Goal: Task Accomplishment & Management: Use online tool/utility

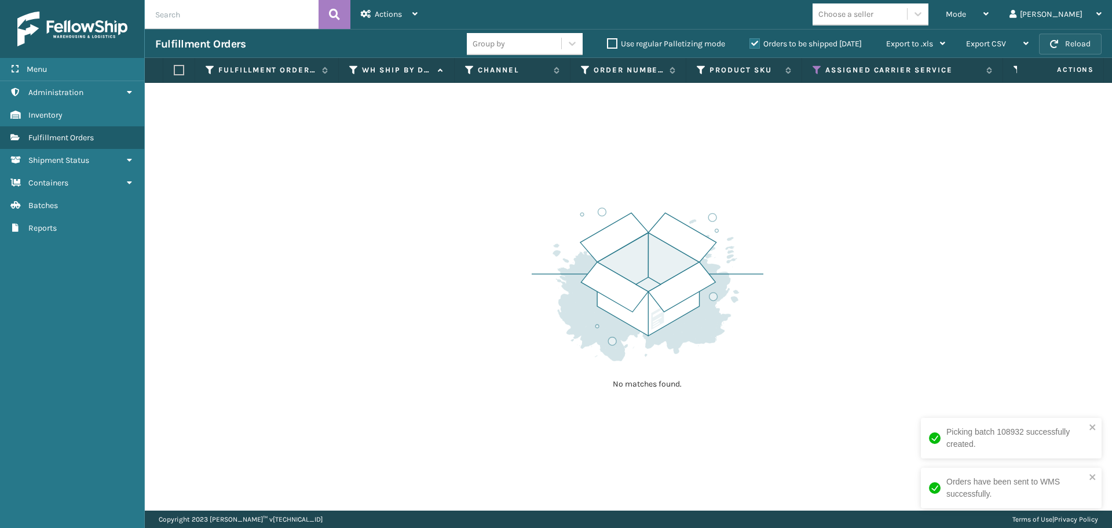
click at [1057, 38] on button "Reload" at bounding box center [1070, 44] width 63 height 21
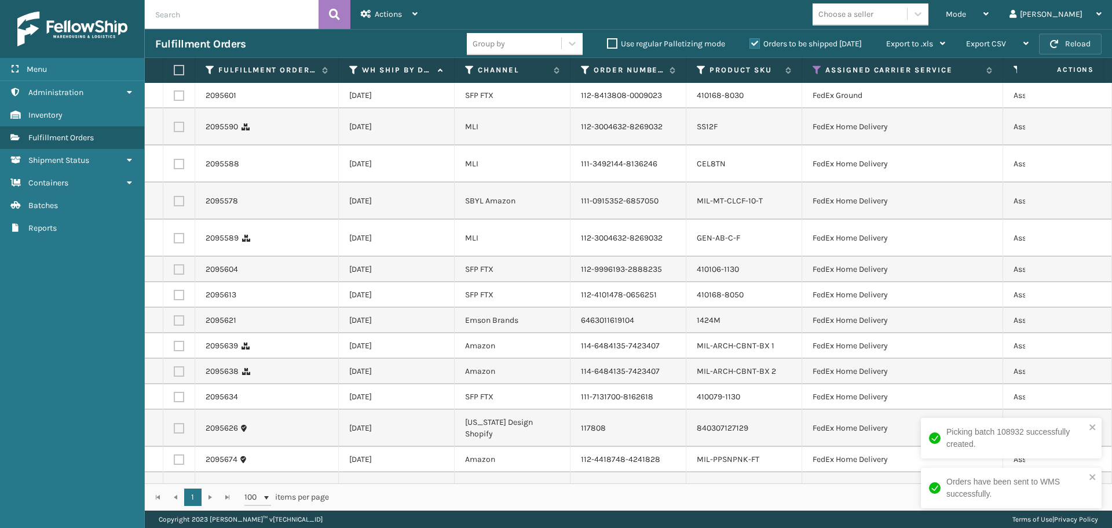
click at [1058, 39] on button "Reload" at bounding box center [1070, 44] width 63 height 21
click at [180, 70] on label at bounding box center [177, 70] width 7 height 10
click at [174, 70] on input "checkbox" at bounding box center [174, 71] width 1 height 8
checkbox input "true"
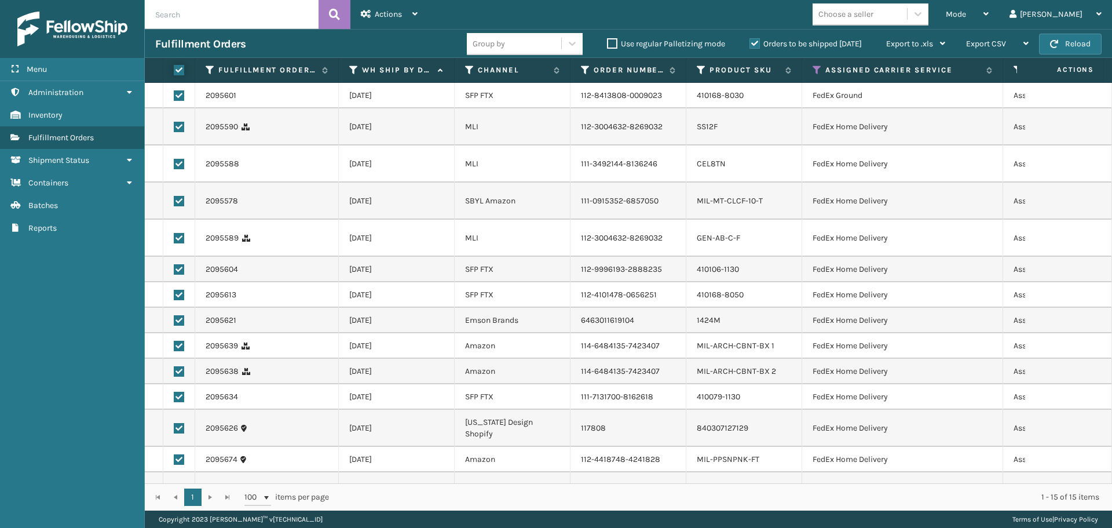
checkbox input "true"
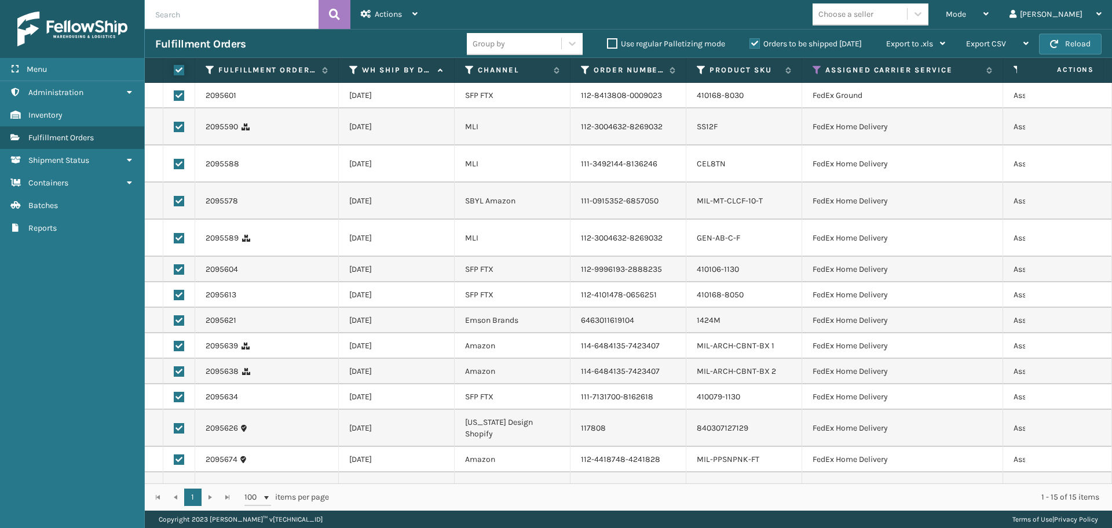
checkbox input "true"
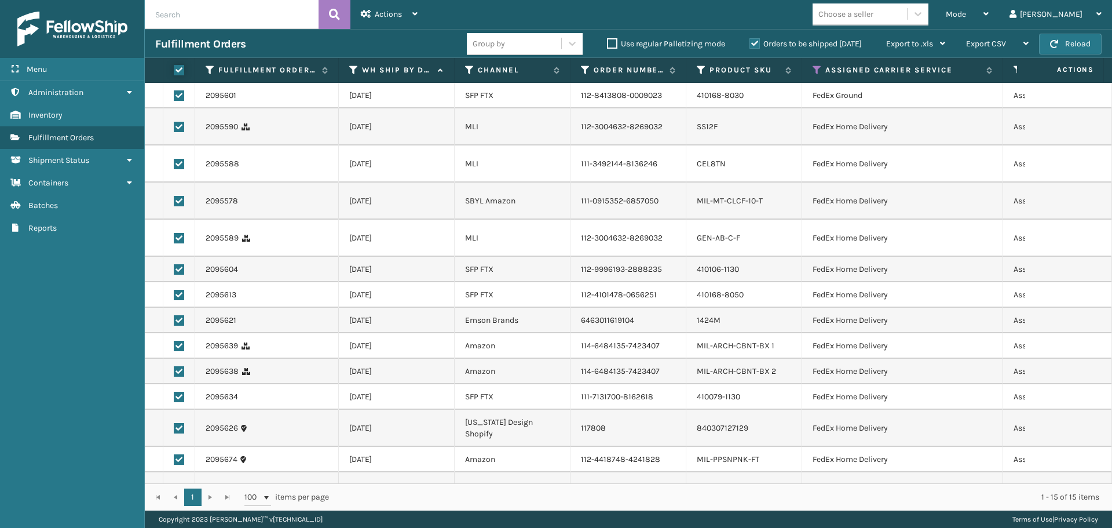
checkbox input "true"
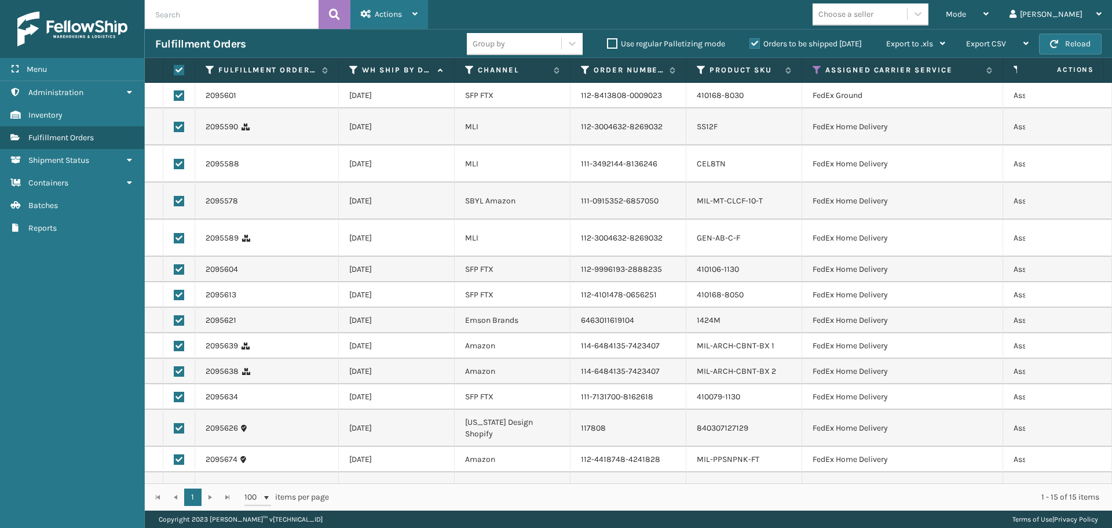
click at [386, 12] on span "Actions" at bounding box center [388, 14] width 27 height 10
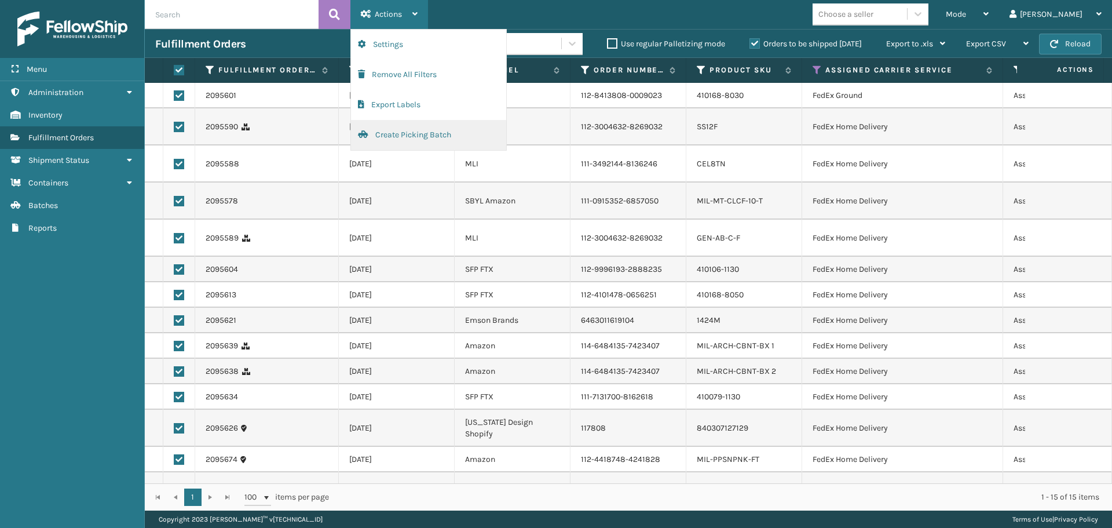
click at [401, 133] on button "Create Picking Batch" at bounding box center [428, 135] width 155 height 30
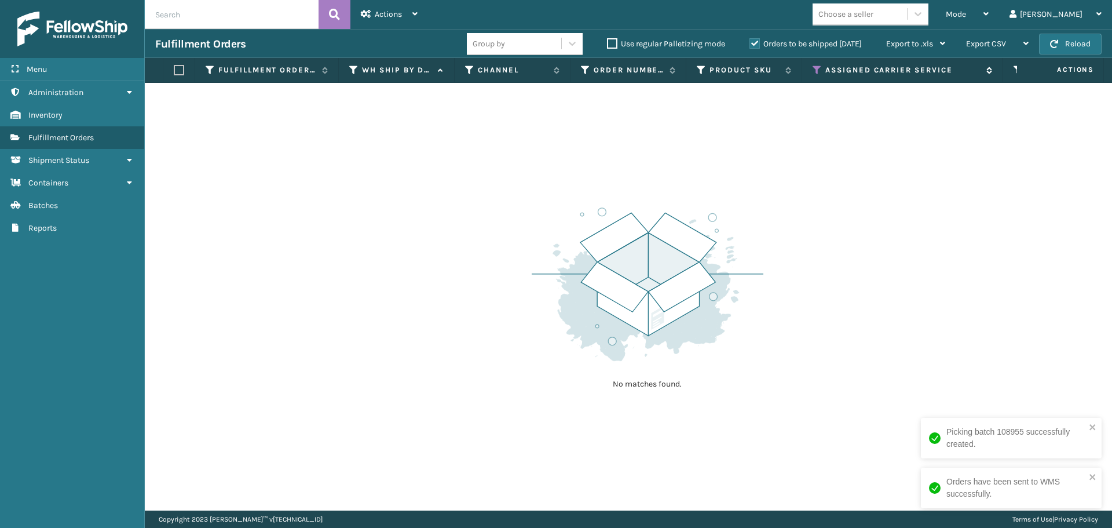
click at [820, 65] on icon at bounding box center [817, 70] width 9 height 10
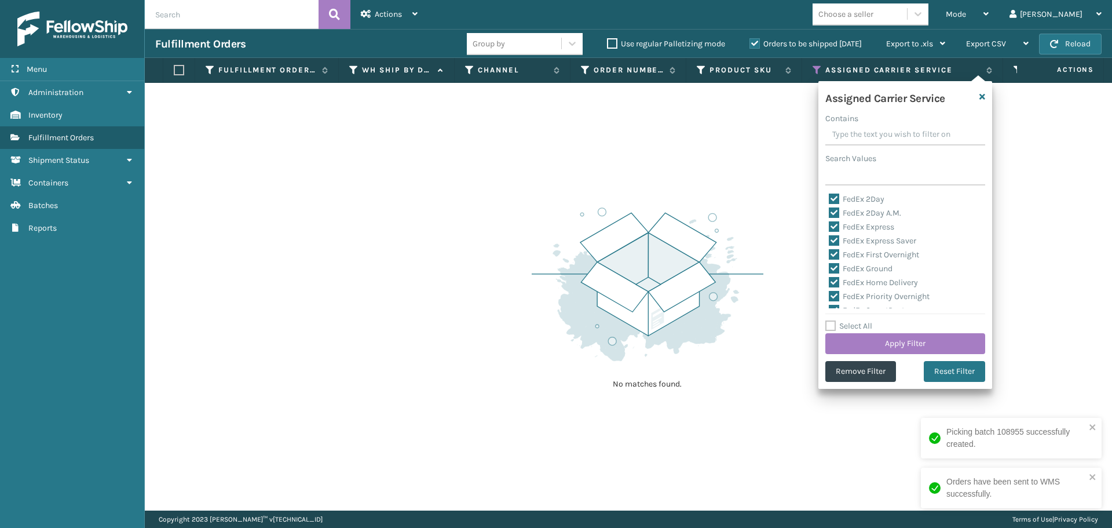
click at [834, 325] on label "Select All" at bounding box center [848, 326] width 47 height 10
click at [834, 320] on input "Select All" at bounding box center [912, 319] width 174 height 1
checkbox input "true"
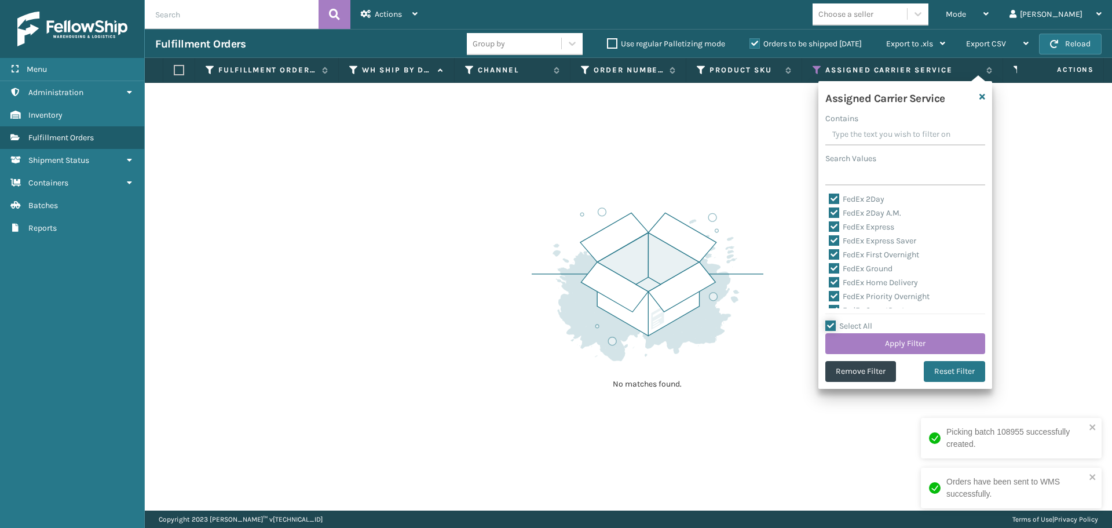
checkbox input "true"
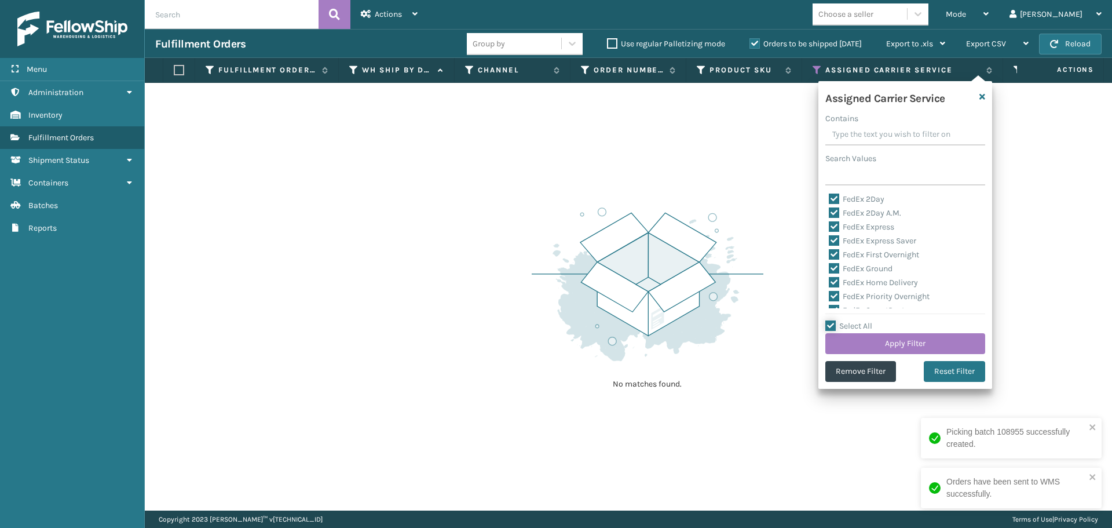
checkbox input "true"
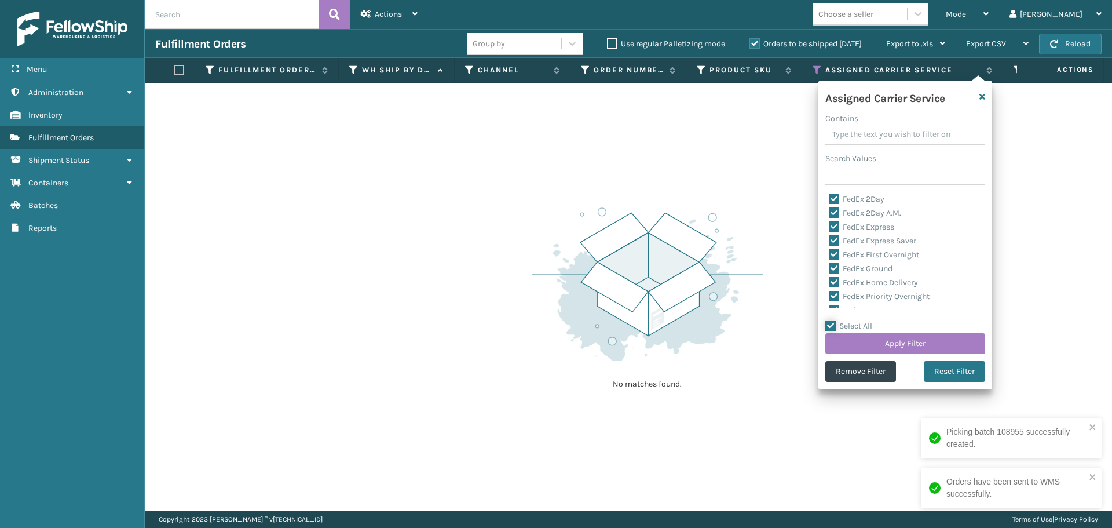
checkbox input "true"
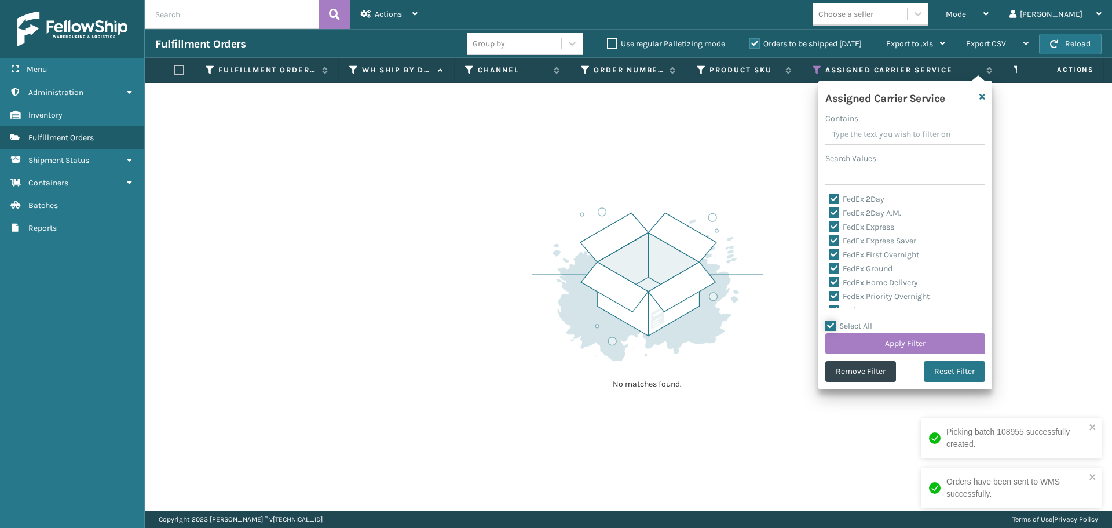
checkbox input "true"
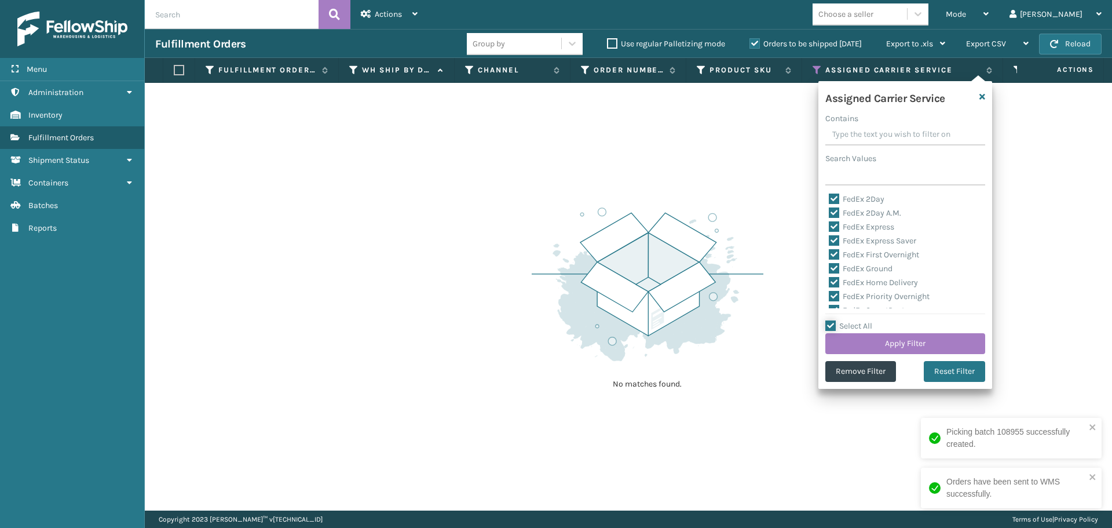
checkbox input "true"
click at [834, 325] on label "Select All" at bounding box center [848, 326] width 47 height 10
click at [834, 320] on input "Select All" at bounding box center [912, 319] width 174 height 1
checkbox input "false"
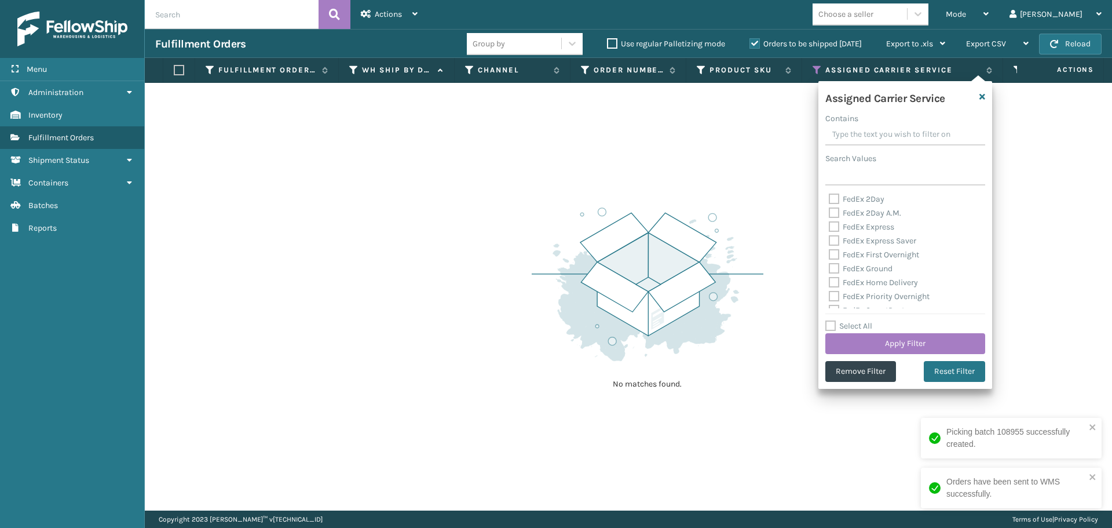
checkbox input "false"
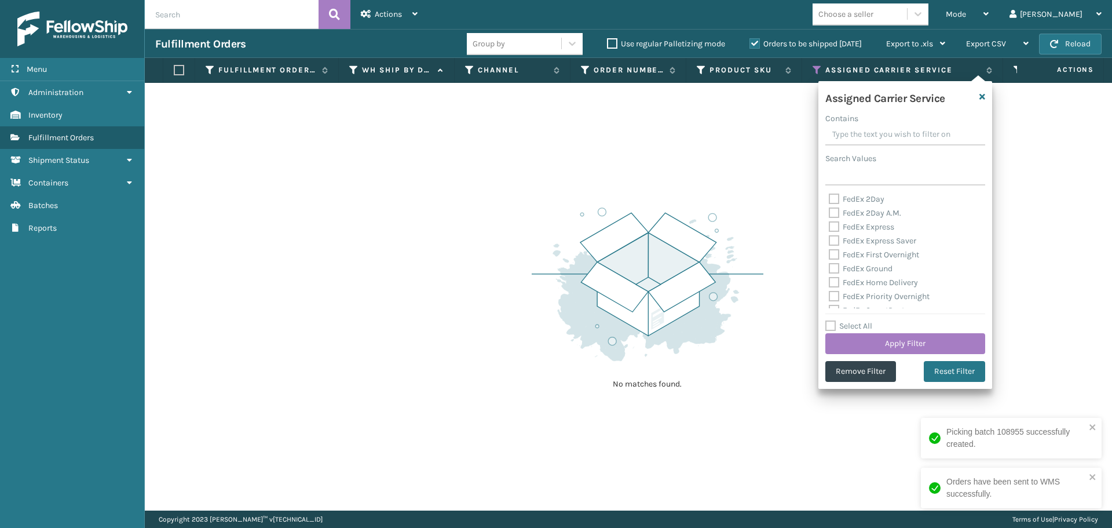
checkbox input "false"
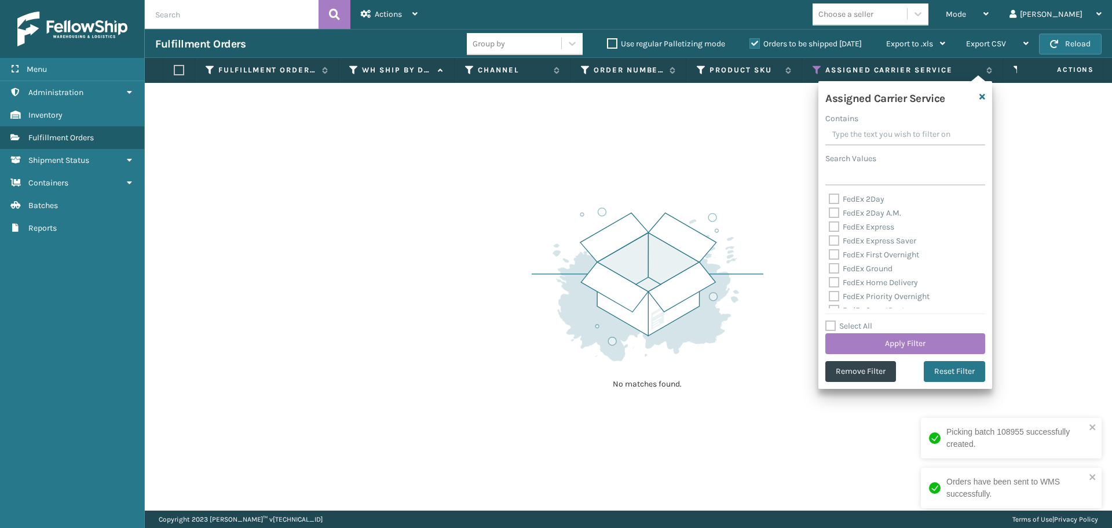
checkbox input "false"
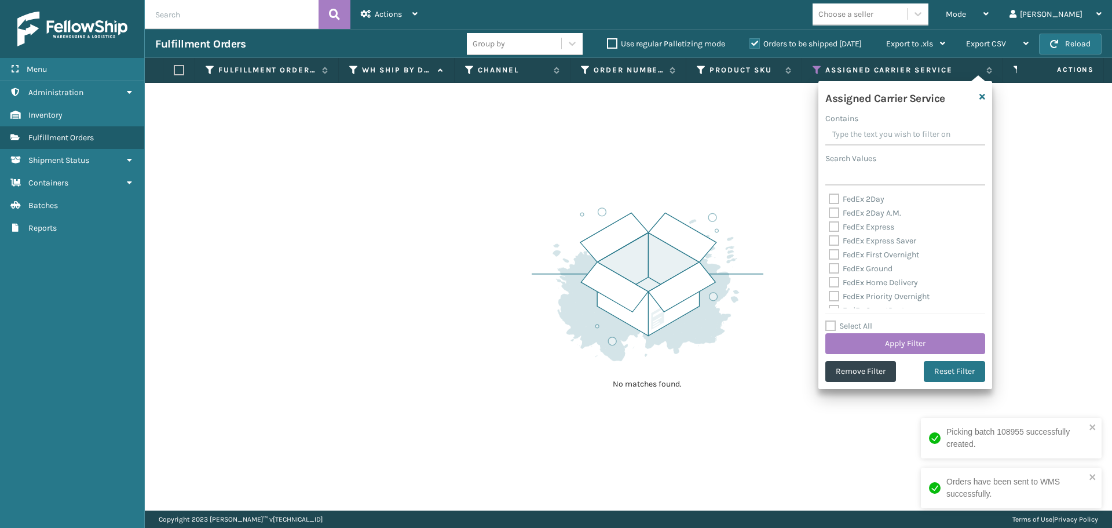
checkbox input "false"
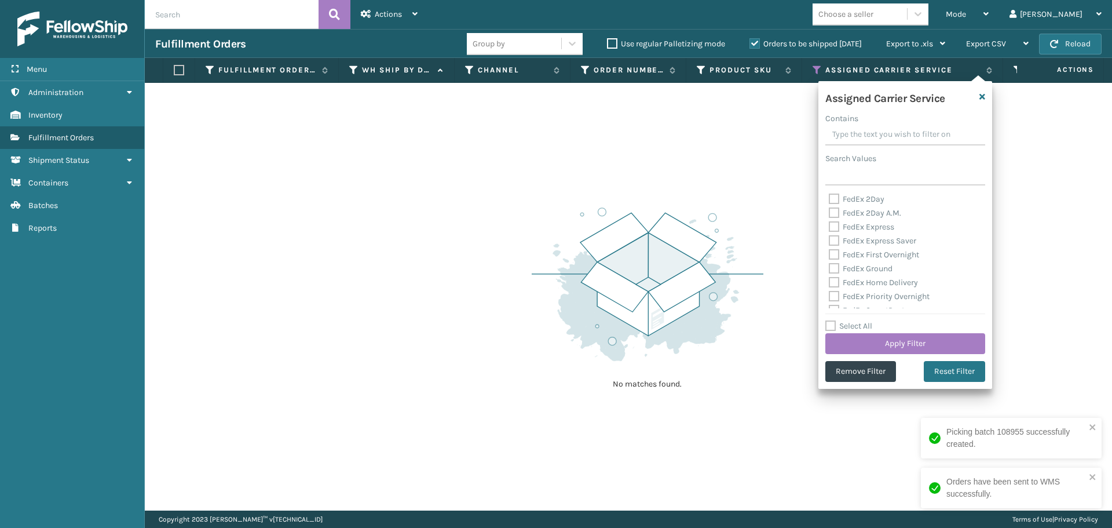
checkbox input "false"
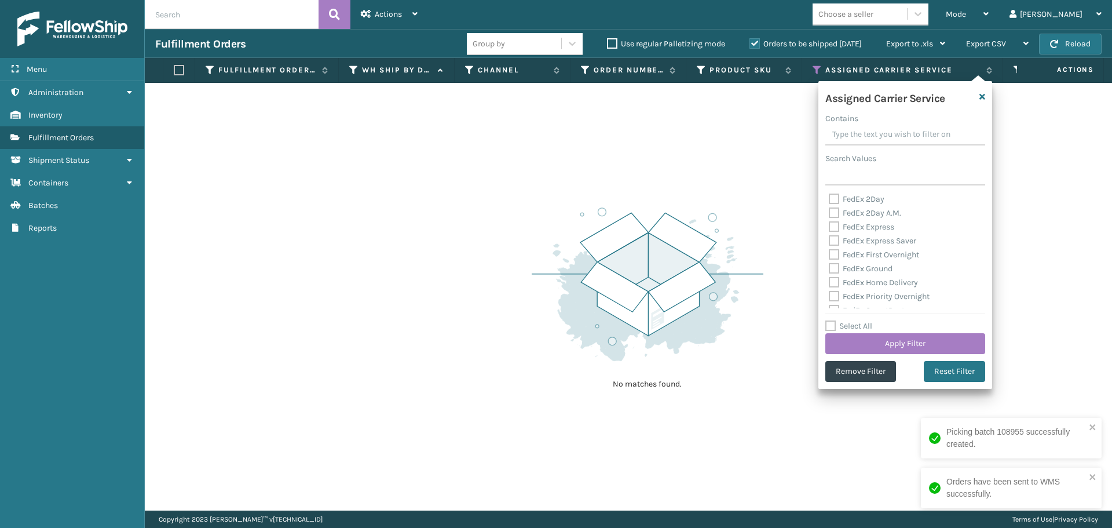
checkbox input "false"
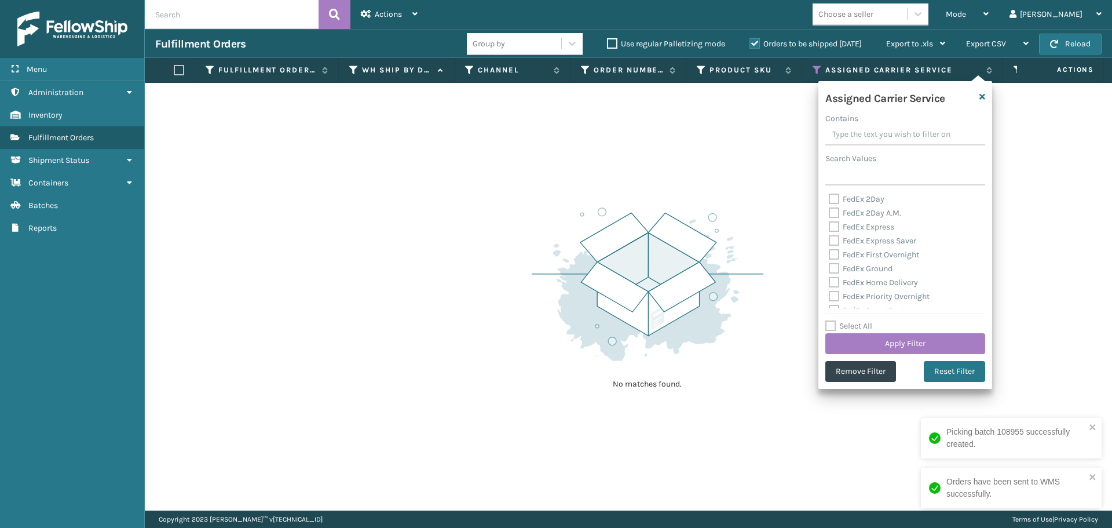
checkbox input "false"
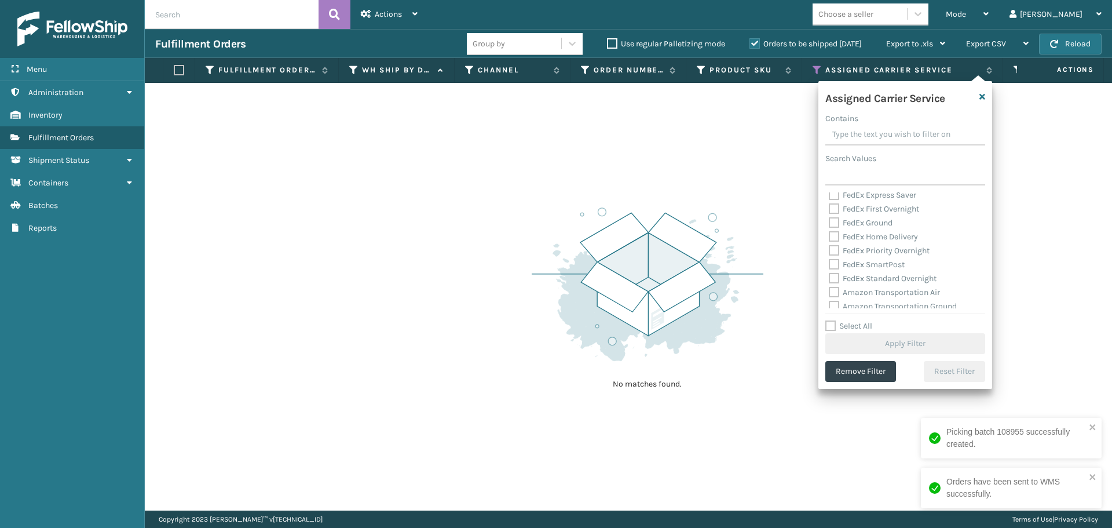
scroll to position [116, 0]
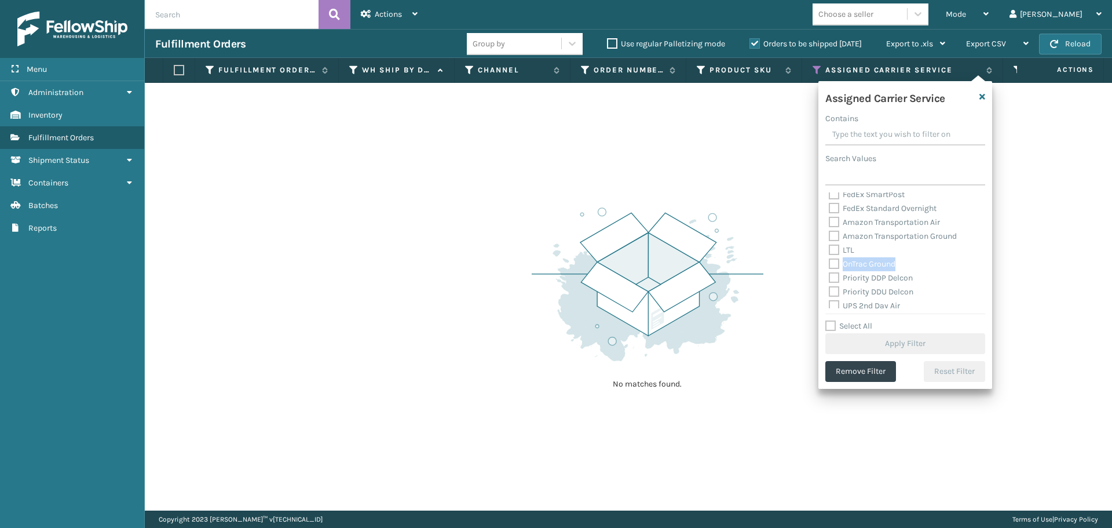
click at [838, 265] on label "OnTrac Ground" at bounding box center [862, 264] width 67 height 10
click at [834, 262] on label "OnTrac Ground" at bounding box center [862, 264] width 67 height 10
click at [829, 262] on input "OnTrac Ground" at bounding box center [829, 261] width 1 height 8
checkbox input "true"
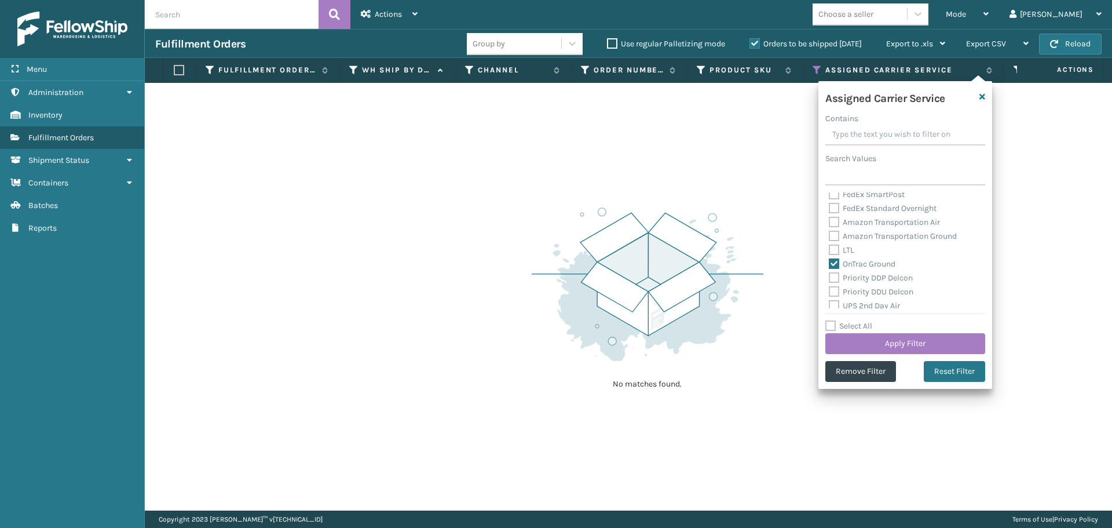
click at [835, 279] on label "Priority DDP Delcon" at bounding box center [871, 278] width 84 height 10
click at [829, 279] on input "Priority DDP Delcon" at bounding box center [829, 275] width 1 height 8
checkbox input "true"
click at [836, 294] on label "Priority DDU Delcon" at bounding box center [871, 292] width 85 height 10
click at [829, 293] on input "Priority DDU Delcon" at bounding box center [829, 289] width 1 height 8
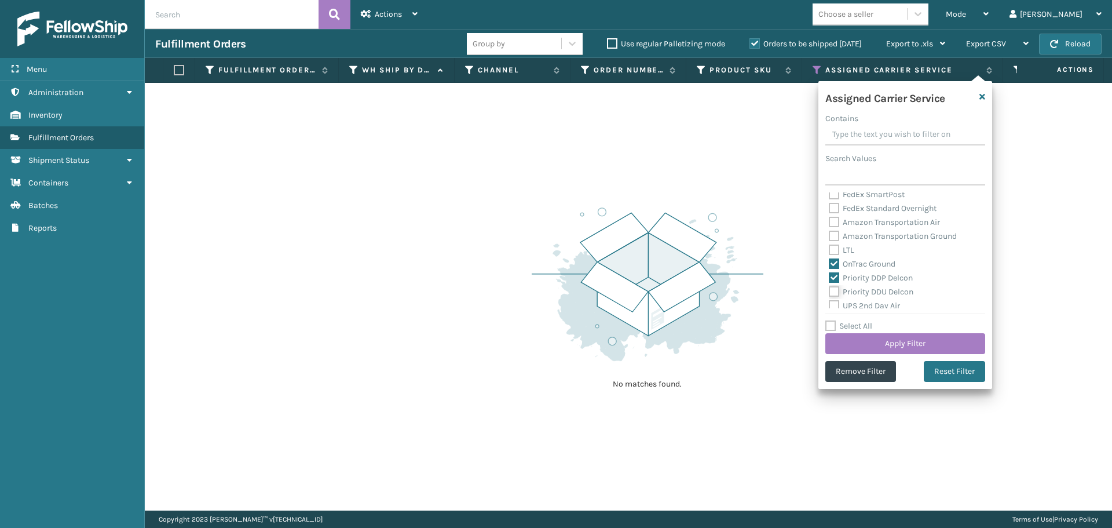
checkbox input "true"
click at [832, 246] on label "UPS 2nd Day Air" at bounding box center [864, 248] width 71 height 10
click at [829, 246] on input "UPS 2nd Day Air" at bounding box center [829, 245] width 1 height 8
checkbox input "true"
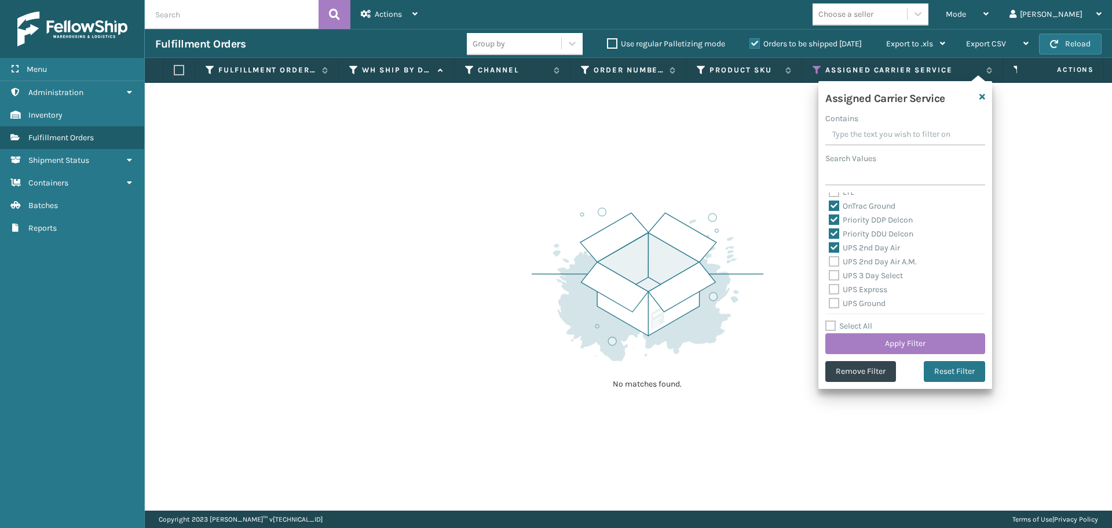
click at [835, 268] on div "UPS 2nd Day Air A.M." at bounding box center [905, 262] width 153 height 14
click at [835, 262] on label "UPS 2nd Day Air A.M." at bounding box center [873, 262] width 88 height 10
click at [829, 262] on input "UPS 2nd Day Air A.M." at bounding box center [829, 259] width 1 height 8
checkbox input "true"
click at [835, 276] on label "UPS 3 Day Select" at bounding box center [866, 276] width 74 height 10
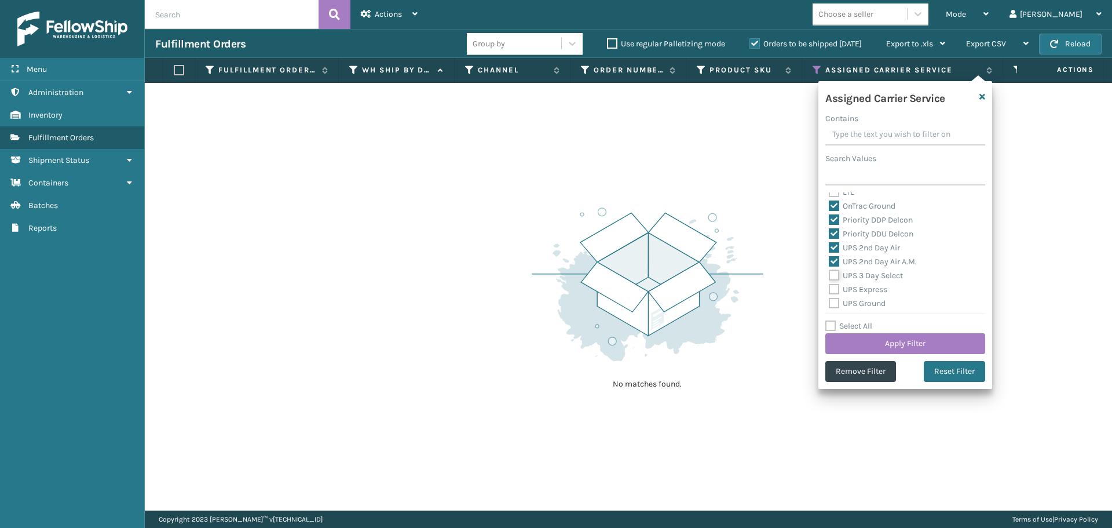
click at [829, 276] on input "UPS 3 Day Select" at bounding box center [829, 273] width 1 height 8
checkbox input "true"
click at [835, 290] on label "UPS Express" at bounding box center [858, 289] width 59 height 10
click at [829, 290] on input "UPS Express" at bounding box center [829, 287] width 1 height 8
checkbox input "true"
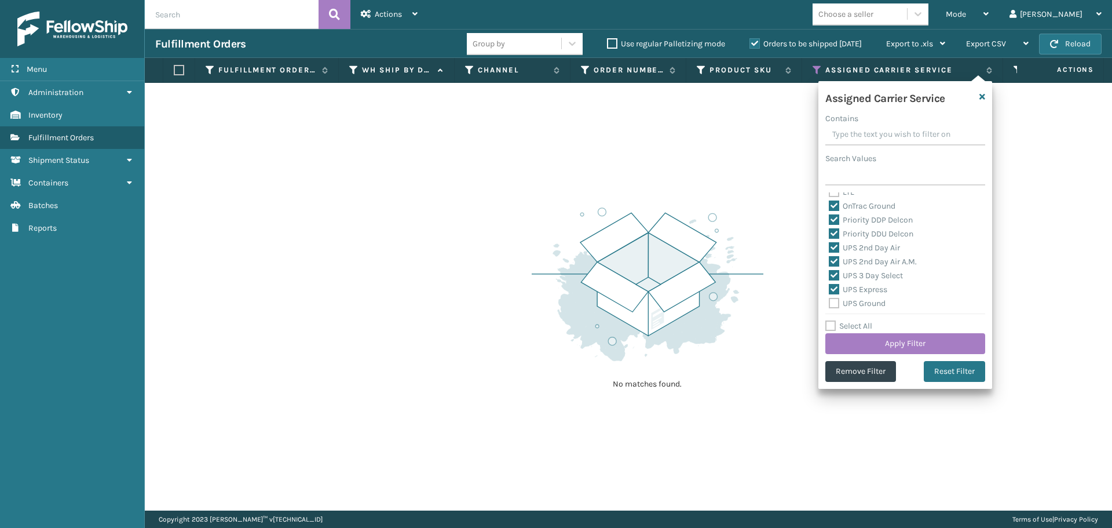
click at [834, 302] on label "UPS Ground" at bounding box center [857, 303] width 57 height 10
click at [829, 302] on input "UPS Ground" at bounding box center [829, 301] width 1 height 8
checkbox input "true"
click at [836, 257] on label "UPS Next Day Air" at bounding box center [866, 259] width 74 height 10
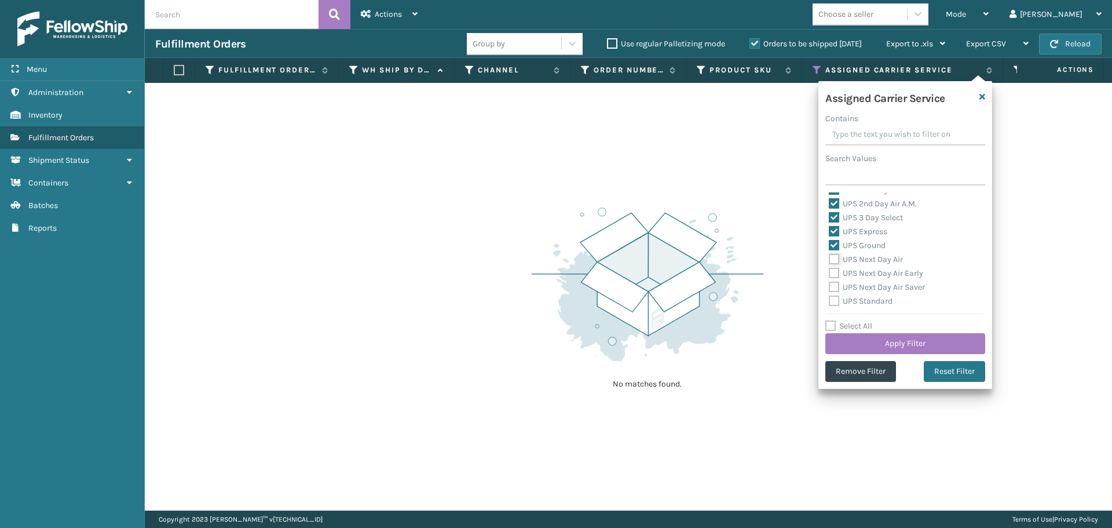
click at [829, 257] on input "UPS Next Day Air" at bounding box center [829, 257] width 1 height 8
checkbox input "true"
click at [835, 275] on label "UPS Next Day Air Early" at bounding box center [876, 273] width 94 height 10
click at [829, 274] on input "UPS Next Day Air Early" at bounding box center [829, 270] width 1 height 8
checkbox input "true"
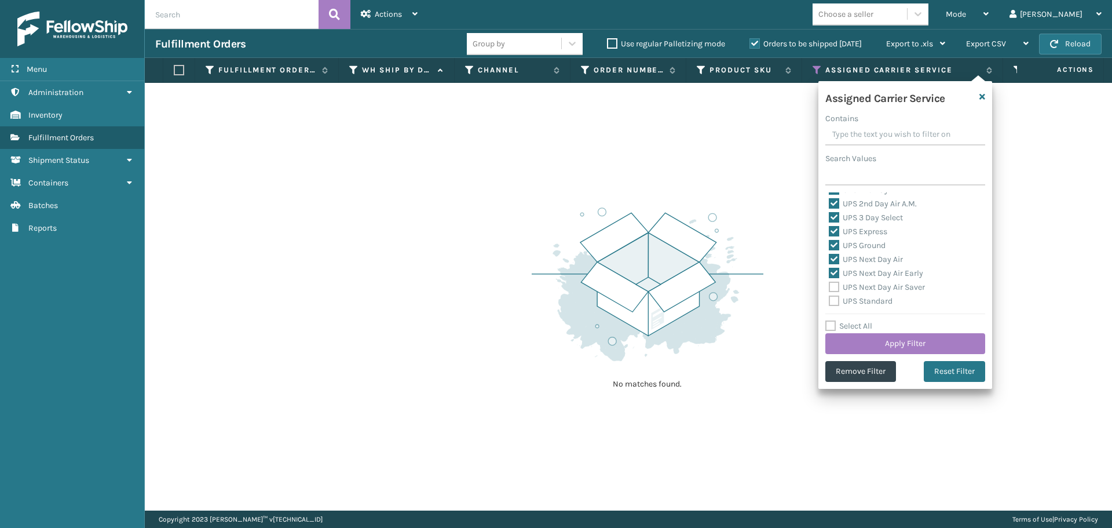
drag, startPoint x: 834, startPoint y: 286, endPoint x: 832, endPoint y: 296, distance: 10.6
click at [834, 286] on label "UPS Next Day Air Saver" at bounding box center [877, 287] width 96 height 10
click at [829, 286] on input "UPS Next Day Air Saver" at bounding box center [829, 284] width 1 height 8
checkbox input "true"
click at [831, 299] on label "UPS Standard" at bounding box center [861, 301] width 64 height 10
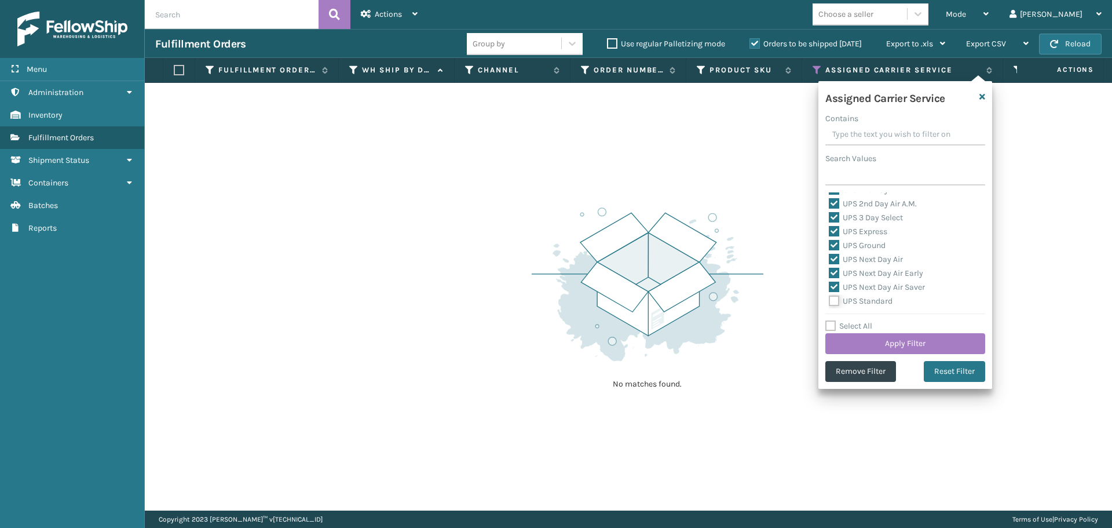
click at [829, 299] on input "UPS Standard" at bounding box center [829, 298] width 1 height 8
checkbox input "true"
click at [832, 257] on label "UPS SurePost 1LB or Greater" at bounding box center [886, 257] width 114 height 10
click at [829, 257] on input "UPS SurePost 1LB or Greater" at bounding box center [829, 254] width 1 height 8
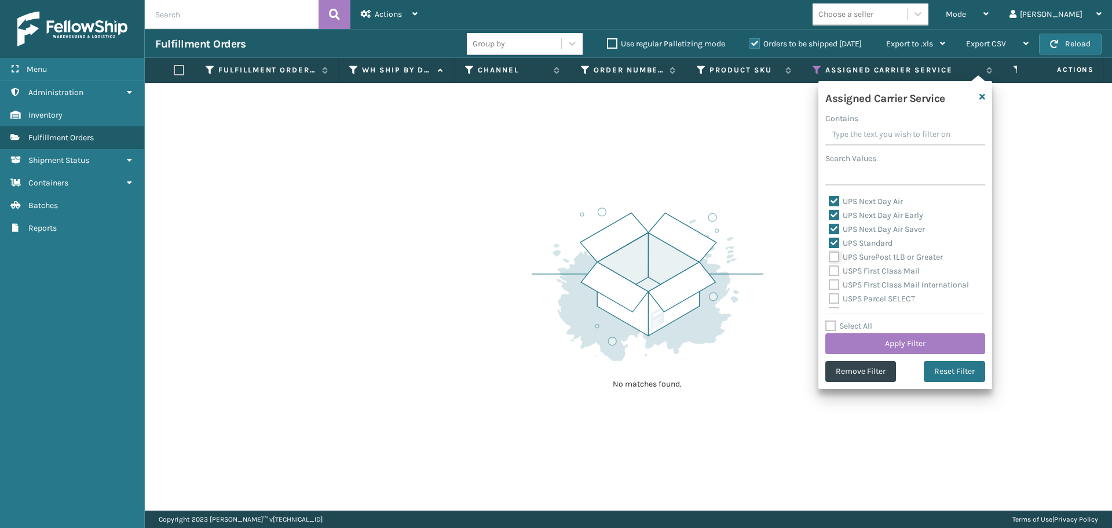
checkbox input "true"
click at [832, 273] on label "USPS First Class Mail" at bounding box center [874, 271] width 91 height 10
click at [829, 272] on input "USPS First Class Mail" at bounding box center [829, 268] width 1 height 8
checkbox input "true"
click at [832, 288] on label "USPS First Class Mail International" at bounding box center [899, 285] width 140 height 10
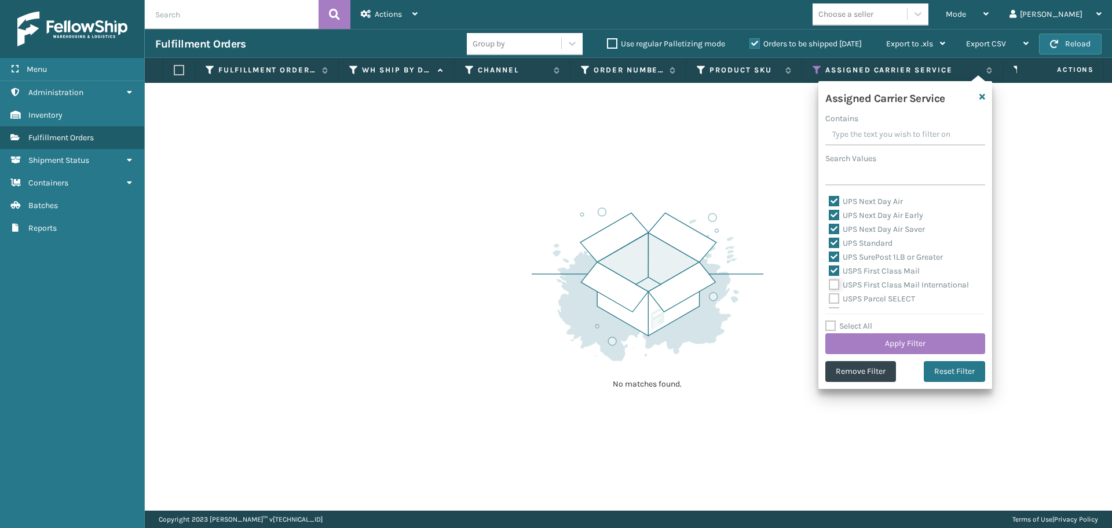
click at [829, 286] on input "USPS First Class Mail International" at bounding box center [829, 282] width 1 height 8
checkbox input "true"
drag, startPoint x: 835, startPoint y: 299, endPoint x: 840, endPoint y: 293, distance: 8.6
click at [835, 299] on label "USPS Parcel SELECT" at bounding box center [872, 299] width 86 height 10
click at [829, 299] on input "USPS Parcel SELECT" at bounding box center [829, 296] width 1 height 8
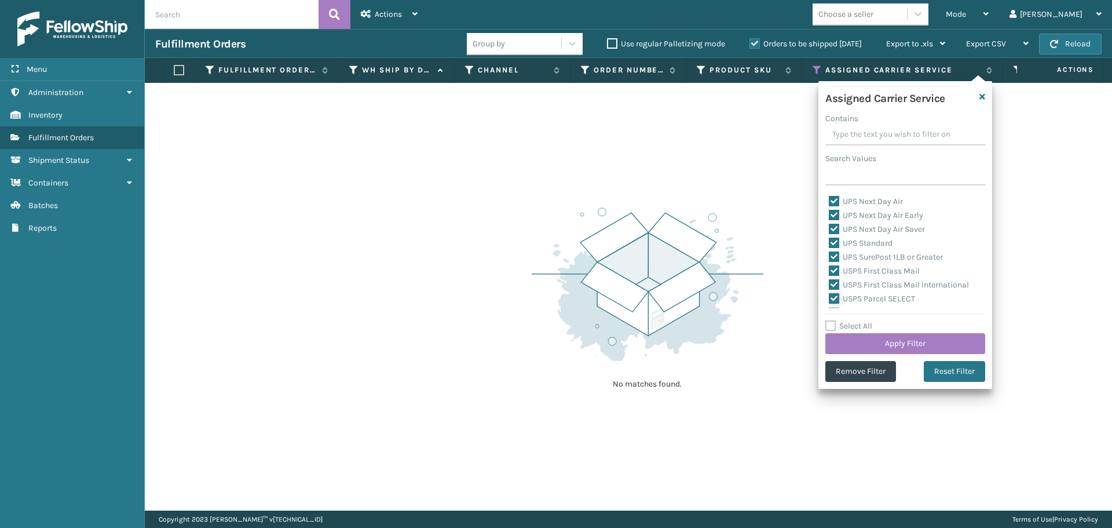
checkbox input "true"
click at [836, 254] on label "USPS Priority Mail" at bounding box center [868, 255] width 79 height 10
click at [829, 254] on input "USPS Priority Mail" at bounding box center [829, 252] width 1 height 8
checkbox input "true"
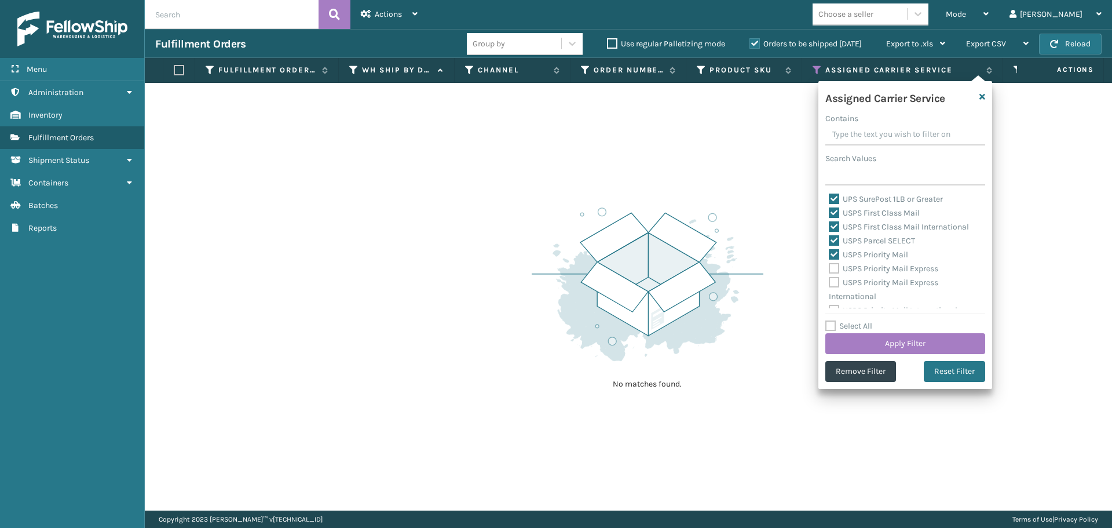
click at [835, 269] on label "USPS Priority Mail Express" at bounding box center [883, 269] width 109 height 10
click at [829, 269] on input "USPS Priority Mail Express" at bounding box center [829, 266] width 1 height 8
checkbox input "true"
click at [835, 279] on label "USPS Priority Mail Express International" at bounding box center [883, 289] width 109 height 24
click at [829, 279] on input "USPS Priority Mail Express International" at bounding box center [829, 280] width 1 height 8
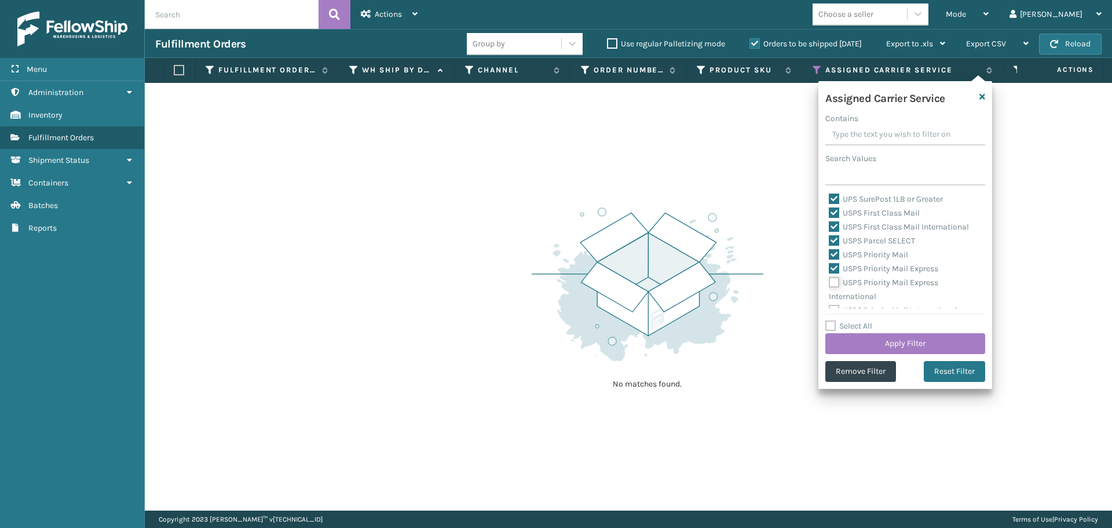
checkbox input "true"
click at [832, 299] on label "USPS Priority Mail International" at bounding box center [893, 301] width 129 height 10
click at [829, 299] on input "USPS Priority Mail International" at bounding box center [829, 298] width 1 height 8
checkbox input "true"
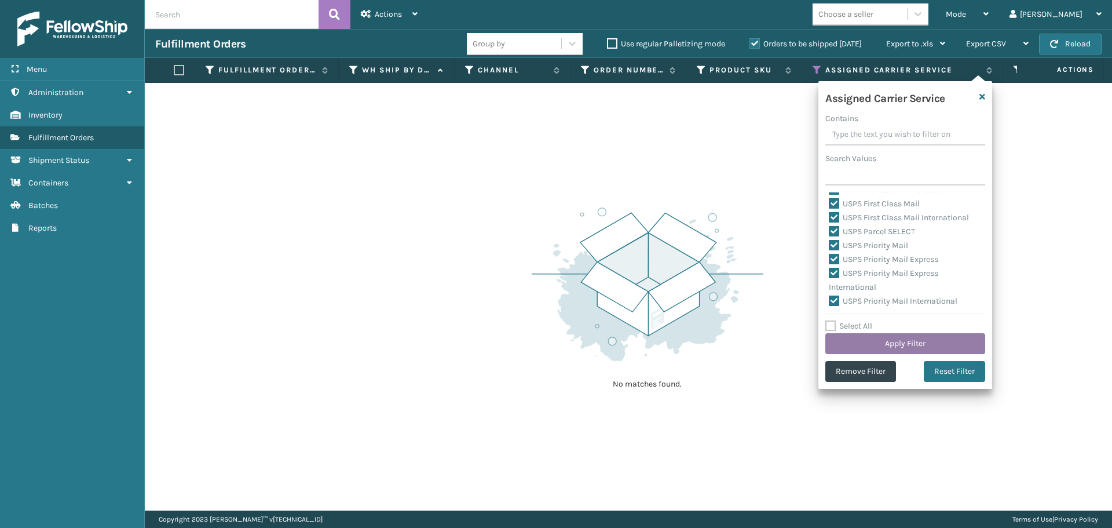
click at [847, 339] on button "Apply Filter" at bounding box center [905, 343] width 160 height 21
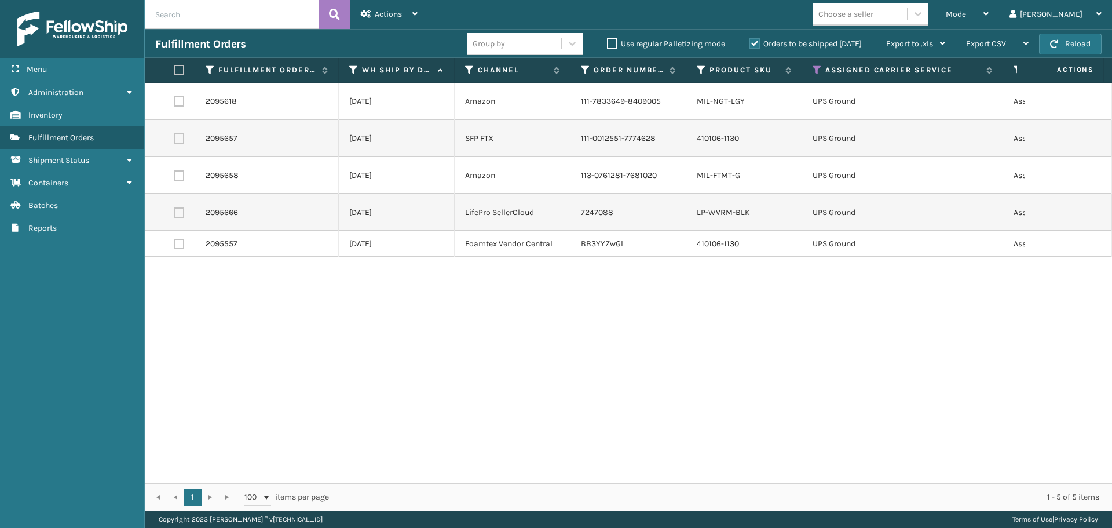
click at [181, 68] on label at bounding box center [177, 70] width 7 height 10
click at [174, 68] on input "checkbox" at bounding box center [174, 71] width 1 height 8
checkbox input "true"
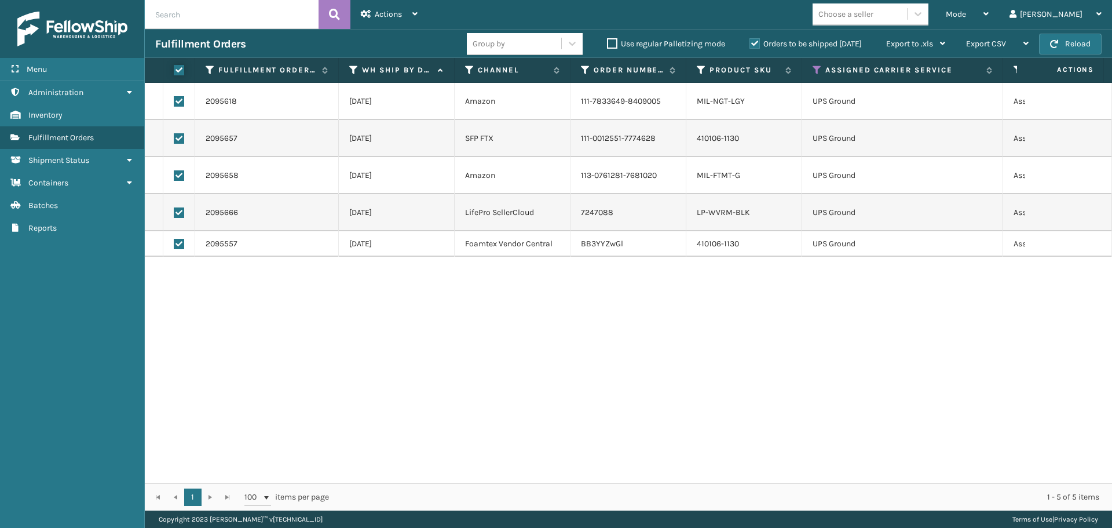
checkbox input "true"
click at [401, 17] on span "Actions" at bounding box center [388, 14] width 27 height 10
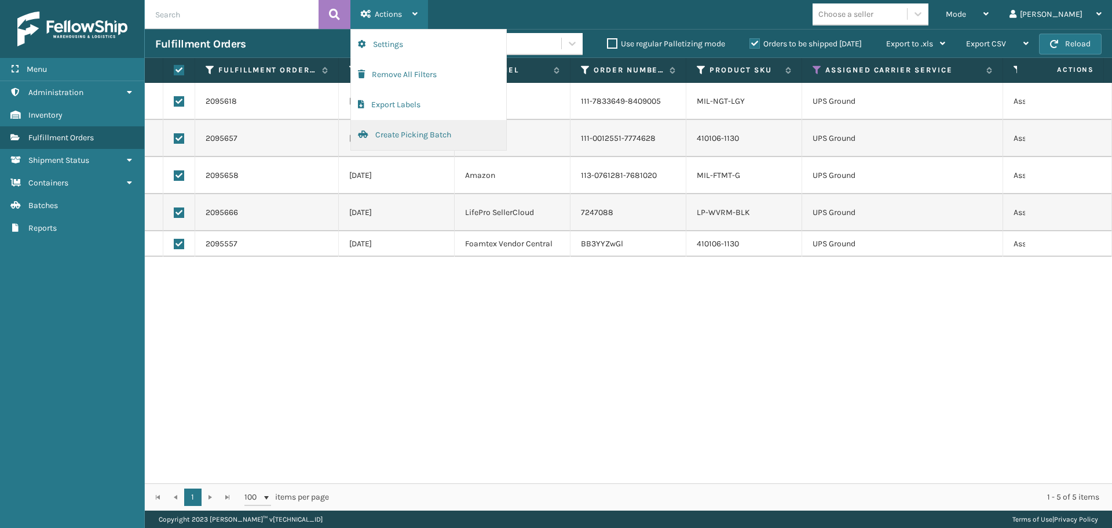
click at [411, 141] on button "Create Picking Batch" at bounding box center [428, 135] width 155 height 30
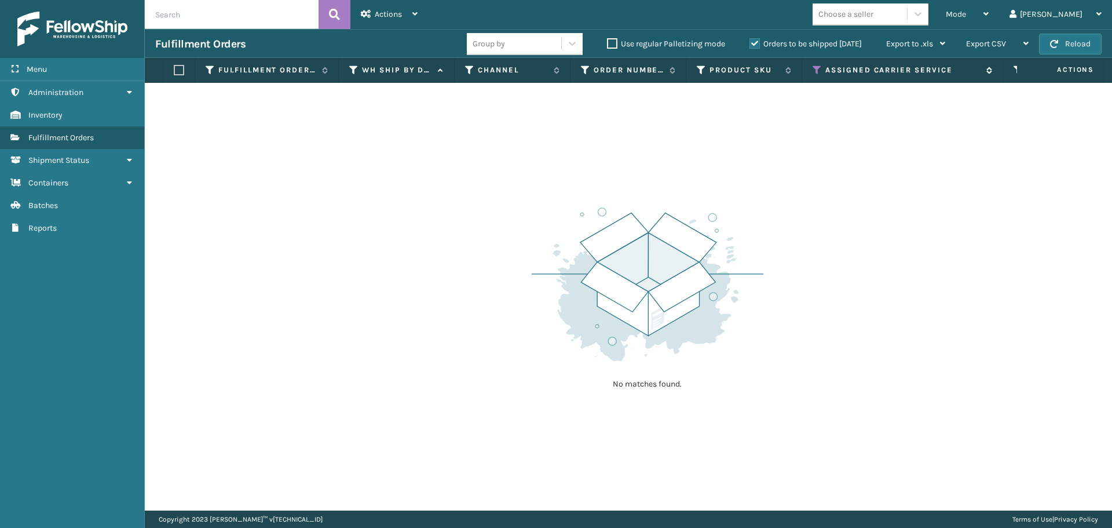
click at [815, 70] on icon at bounding box center [817, 70] width 9 height 10
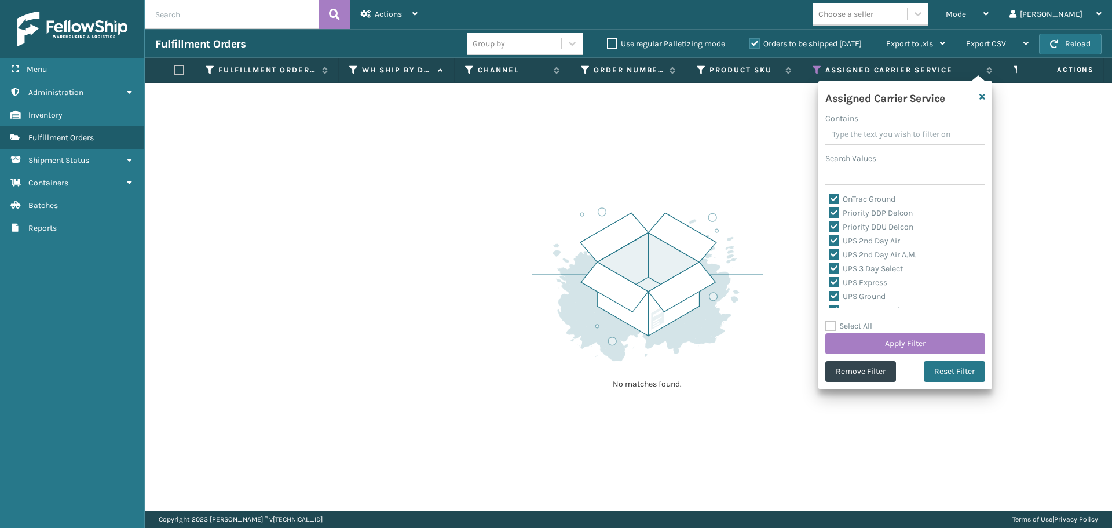
click at [833, 326] on label "Select All" at bounding box center [848, 326] width 47 height 10
click at [833, 320] on input "Select All" at bounding box center [912, 319] width 174 height 1
checkbox input "true"
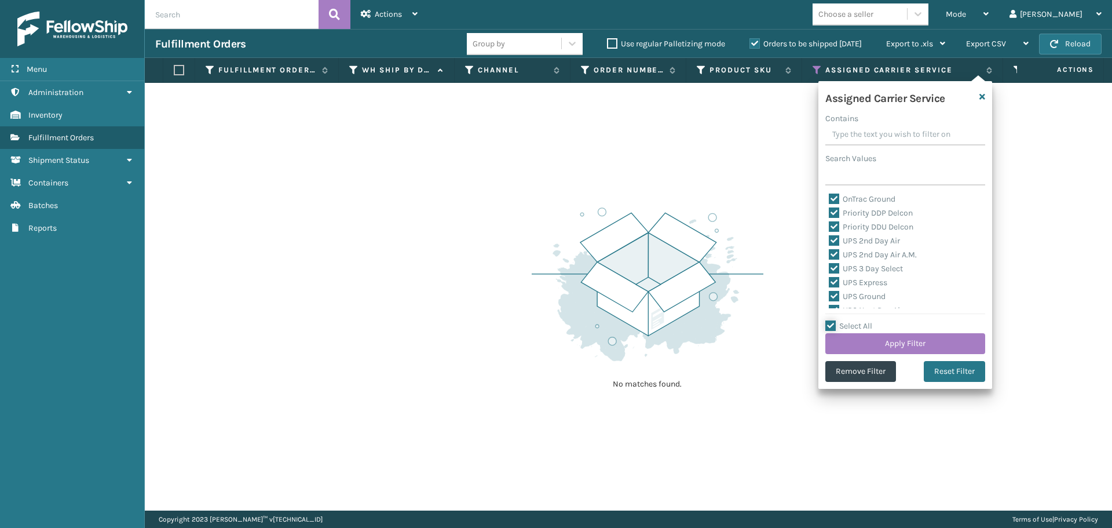
checkbox input "true"
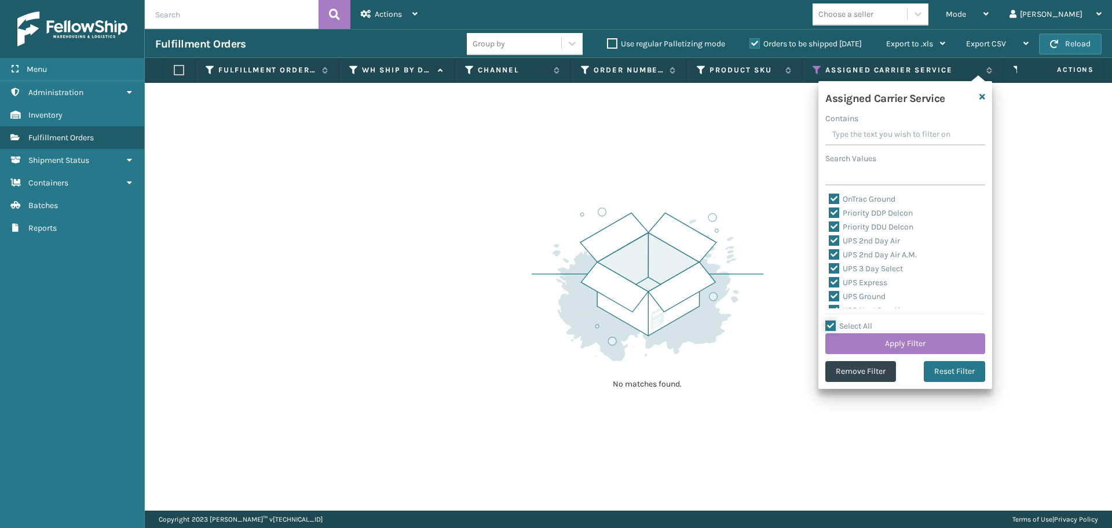
checkbox input "true"
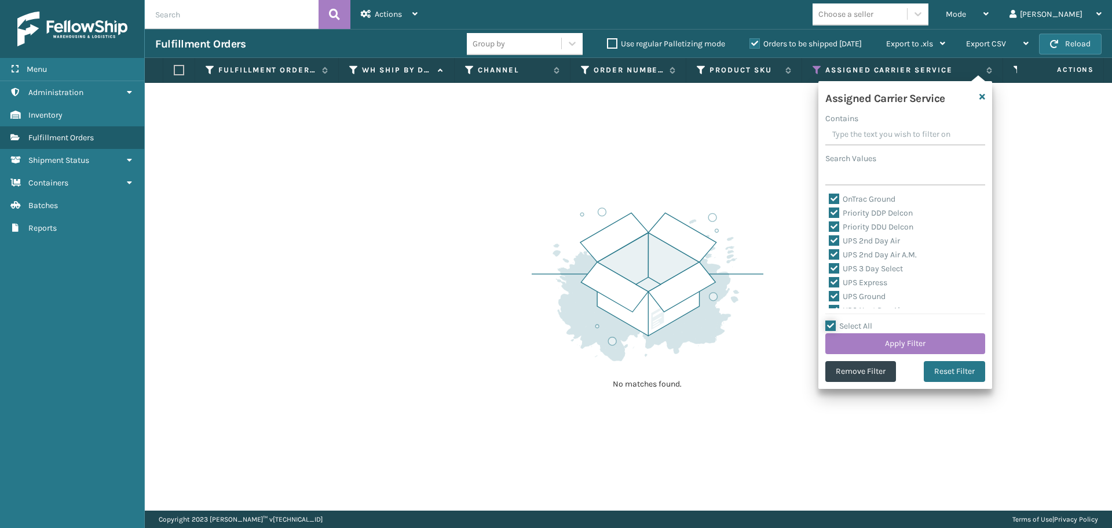
checkbox input "true"
click at [833, 326] on label "Select All" at bounding box center [848, 326] width 47 height 10
click at [833, 320] on input "Select All" at bounding box center [912, 319] width 174 height 1
checkbox input "false"
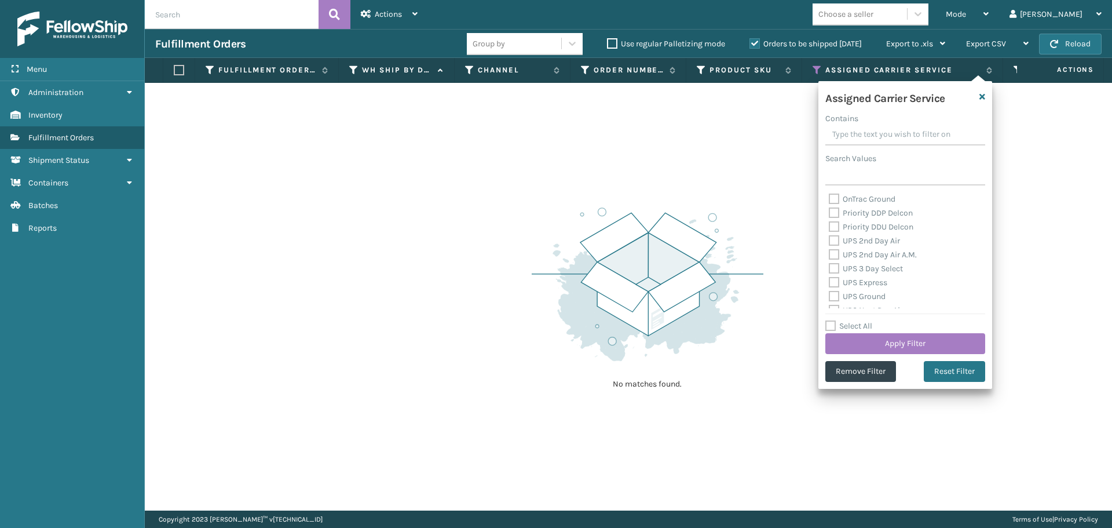
checkbox input "false"
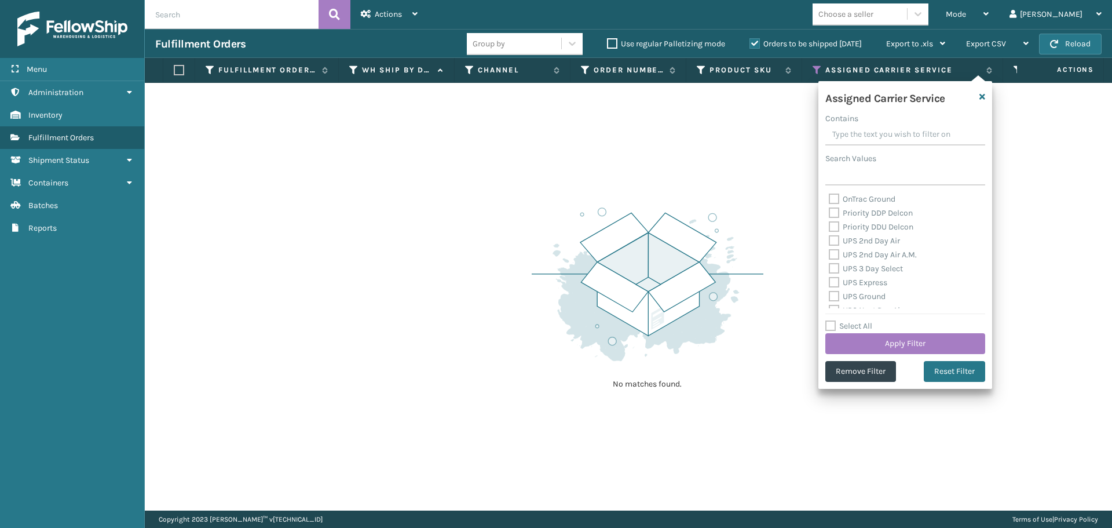
checkbox input "false"
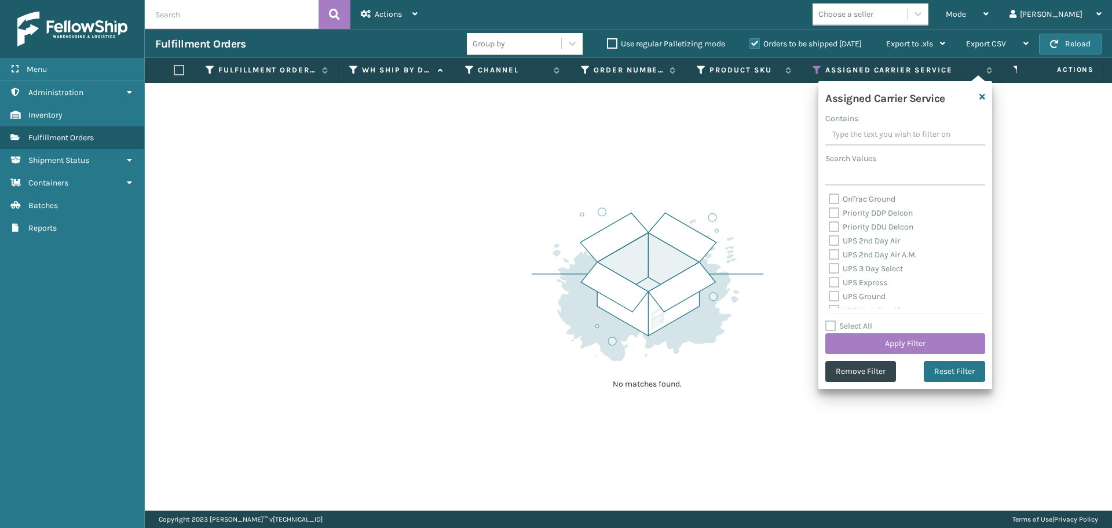
checkbox input "false"
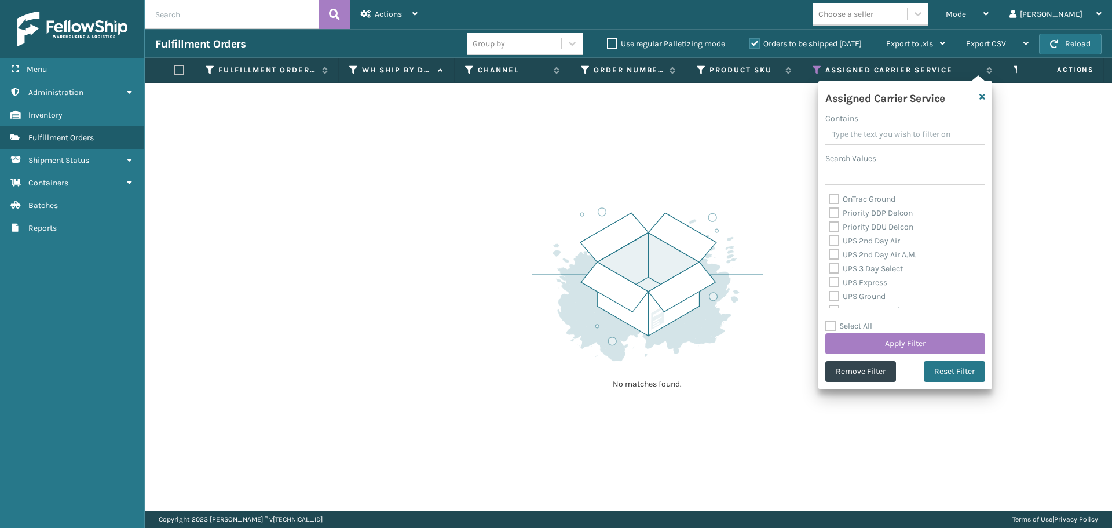
checkbox input "false"
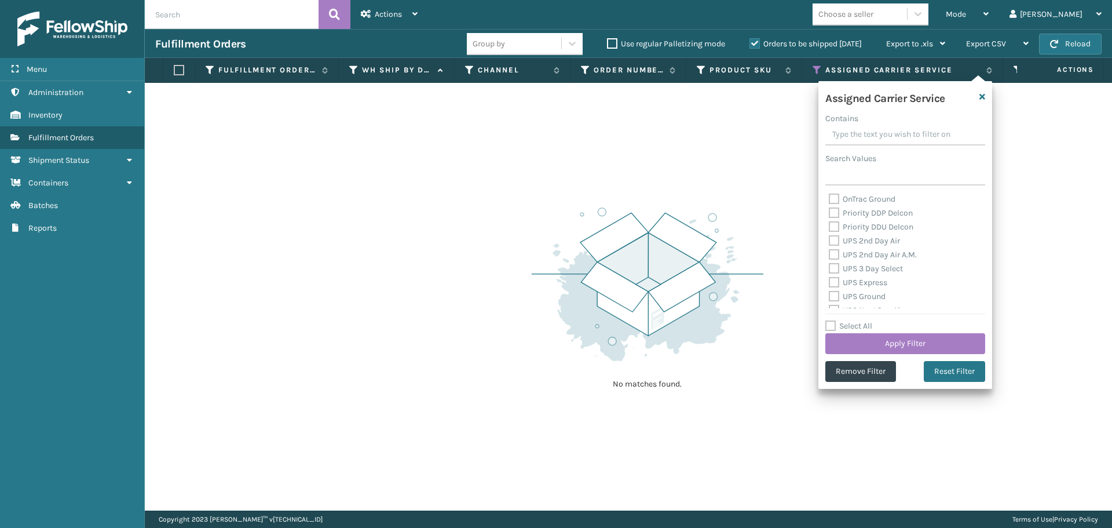
checkbox input "false"
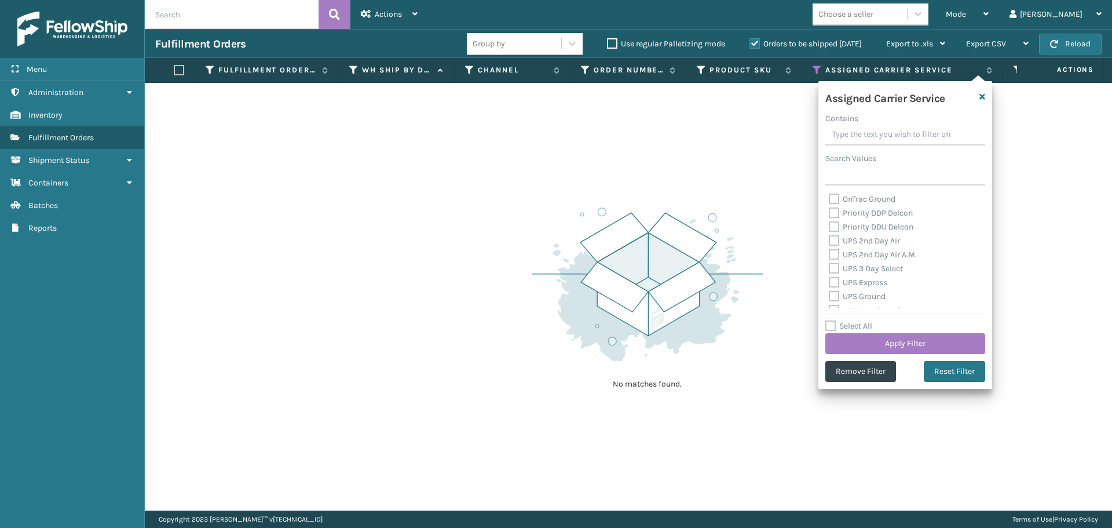
checkbox input "false"
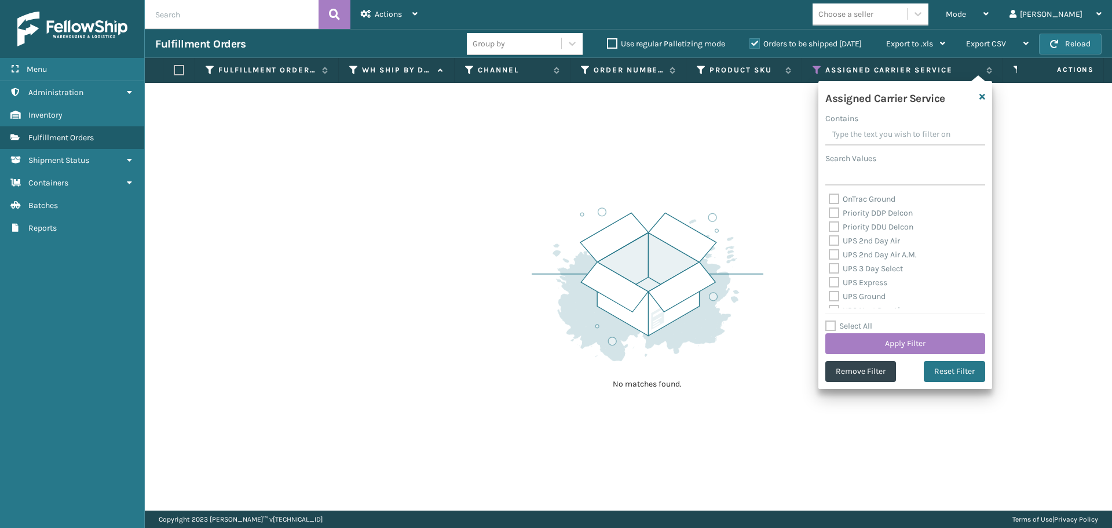
checkbox input "false"
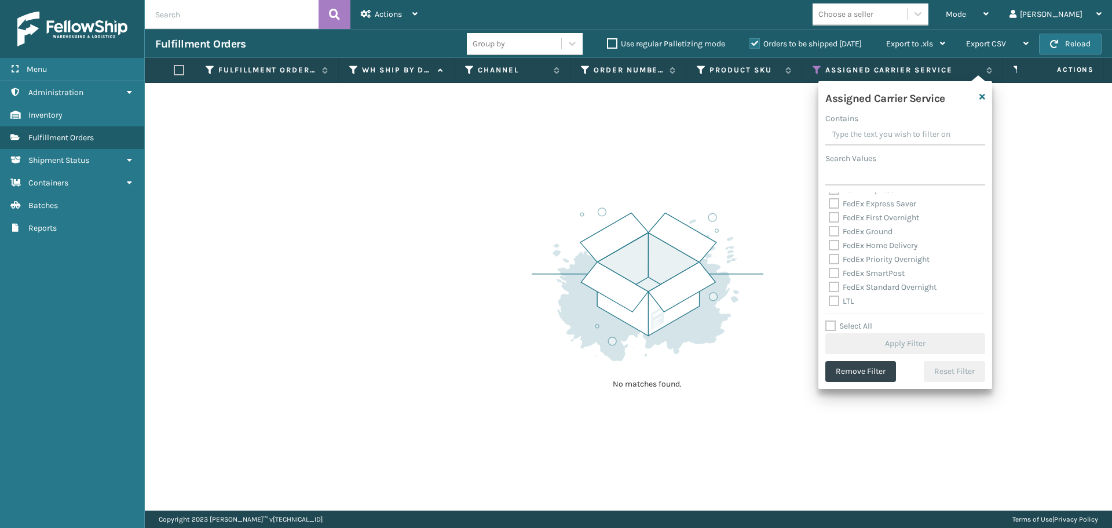
click at [838, 301] on label "LTL" at bounding box center [841, 301] width 25 height 10
click at [829, 301] on input "LTL" at bounding box center [829, 298] width 1 height 8
checkbox input "true"
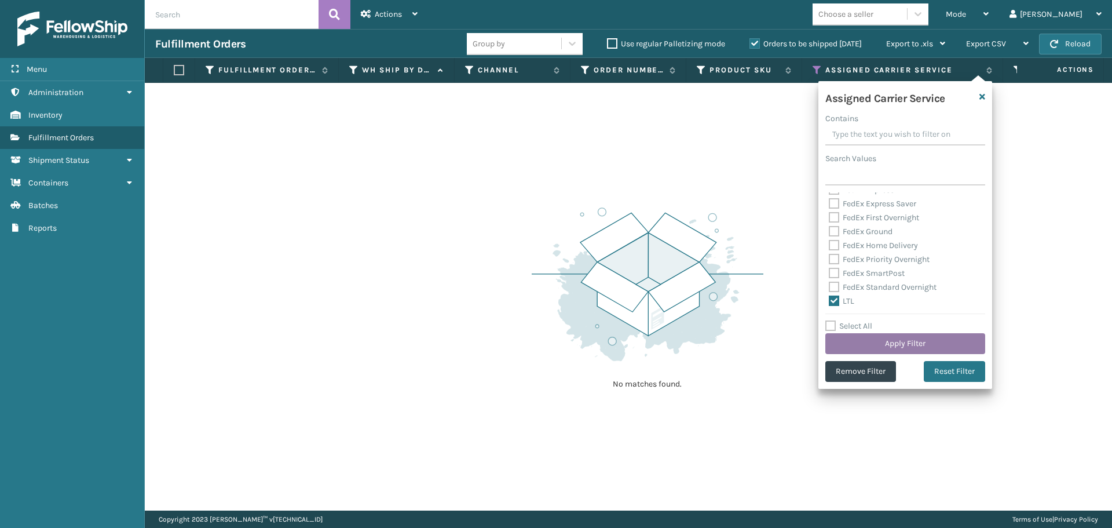
click at [866, 343] on button "Apply Filter" at bounding box center [905, 343] width 160 height 21
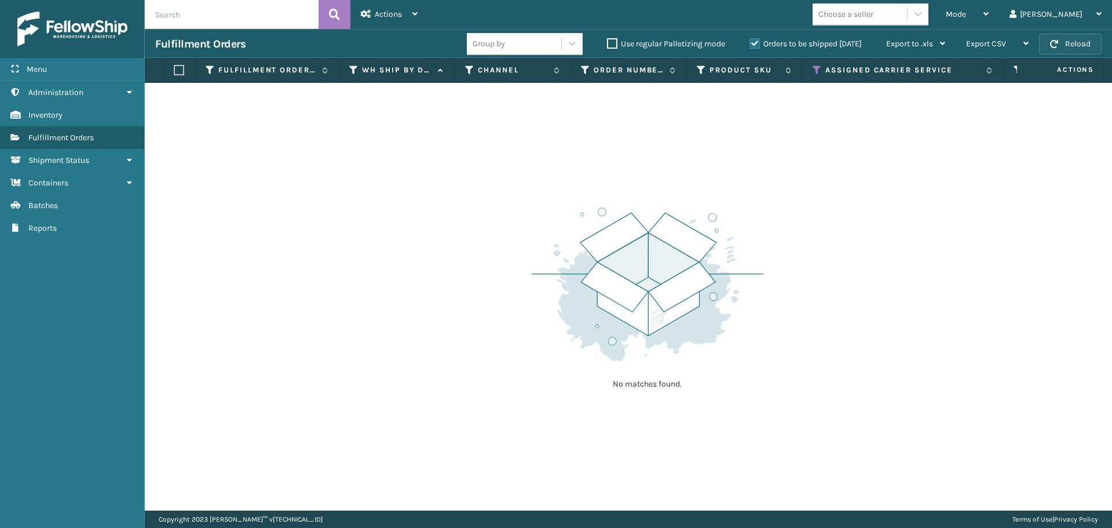
click at [1063, 43] on button "Reload" at bounding box center [1070, 44] width 63 height 21
click at [812, 68] on th "Assigned Carrier Service" at bounding box center [902, 70] width 201 height 25
click at [814, 68] on icon at bounding box center [817, 70] width 9 height 10
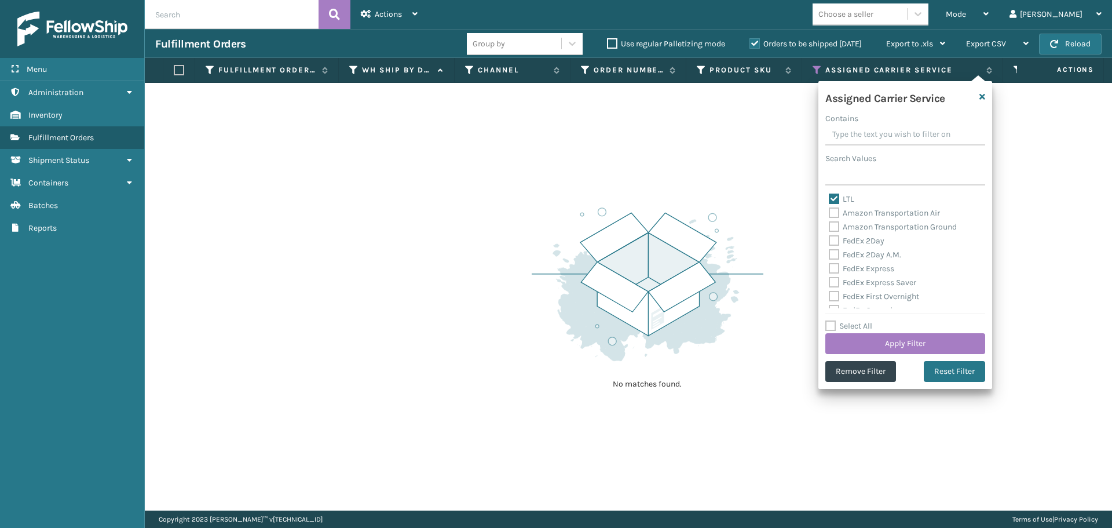
click at [831, 321] on label "Select All" at bounding box center [848, 326] width 47 height 10
click at [831, 320] on input "Select All" at bounding box center [912, 319] width 174 height 1
checkbox input "true"
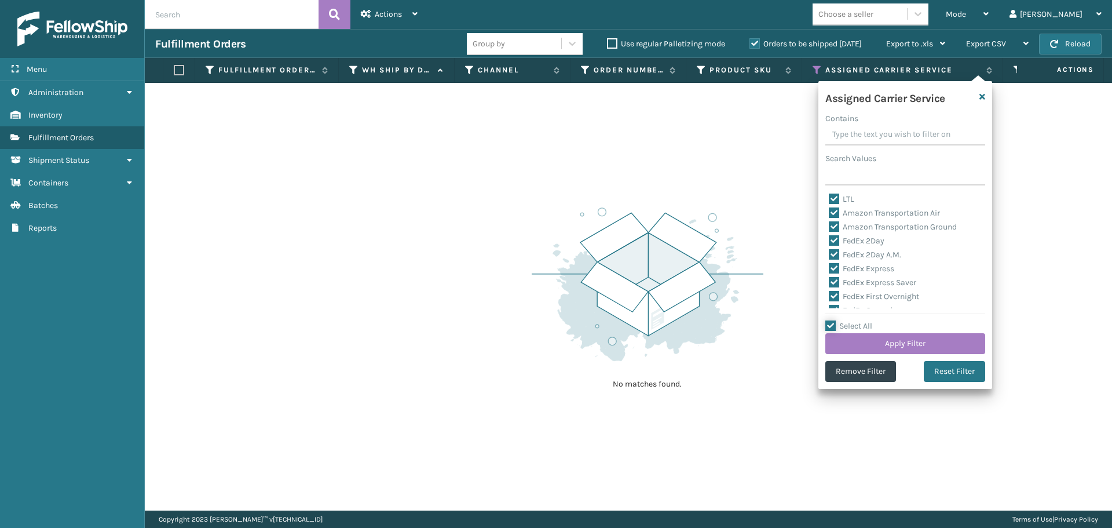
checkbox input "true"
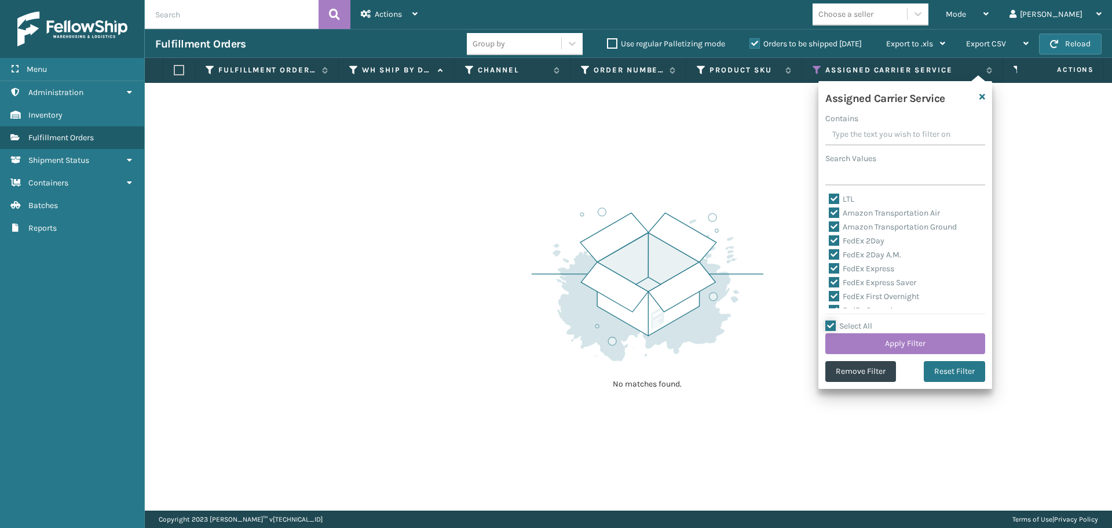
checkbox input "true"
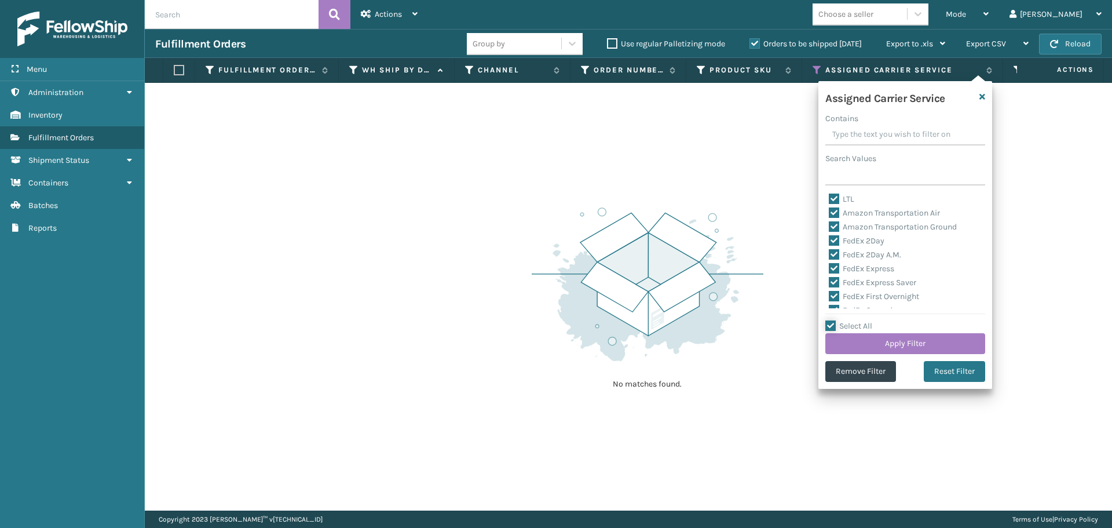
checkbox input "true"
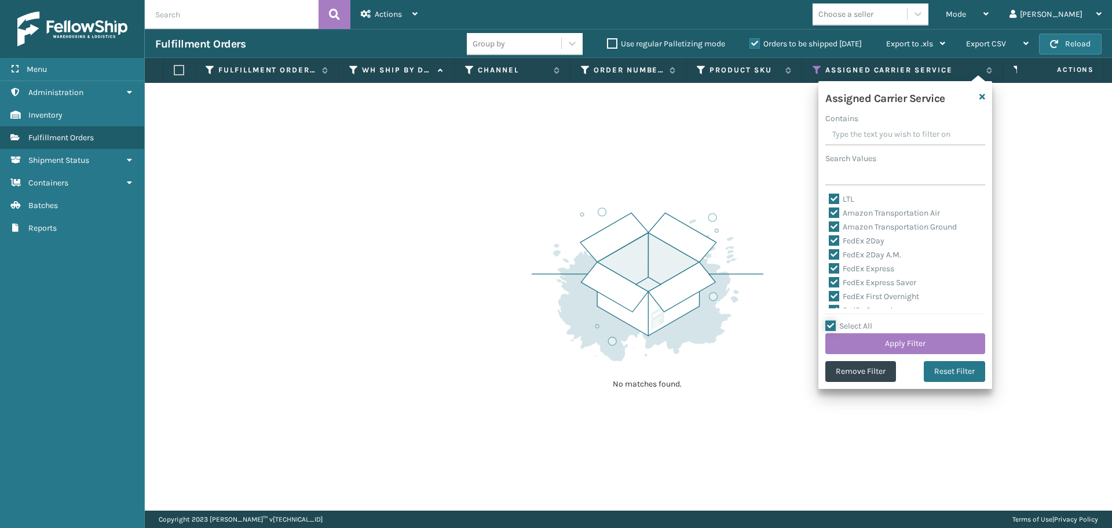
checkbox input "true"
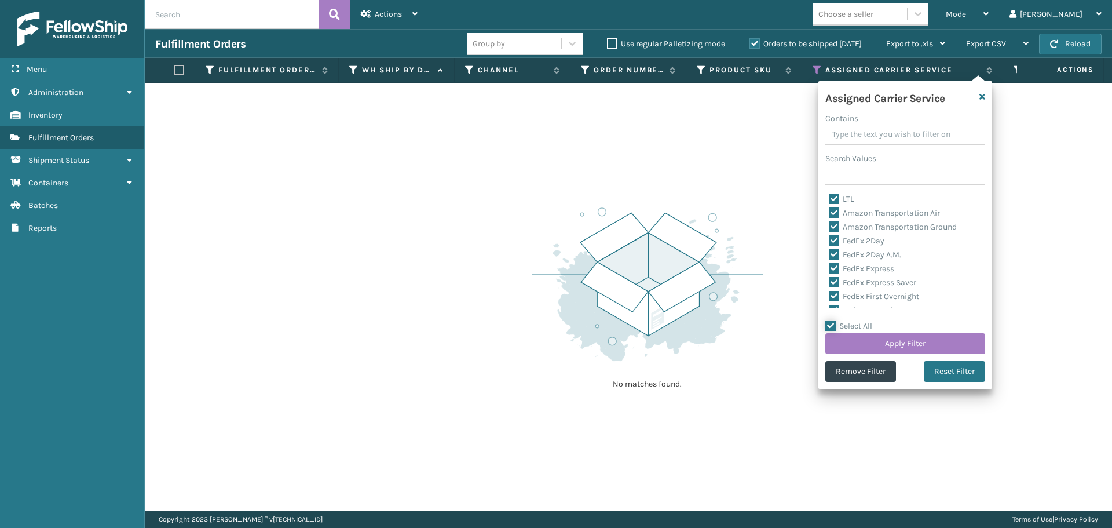
checkbox input "true"
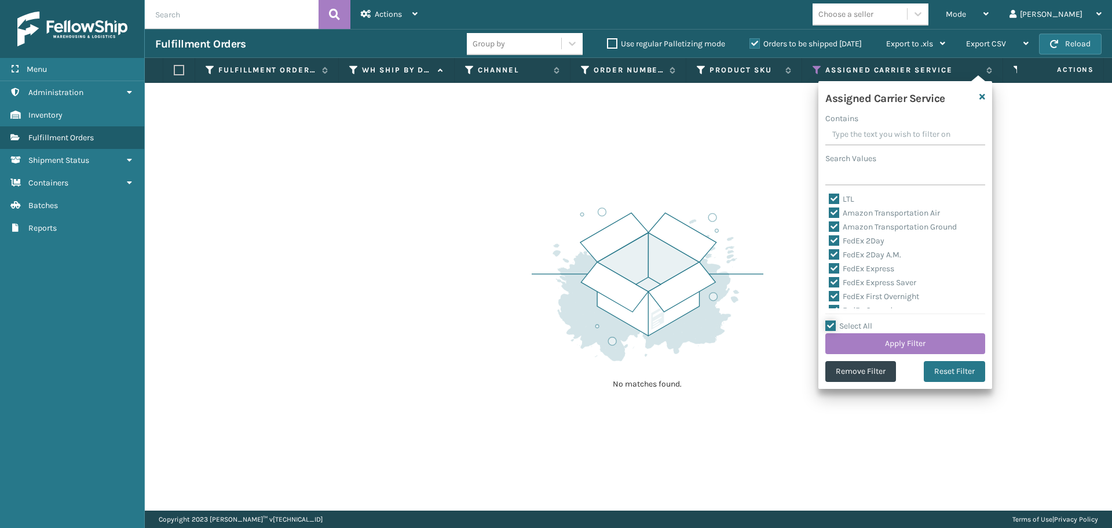
checkbox input "true"
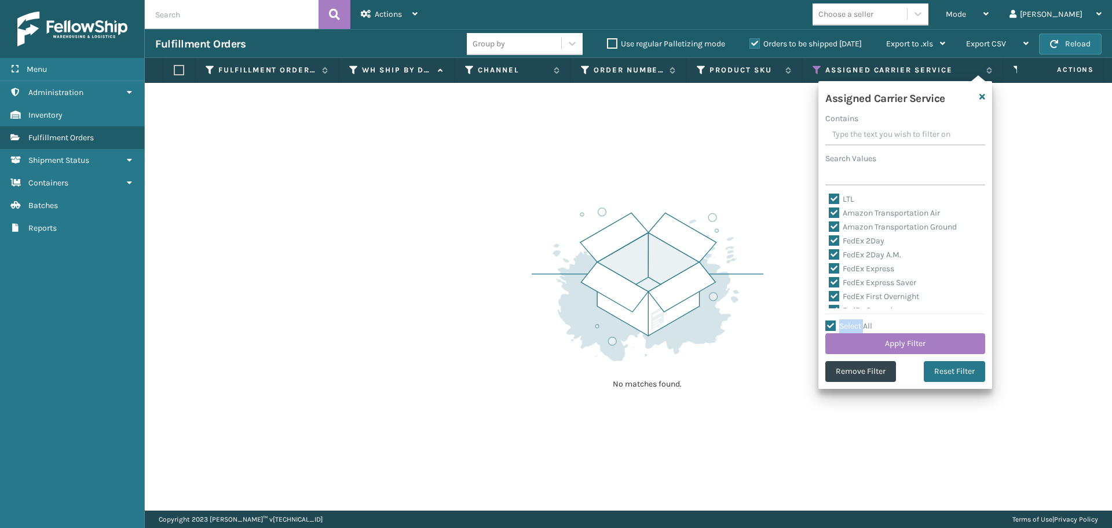
click at [831, 321] on label "Select All" at bounding box center [848, 326] width 47 height 10
click at [831, 320] on input "Select All" at bounding box center [912, 319] width 174 height 1
checkbox input "false"
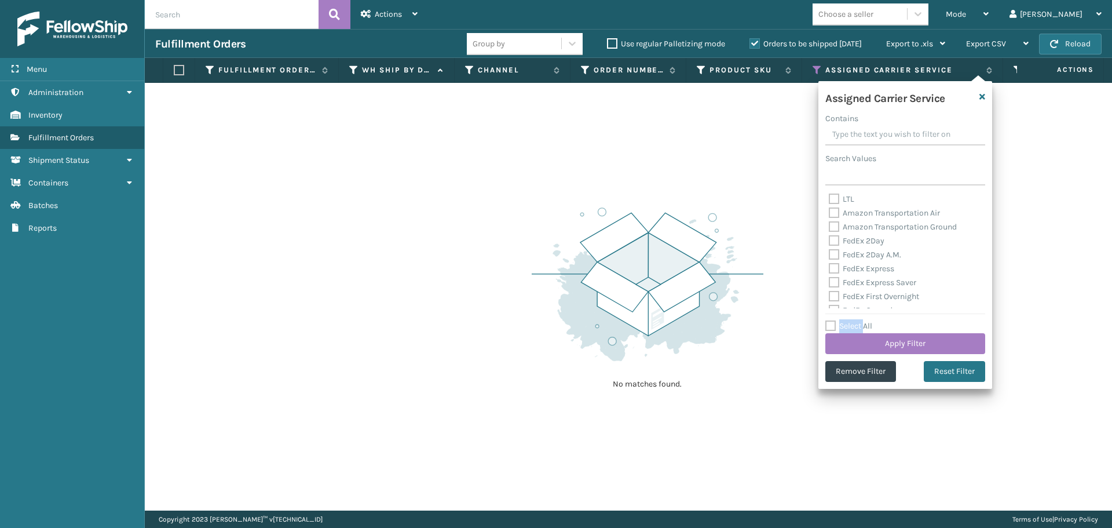
checkbox input "false"
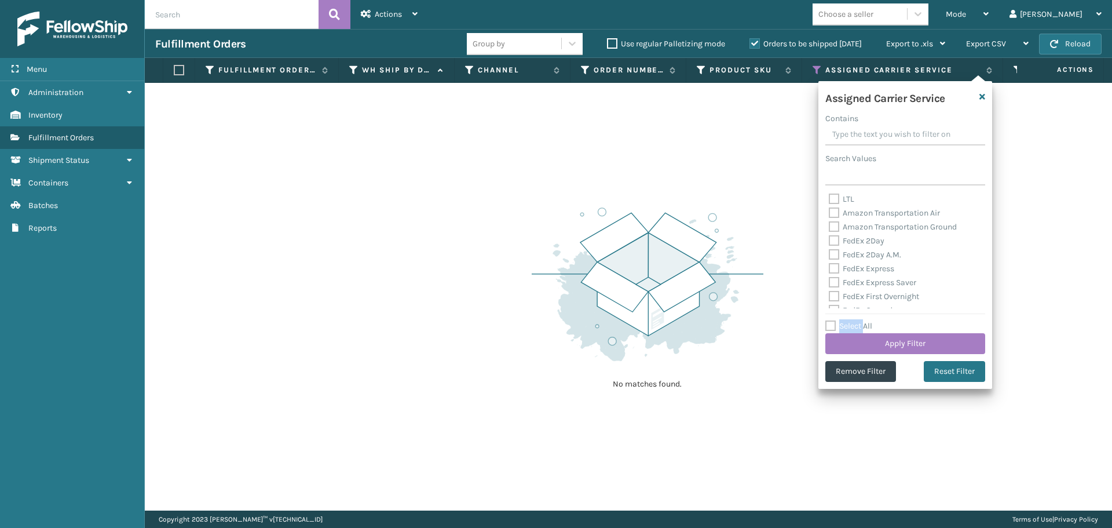
checkbox input "false"
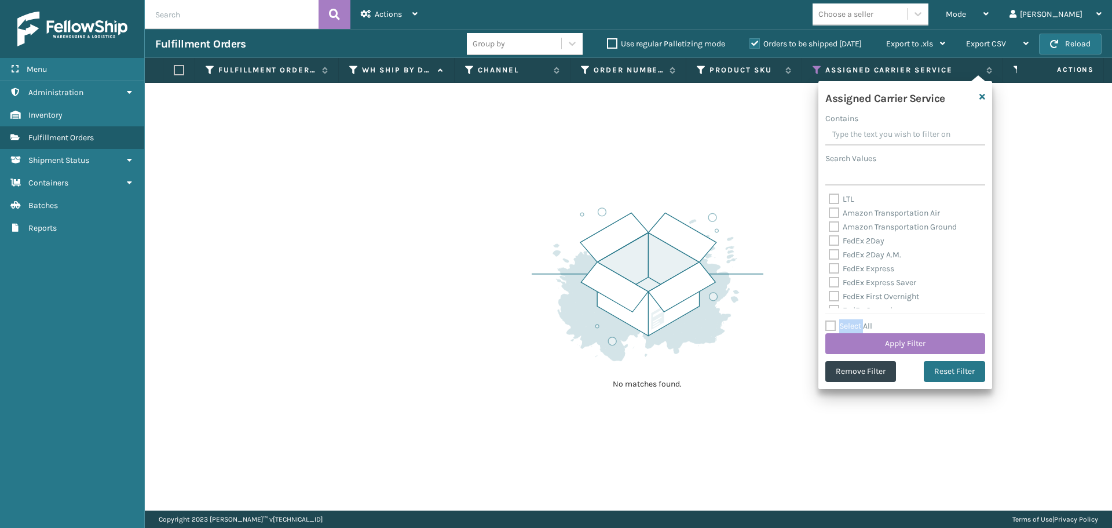
checkbox input "false"
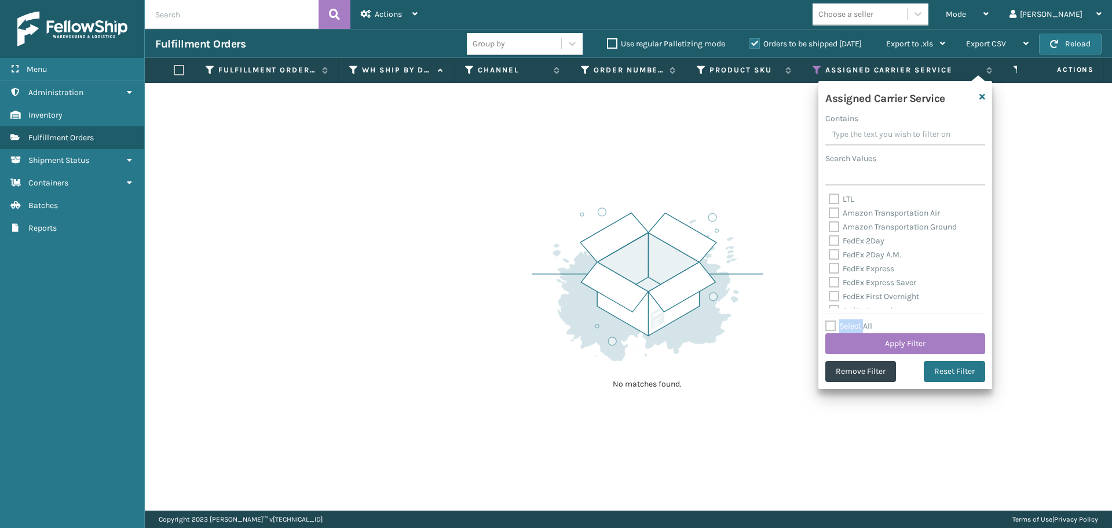
checkbox input "false"
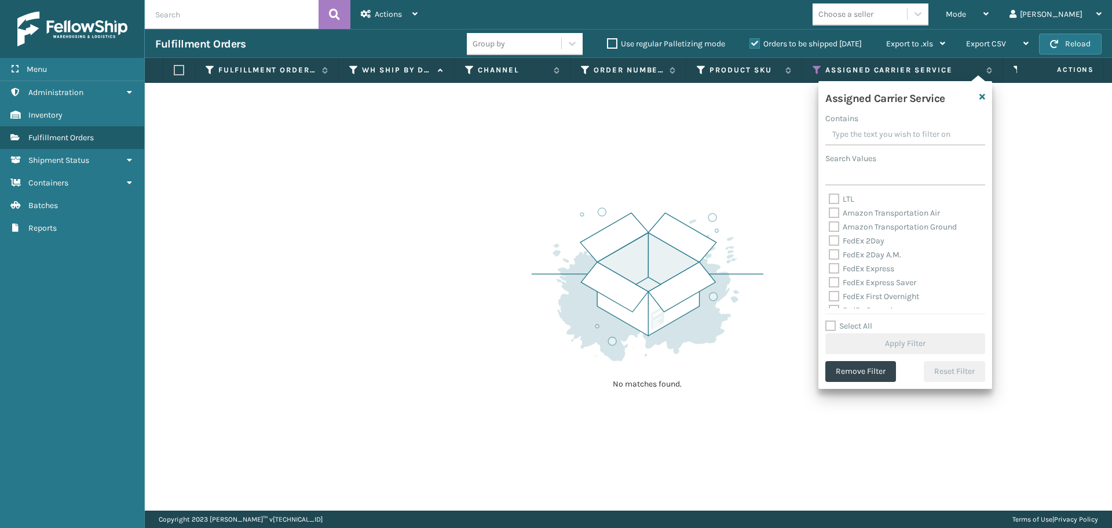
click at [836, 210] on label "Amazon Transportation Air" at bounding box center [884, 213] width 111 height 10
click at [829, 210] on input "Amazon Transportation Air" at bounding box center [829, 210] width 1 height 8
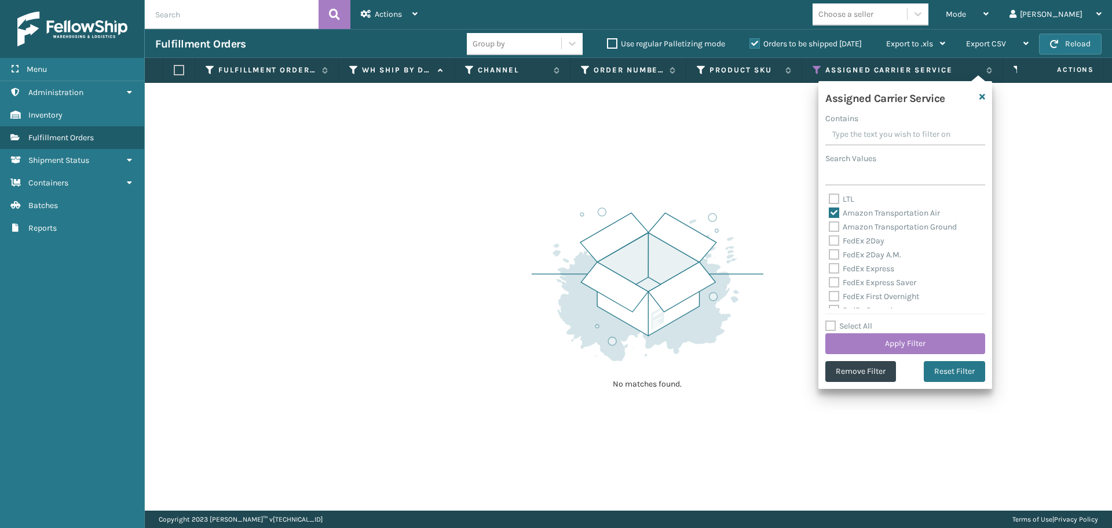
click at [836, 223] on label "Amazon Transportation Ground" at bounding box center [893, 227] width 128 height 10
click at [829, 223] on input "Amazon Transportation Ground" at bounding box center [829, 224] width 1 height 8
click at [867, 341] on button "Apply Filter" at bounding box center [905, 343] width 160 height 21
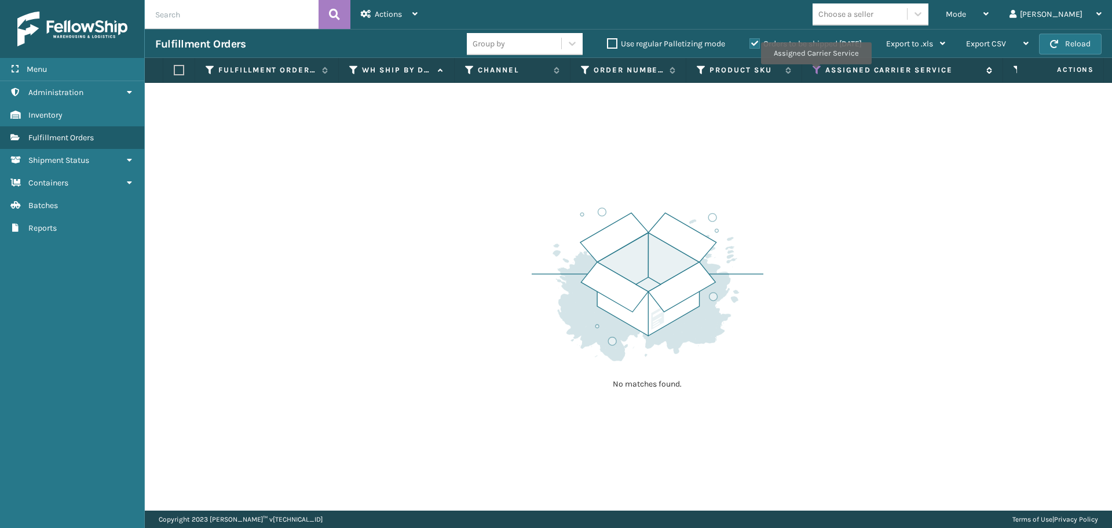
click at [815, 70] on icon at bounding box center [817, 70] width 9 height 10
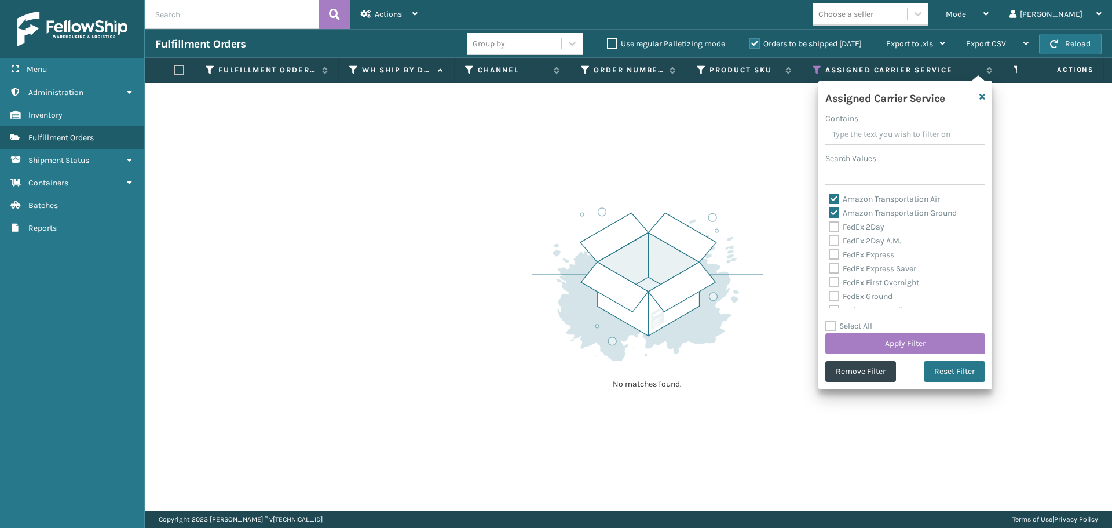
click at [835, 198] on label "Amazon Transportation Air" at bounding box center [884, 199] width 111 height 10
click at [829, 198] on input "Amazon Transportation Air" at bounding box center [829, 196] width 1 height 8
click at [836, 213] on label "Amazon Transportation Ground" at bounding box center [893, 213] width 128 height 10
click at [829, 213] on input "Amazon Transportation Ground" at bounding box center [829, 210] width 1 height 8
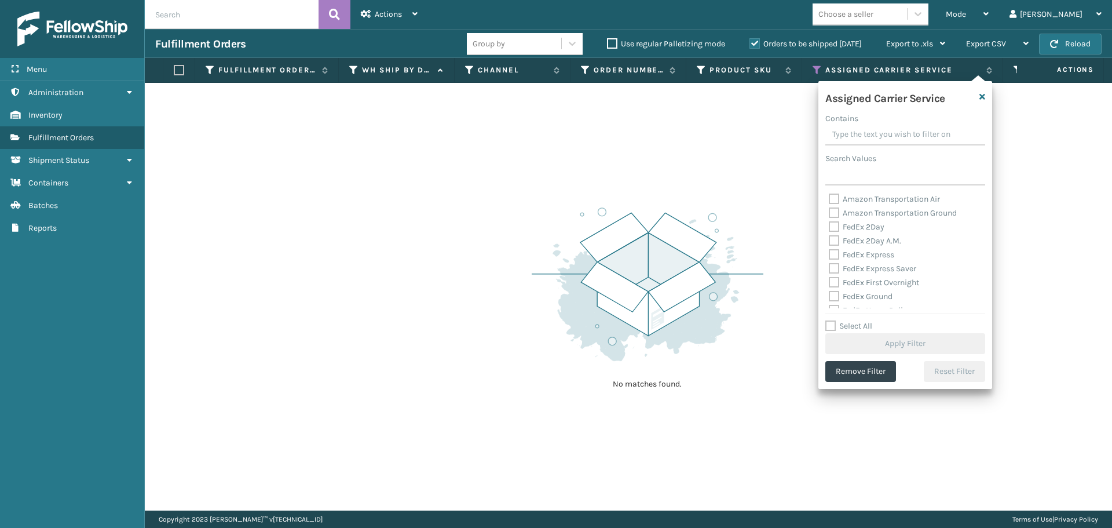
click at [836, 225] on label "FedEx 2Day" at bounding box center [857, 227] width 56 height 10
click at [829, 225] on input "FedEx 2Day" at bounding box center [829, 224] width 1 height 8
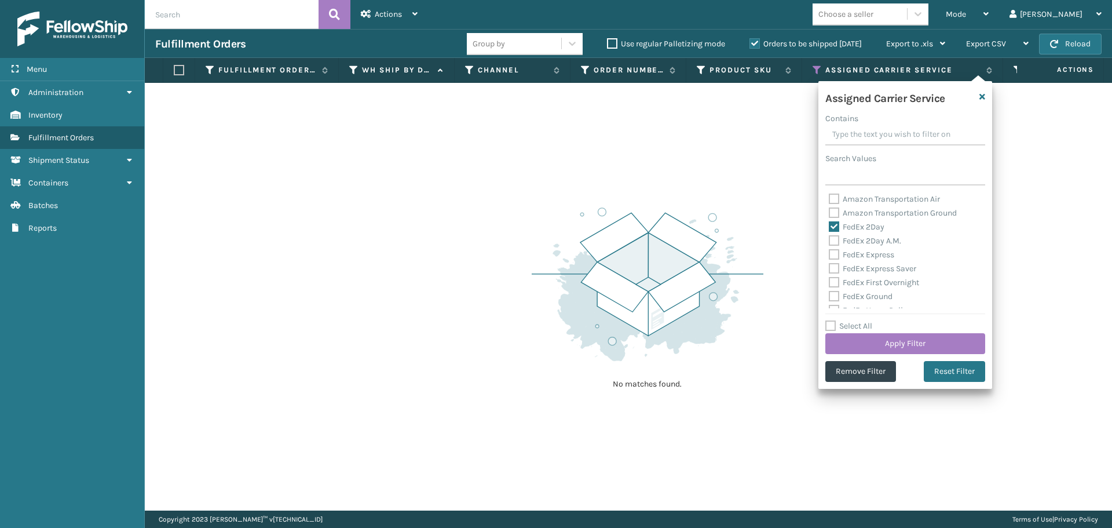
click at [834, 236] on label "FedEx 2Day A.M." at bounding box center [865, 241] width 72 height 10
click at [829, 235] on input "FedEx 2Day A.M." at bounding box center [829, 238] width 1 height 8
click at [833, 255] on label "FedEx Express" at bounding box center [861, 255] width 65 height 10
click at [829, 255] on input "FedEx Express" at bounding box center [829, 252] width 1 height 8
click at [833, 266] on label "FedEx Express Saver" at bounding box center [872, 269] width 87 height 10
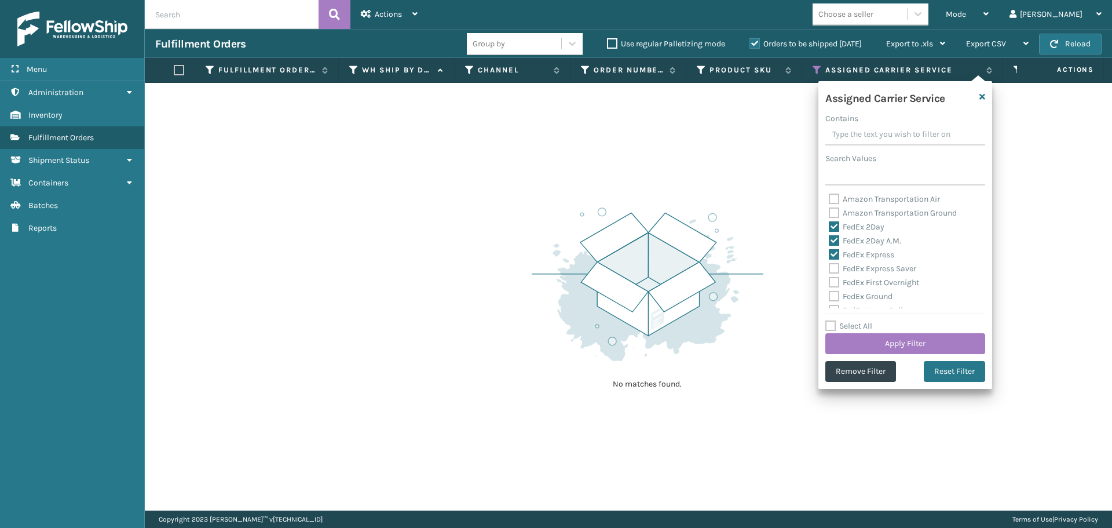
click at [829, 266] on input "FedEx Express Saver" at bounding box center [829, 266] width 1 height 8
click at [833, 287] on label "FedEx First Overnight" at bounding box center [874, 282] width 90 height 10
click at [829, 283] on input "FedEx First Overnight" at bounding box center [829, 280] width 1 height 8
click at [834, 297] on label "FedEx Ground" at bounding box center [861, 296] width 64 height 10
click at [829, 297] on input "FedEx Ground" at bounding box center [829, 294] width 1 height 8
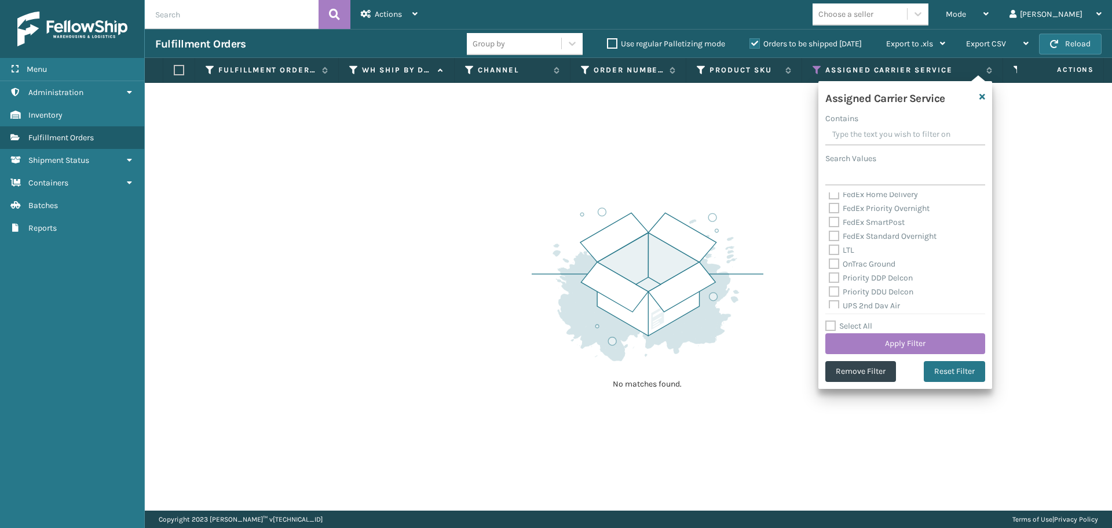
scroll to position [58, 0]
click at [834, 249] on label "FedEx Home Delivery" at bounding box center [873, 252] width 89 height 10
click at [829, 249] on input "FedEx Home Delivery" at bounding box center [829, 250] width 1 height 8
drag, startPoint x: 835, startPoint y: 268, endPoint x: 836, endPoint y: 276, distance: 8.9
click at [835, 268] on label "FedEx Priority Overnight" at bounding box center [879, 266] width 101 height 10
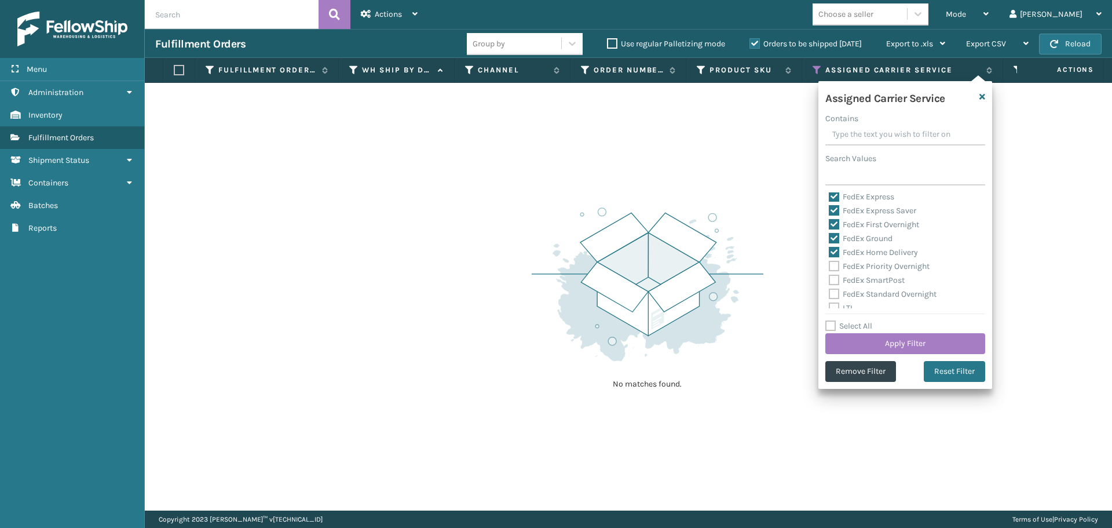
click at [829, 267] on input "FedEx Priority Overnight" at bounding box center [829, 263] width 1 height 8
click at [836, 280] on label "FedEx SmartPost" at bounding box center [867, 280] width 76 height 10
click at [829, 280] on input "FedEx SmartPost" at bounding box center [829, 277] width 1 height 8
click at [835, 292] on label "FedEx Standard Overnight" at bounding box center [883, 294] width 108 height 10
click at [829, 292] on input "FedEx Standard Overnight" at bounding box center [829, 291] width 1 height 8
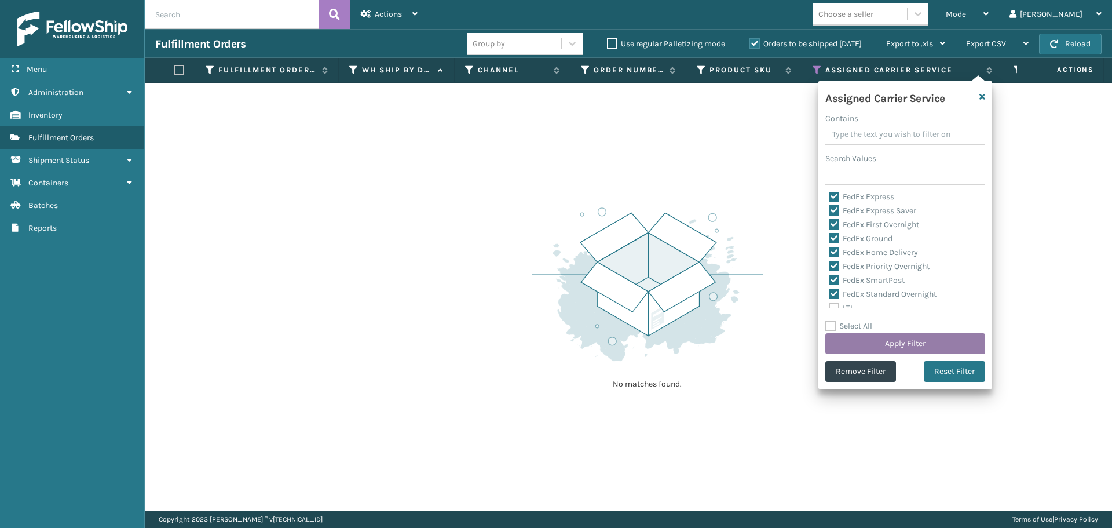
click at [873, 347] on button "Apply Filter" at bounding box center [905, 343] width 160 height 21
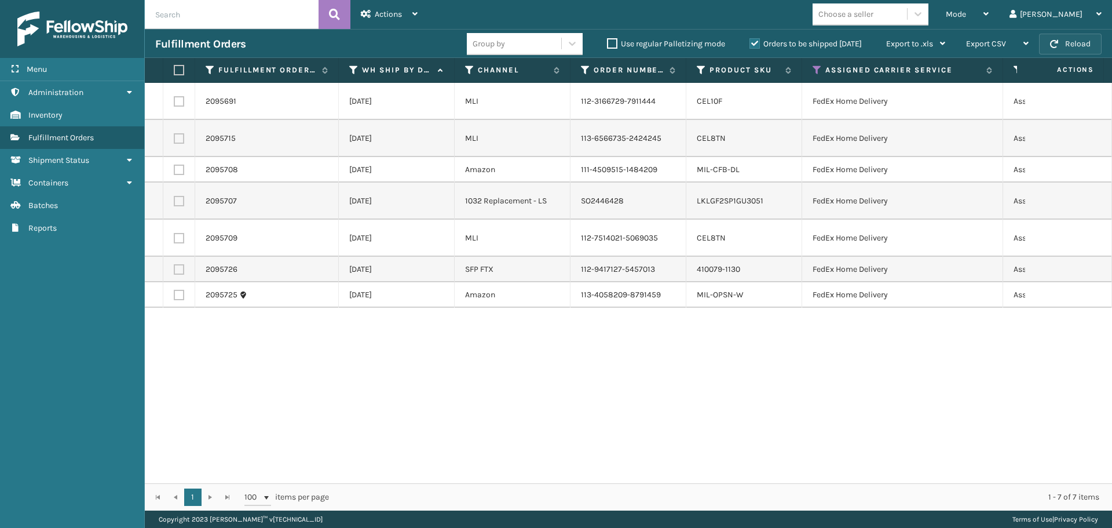
click at [1093, 52] on button "Reload" at bounding box center [1070, 44] width 63 height 21
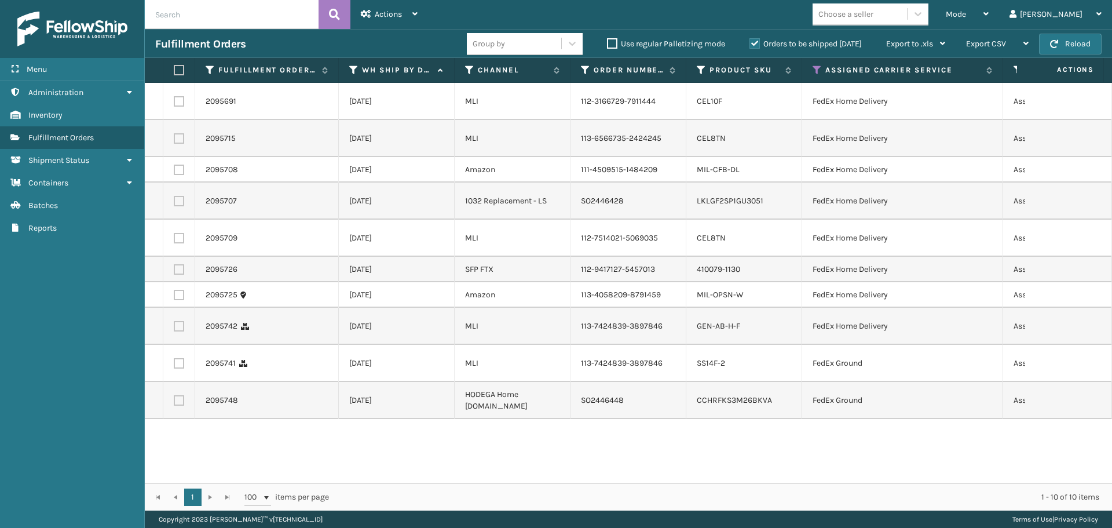
click at [1092, 51] on button "Reload" at bounding box center [1070, 44] width 63 height 21
click at [174, 68] on label at bounding box center [177, 70] width 7 height 10
click at [174, 68] on input "checkbox" at bounding box center [174, 71] width 1 height 8
click at [383, 14] on span "Actions" at bounding box center [388, 14] width 27 height 10
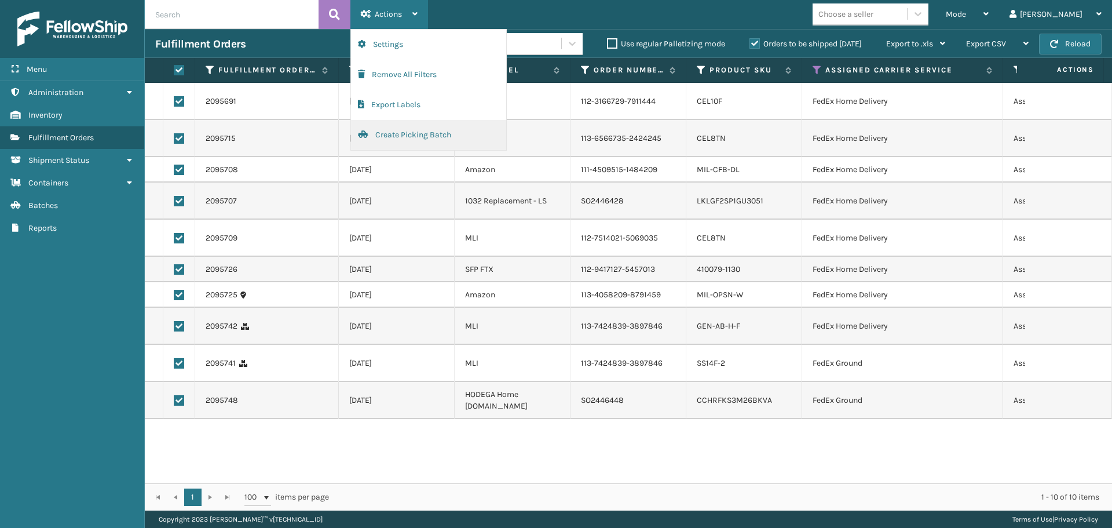
click at [393, 133] on button "Create Picking Batch" at bounding box center [428, 135] width 155 height 30
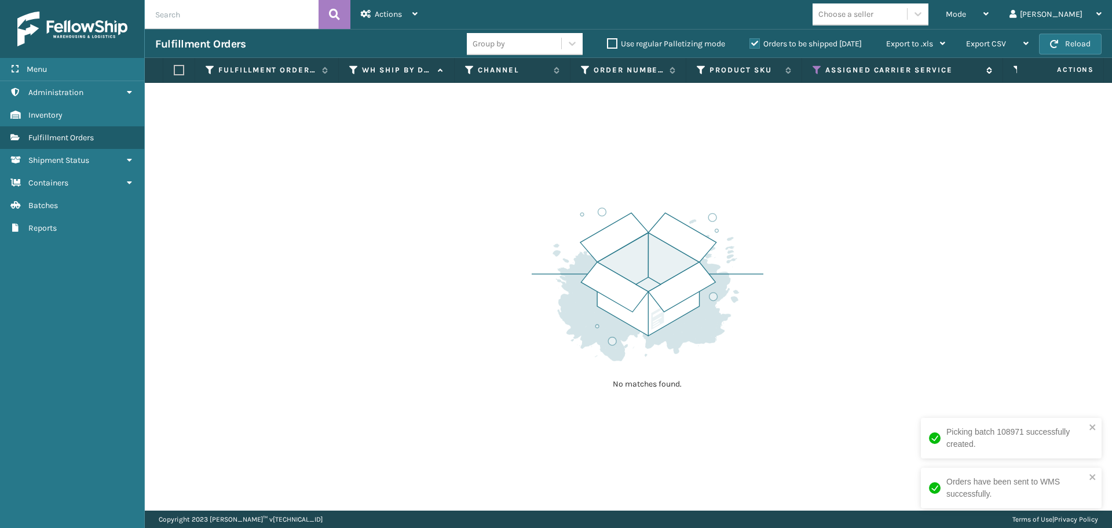
click at [813, 70] on icon at bounding box center [817, 70] width 9 height 10
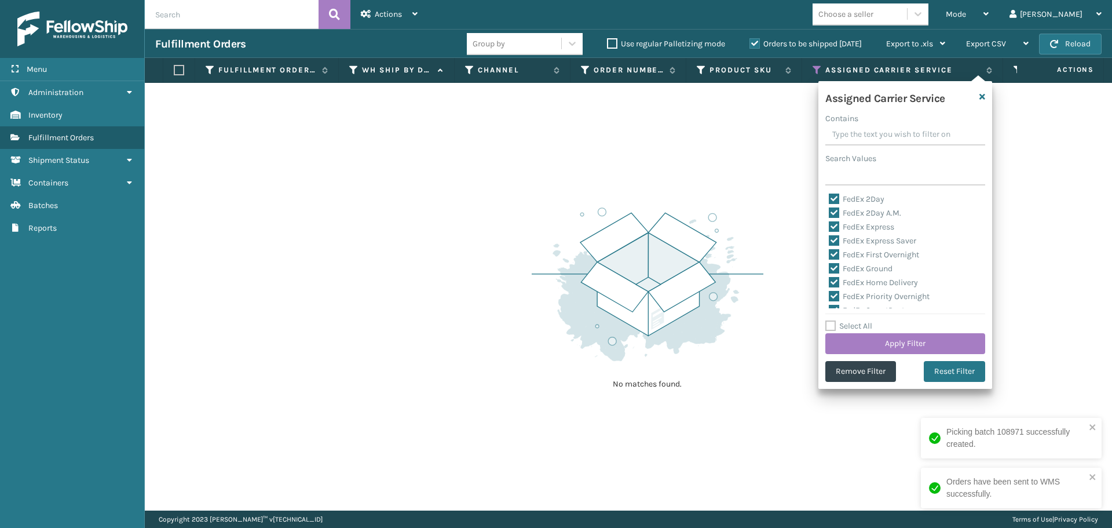
click at [838, 197] on label "FedEx 2Day" at bounding box center [857, 199] width 56 height 10
click at [829, 197] on input "FedEx 2Day" at bounding box center [829, 196] width 1 height 8
click at [831, 210] on label "FedEx 2Day A.M." at bounding box center [865, 213] width 72 height 10
click at [829, 210] on input "FedEx 2Day A.M." at bounding box center [829, 210] width 1 height 8
click at [831, 222] on label "FedEx Express" at bounding box center [861, 227] width 65 height 10
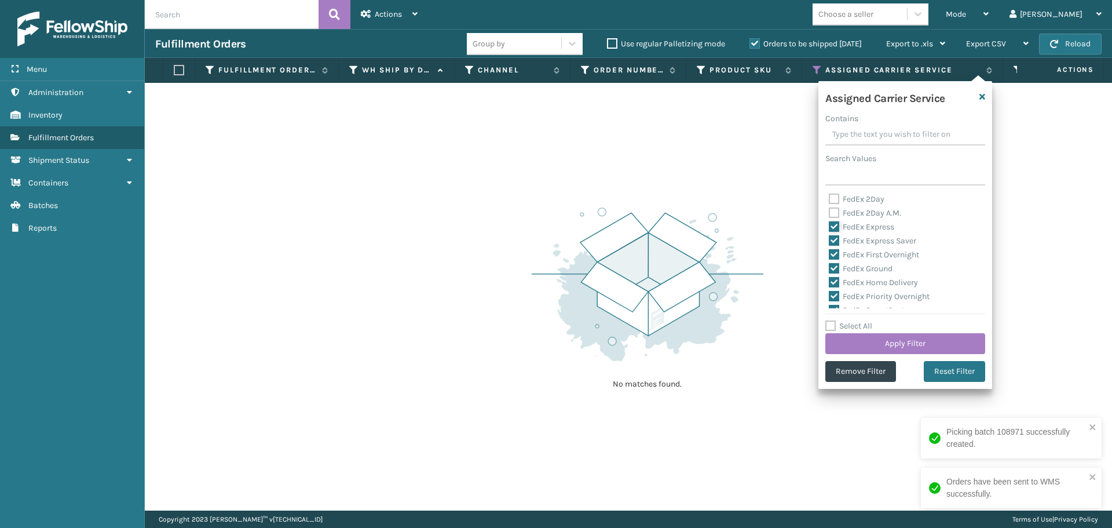
click at [829, 222] on input "FedEx Express" at bounding box center [829, 224] width 1 height 8
click at [834, 239] on label "FedEx Express Saver" at bounding box center [872, 241] width 87 height 10
click at [829, 239] on input "FedEx Express Saver" at bounding box center [829, 238] width 1 height 8
click at [834, 250] on label "FedEx First Overnight" at bounding box center [874, 255] width 90 height 10
click at [829, 250] on input "FedEx First Overnight" at bounding box center [829, 252] width 1 height 8
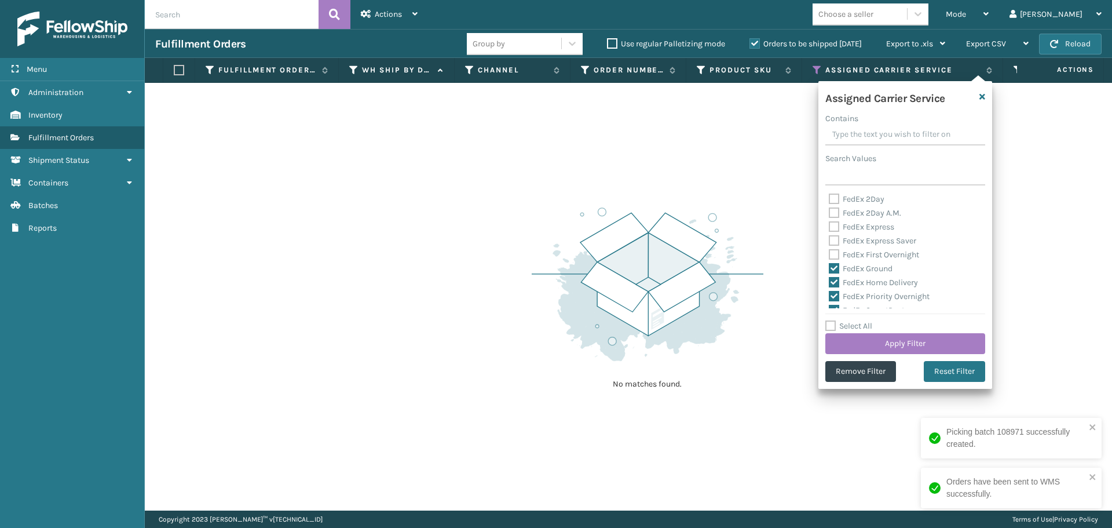
click at [834, 265] on label "FedEx Ground" at bounding box center [861, 269] width 64 height 10
click at [829, 265] on input "FedEx Ground" at bounding box center [829, 266] width 1 height 8
drag, startPoint x: 834, startPoint y: 281, endPoint x: 834, endPoint y: 297, distance: 16.2
click at [834, 282] on label "FedEx Home Delivery" at bounding box center [873, 282] width 89 height 10
click at [829, 282] on input "FedEx Home Delivery" at bounding box center [829, 280] width 1 height 8
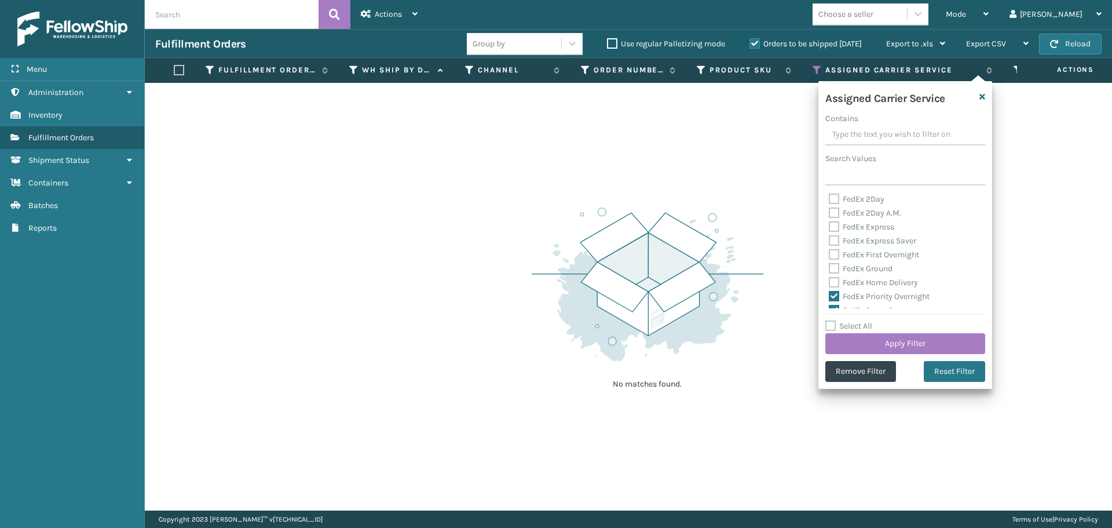
click at [834, 297] on label "FedEx Priority Overnight" at bounding box center [879, 296] width 101 height 10
click at [829, 297] on input "FedEx Priority Overnight" at bounding box center [829, 294] width 1 height 8
click at [834, 254] on label "FedEx SmartPost" at bounding box center [867, 252] width 76 height 10
click at [829, 253] on input "FedEx SmartPost" at bounding box center [829, 250] width 1 height 8
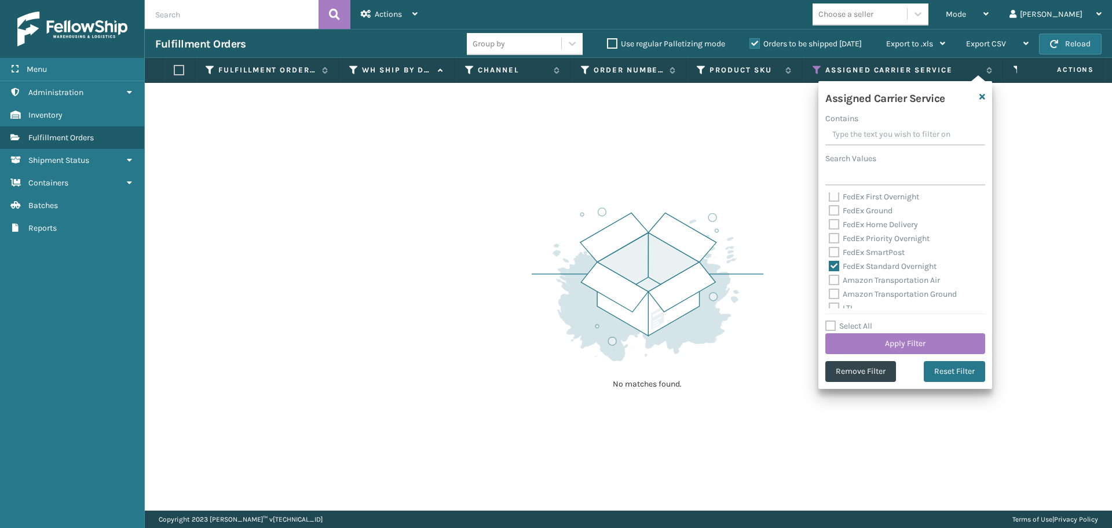
click at [834, 264] on label "FedEx Standard Overnight" at bounding box center [883, 266] width 108 height 10
click at [829, 264] on input "FedEx Standard Overnight" at bounding box center [829, 263] width 1 height 8
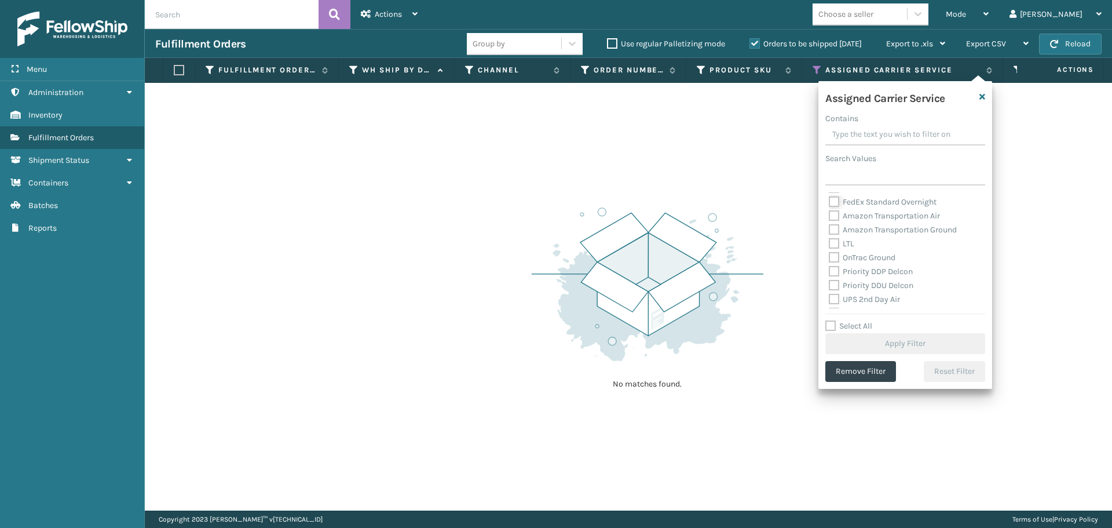
scroll to position [174, 0]
click at [834, 204] on label "OnTrac Ground" at bounding box center [862, 206] width 67 height 10
click at [829, 204] on input "OnTrac Ground" at bounding box center [829, 203] width 1 height 8
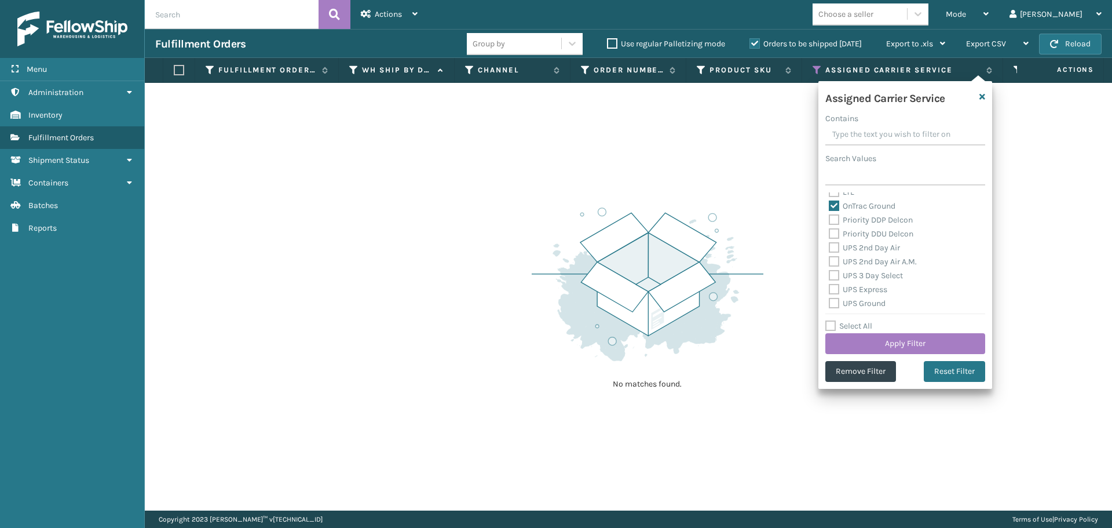
click at [835, 215] on label "Priority DDP Delcon" at bounding box center [871, 220] width 84 height 10
click at [829, 215] on input "Priority DDP Delcon" at bounding box center [829, 217] width 1 height 8
click at [834, 236] on label "Priority DDU Delcon" at bounding box center [871, 234] width 85 height 10
click at [829, 235] on input "Priority DDU Delcon" at bounding box center [829, 231] width 1 height 8
click at [833, 248] on label "UPS 2nd Day Air" at bounding box center [864, 248] width 71 height 10
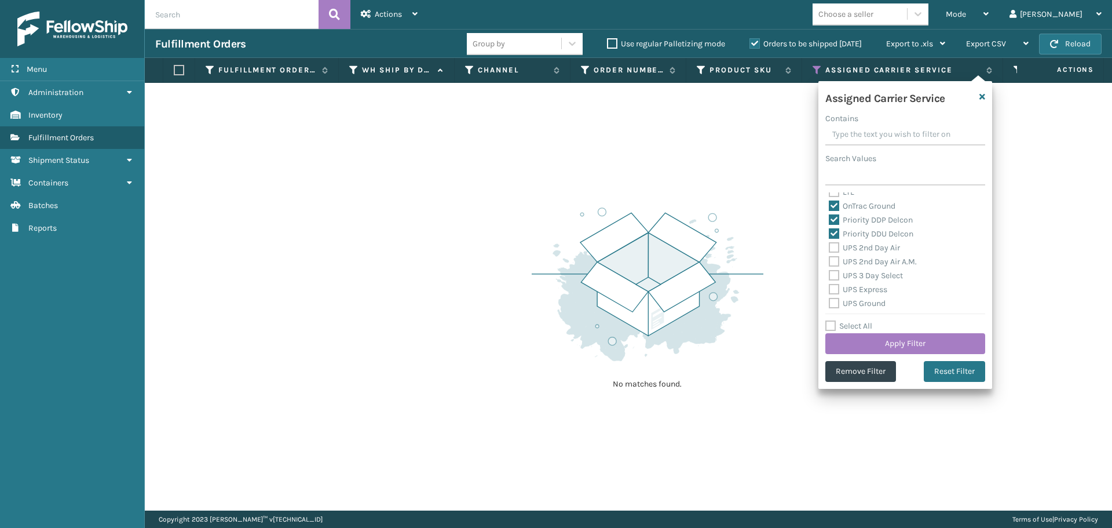
click at [829, 248] on input "UPS 2nd Day Air" at bounding box center [829, 245] width 1 height 8
drag, startPoint x: 831, startPoint y: 259, endPoint x: 831, endPoint y: 268, distance: 8.7
click at [831, 261] on label "UPS 2nd Day Air A.M." at bounding box center [873, 262] width 88 height 10
click at [829, 261] on input "UPS 2nd Day Air A.M." at bounding box center [829, 259] width 1 height 8
click at [831, 269] on div "UPS 3 Day Select" at bounding box center [905, 276] width 153 height 14
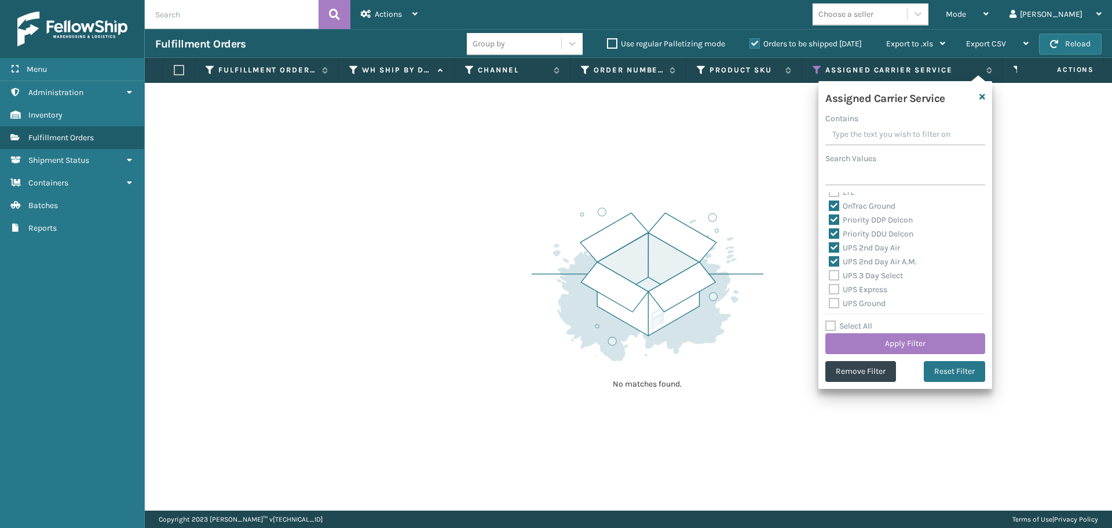
click at [835, 275] on label "UPS 3 Day Select" at bounding box center [866, 276] width 74 height 10
click at [829, 275] on input "UPS 3 Day Select" at bounding box center [829, 273] width 1 height 8
click at [832, 287] on label "UPS Express" at bounding box center [858, 289] width 59 height 10
click at [829, 287] on input "UPS Express" at bounding box center [829, 287] width 1 height 8
click at [828, 303] on div "FedEx 2Day FedEx 2Day A.M. FedEx Express FedEx Express Saver FedEx First Overni…" at bounding box center [905, 250] width 160 height 116
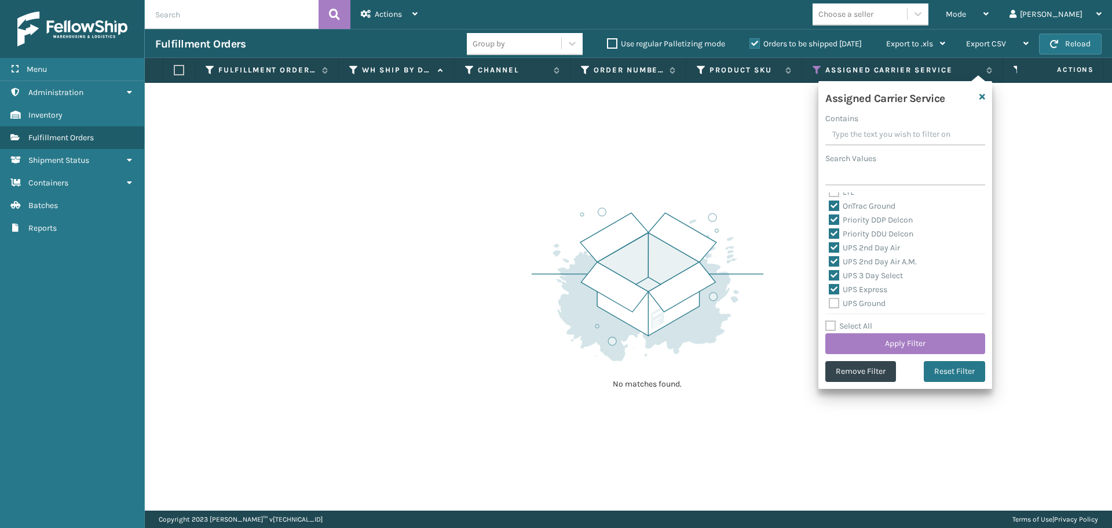
click at [830, 302] on label "UPS Ground" at bounding box center [857, 303] width 57 height 10
click at [829, 302] on input "UPS Ground" at bounding box center [829, 301] width 1 height 8
click at [839, 258] on label "UPS Next Day Air" at bounding box center [866, 259] width 74 height 10
click at [829, 258] on input "UPS Next Day Air" at bounding box center [829, 257] width 1 height 8
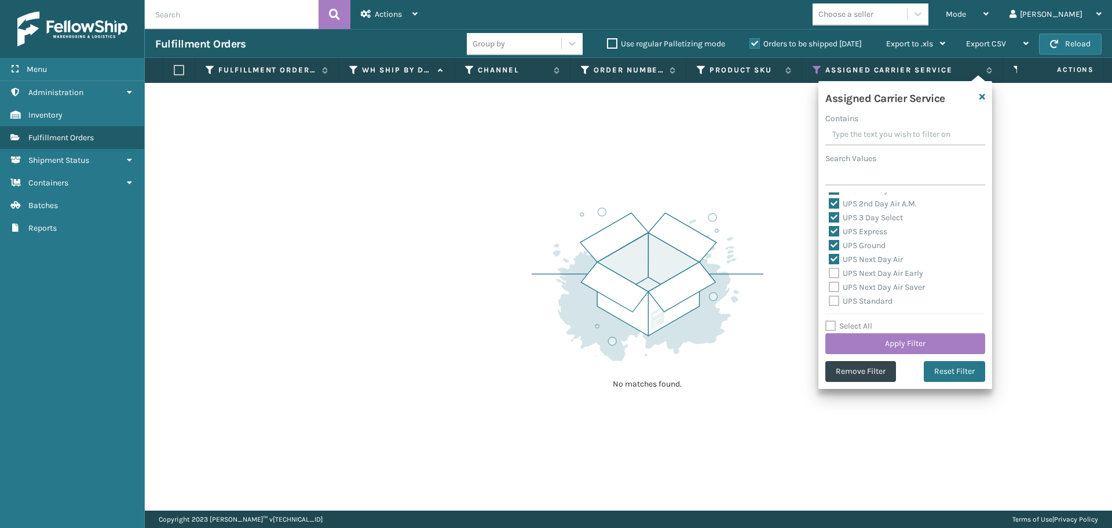
click at [834, 271] on label "UPS Next Day Air Early" at bounding box center [876, 273] width 94 height 10
click at [829, 271] on input "UPS Next Day Air Early" at bounding box center [829, 270] width 1 height 8
click at [834, 284] on label "UPS Next Day Air Saver" at bounding box center [877, 287] width 96 height 10
click at [829, 284] on input "UPS Next Day Air Saver" at bounding box center [829, 284] width 1 height 8
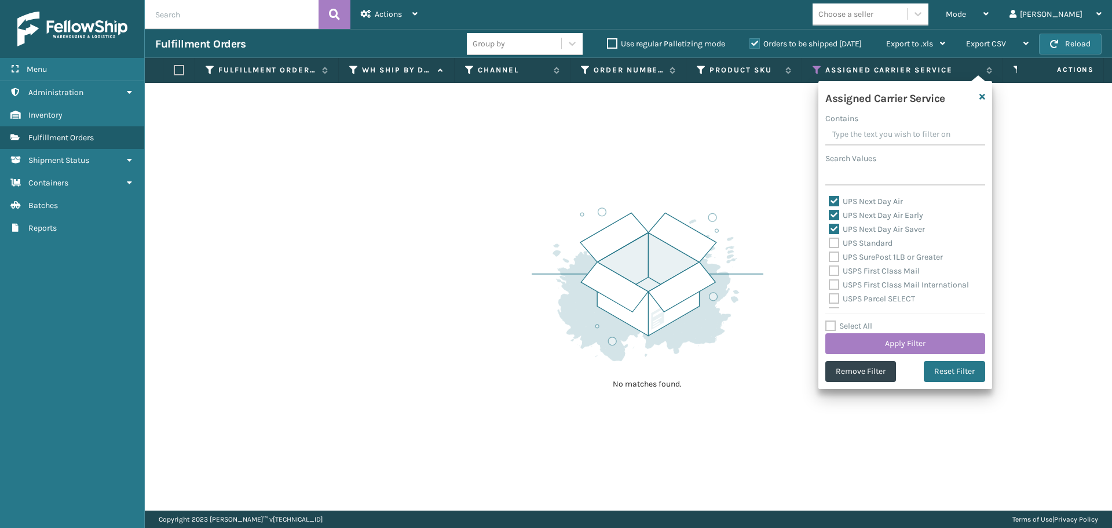
click at [838, 246] on label "UPS Standard" at bounding box center [861, 243] width 64 height 10
click at [829, 244] on input "UPS Standard" at bounding box center [829, 240] width 1 height 8
click at [837, 256] on label "UPS SurePost 1LB or Greater" at bounding box center [886, 257] width 114 height 10
click at [829, 256] on input "UPS SurePost 1LB or Greater" at bounding box center [829, 254] width 1 height 8
click at [835, 269] on label "USPS First Class Mail" at bounding box center [874, 271] width 91 height 10
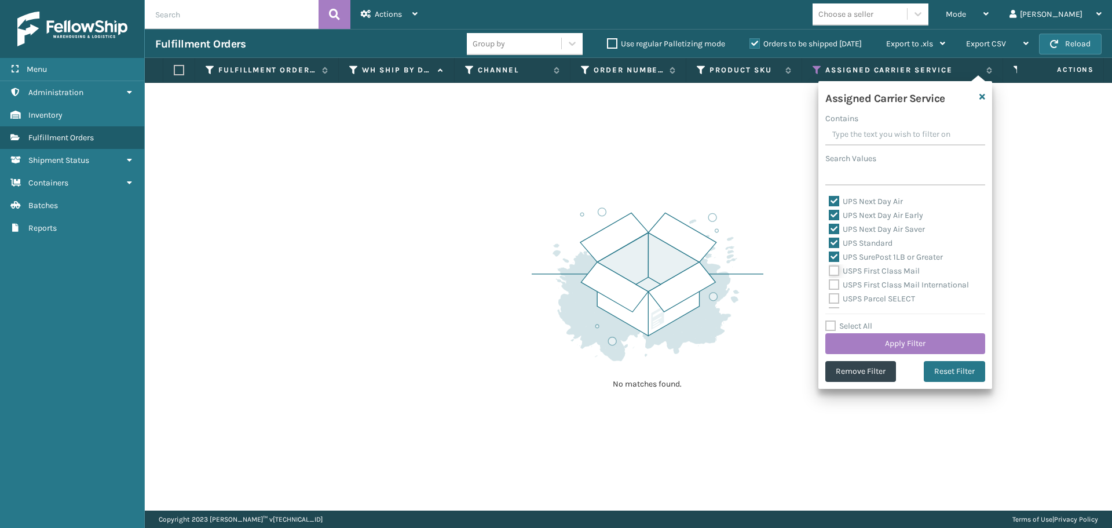
click at [829, 269] on input "USPS First Class Mail" at bounding box center [829, 268] width 1 height 8
click at [832, 285] on label "USPS First Class Mail International" at bounding box center [899, 285] width 140 height 10
click at [829, 285] on input "USPS First Class Mail International" at bounding box center [829, 282] width 1 height 8
click at [833, 297] on label "USPS Parcel SELECT" at bounding box center [872, 299] width 86 height 10
click at [829, 297] on input "USPS Parcel SELECT" at bounding box center [829, 296] width 1 height 8
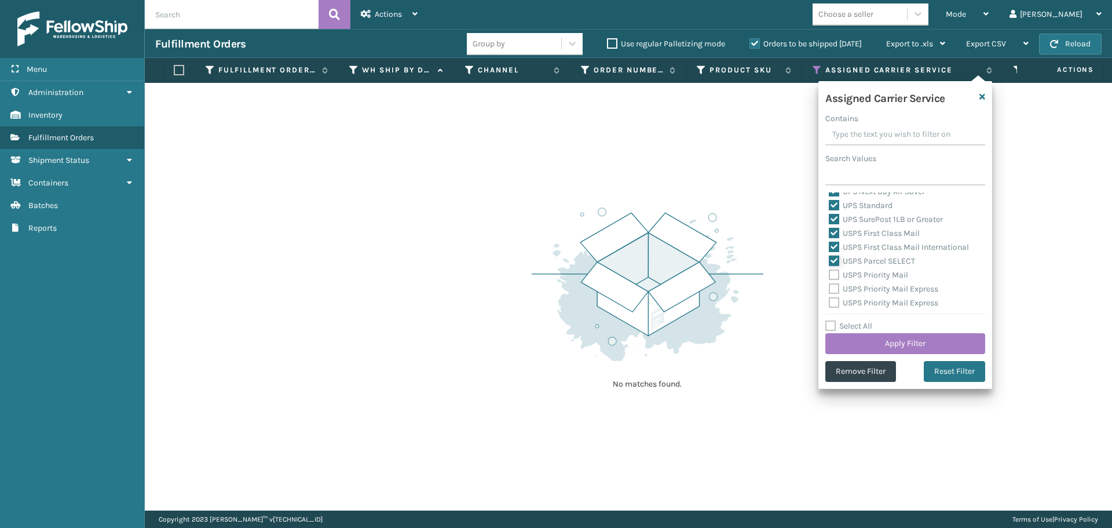
scroll to position [348, 0]
click at [834, 255] on label "USPS Priority Mail" at bounding box center [868, 255] width 79 height 10
click at [829, 255] on input "USPS Priority Mail" at bounding box center [829, 252] width 1 height 8
click at [834, 268] on label "USPS Priority Mail Express" at bounding box center [883, 269] width 109 height 10
click at [829, 268] on input "USPS Priority Mail Express" at bounding box center [829, 266] width 1 height 8
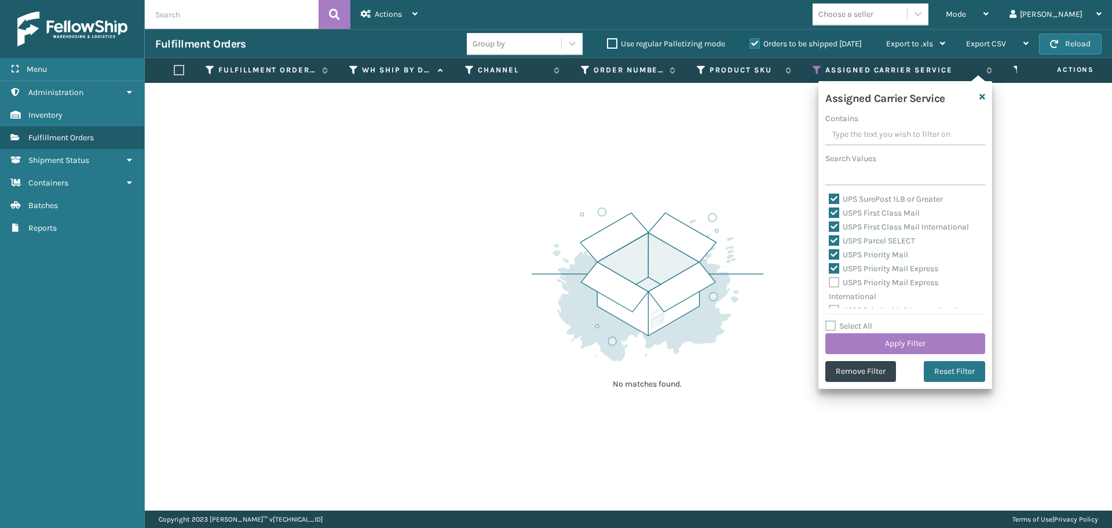
click at [834, 284] on label "USPS Priority Mail Express International" at bounding box center [883, 289] width 109 height 24
click at [829, 283] on input "USPS Priority Mail Express International" at bounding box center [829, 280] width 1 height 8
drag, startPoint x: 834, startPoint y: 298, endPoint x: 838, endPoint y: 310, distance: 12.3
click at [835, 298] on label "USPS Priority Mail International" at bounding box center [893, 301] width 129 height 10
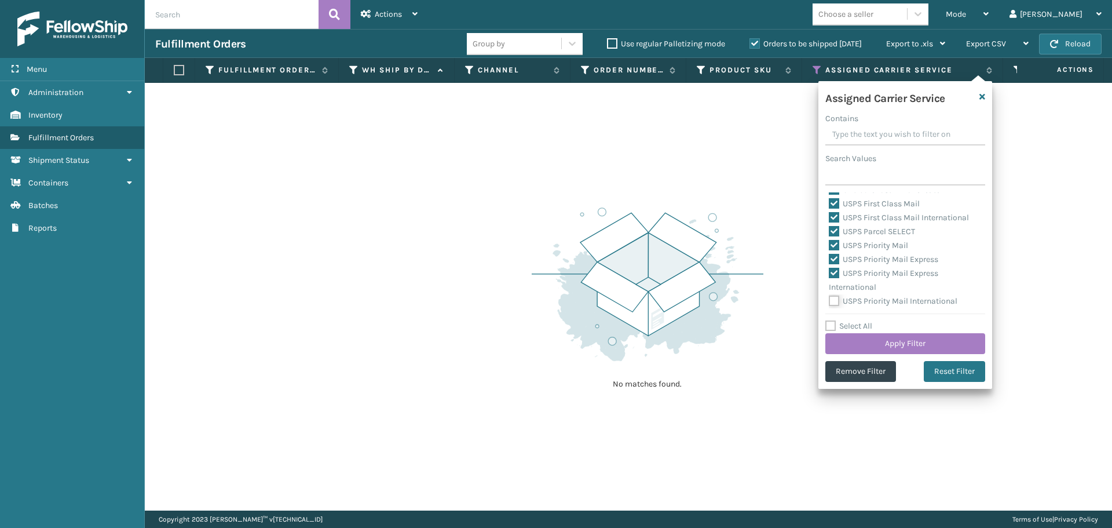
click at [829, 298] on input "USPS Priority Mail International" at bounding box center [829, 298] width 1 height 8
click at [846, 340] on button "Apply Filter" at bounding box center [905, 343] width 160 height 21
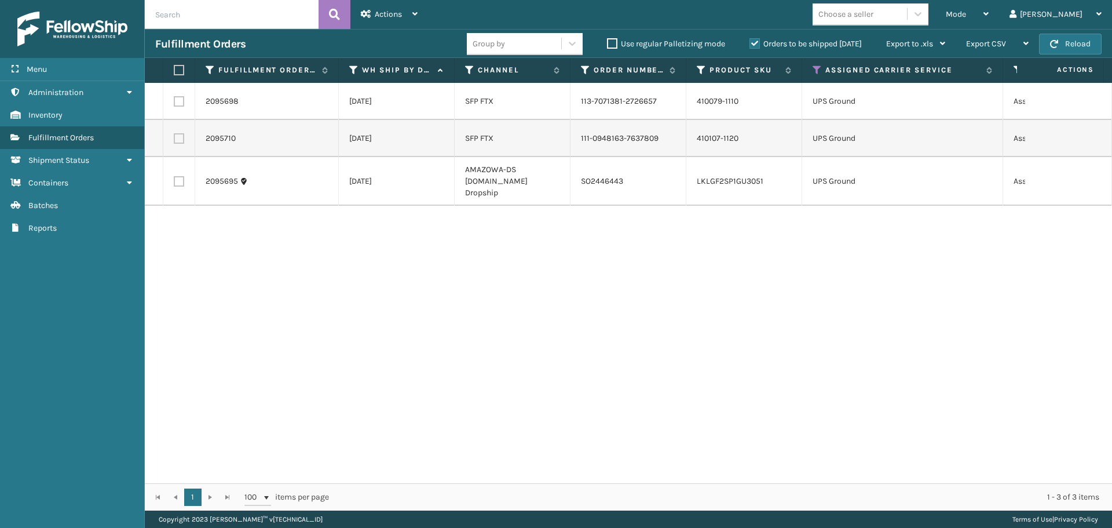
click at [176, 74] on label at bounding box center [177, 70] width 7 height 10
click at [174, 74] on input "checkbox" at bounding box center [174, 71] width 1 height 8
click at [388, 20] on div "Actions" at bounding box center [389, 14] width 57 height 29
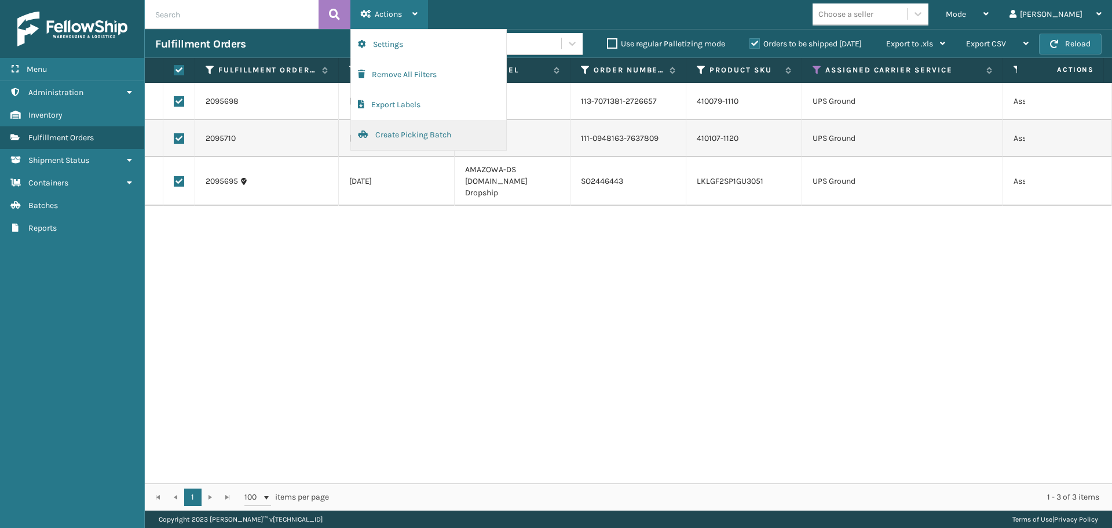
click at [410, 129] on button "Create Picking Batch" at bounding box center [428, 135] width 155 height 30
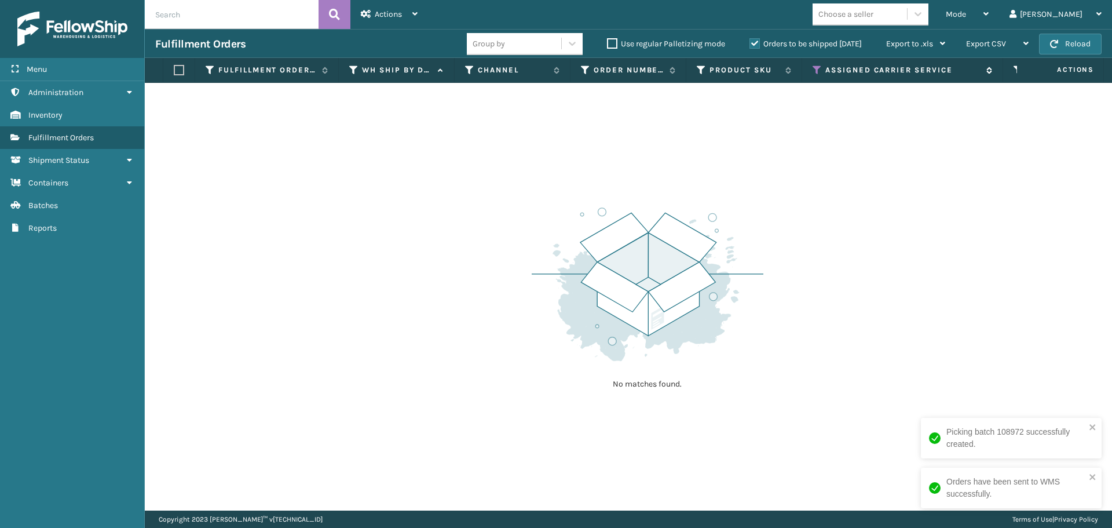
click at [816, 68] on icon at bounding box center [817, 70] width 9 height 10
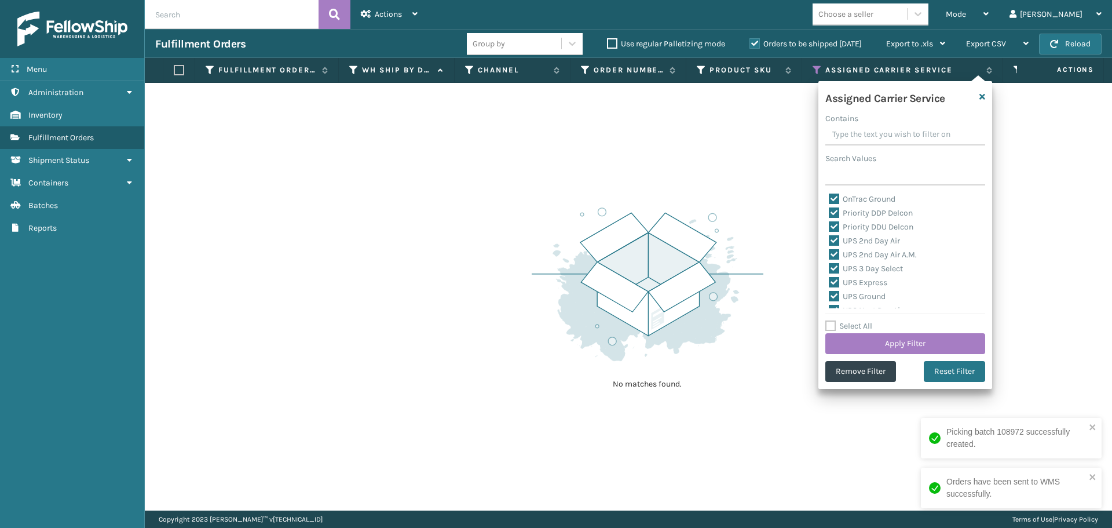
click at [831, 324] on label "Select All" at bounding box center [848, 326] width 47 height 10
click at [831, 320] on input "Select All" at bounding box center [912, 319] width 174 height 1
click at [848, 340] on button "Apply Filter" at bounding box center [905, 343] width 160 height 21
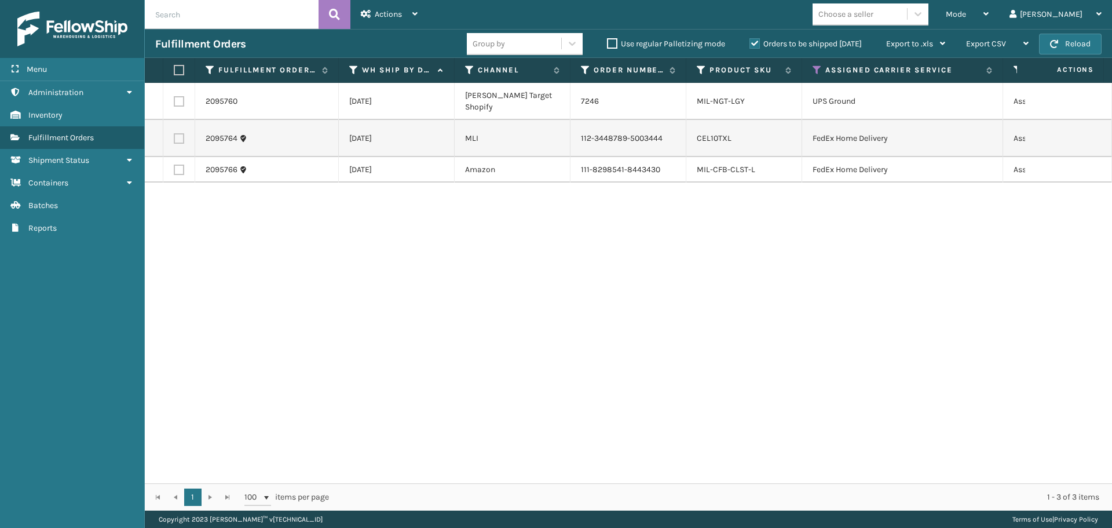
click at [180, 133] on label at bounding box center [179, 138] width 10 height 10
click at [174, 133] on input "checkbox" at bounding box center [174, 137] width 1 height 8
click at [177, 170] on label at bounding box center [179, 170] width 10 height 10
click at [174, 170] on input "checkbox" at bounding box center [174, 169] width 1 height 8
click at [403, 17] on div "Actions" at bounding box center [389, 14] width 57 height 29
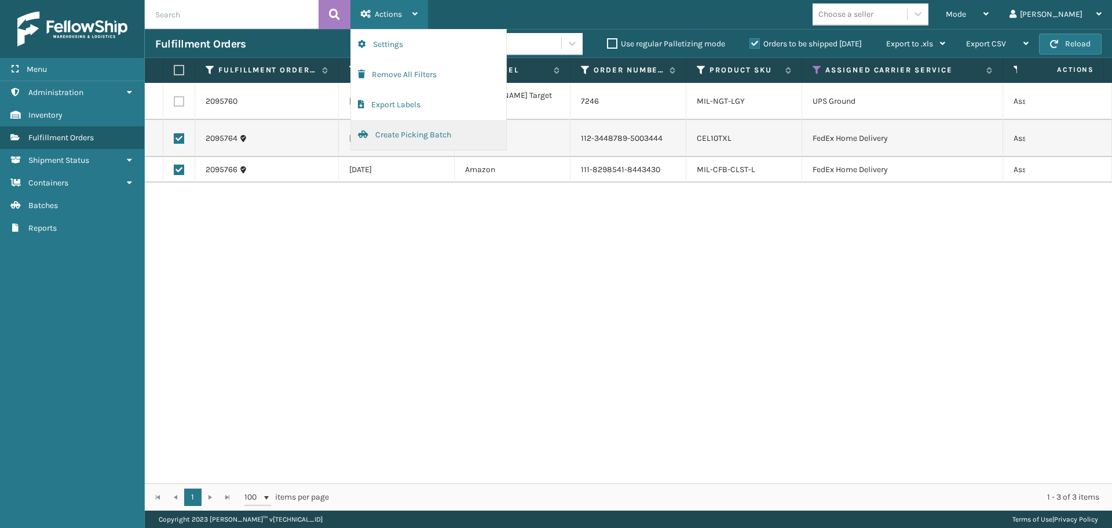
click at [418, 129] on button "Create Picking Batch" at bounding box center [428, 135] width 155 height 30
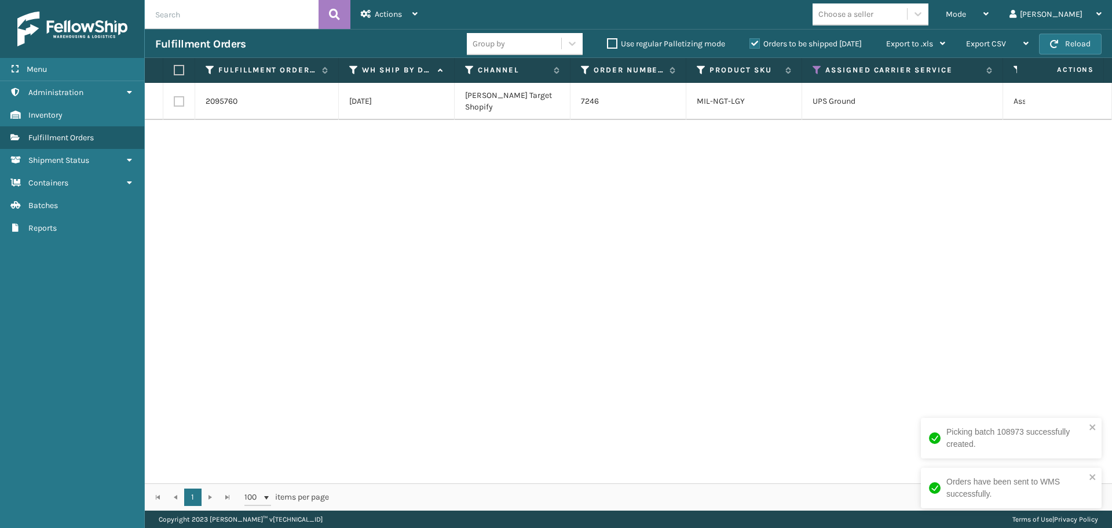
click at [180, 96] on label at bounding box center [179, 101] width 10 height 10
click at [174, 96] on input "checkbox" at bounding box center [174, 100] width 1 height 8
click at [431, 12] on div "Mode Regular Mode Picking Mode Labeling Mode Exit Scan Mode Choose a seller [PE…" at bounding box center [770, 14] width 684 height 29
click at [417, 14] on icon at bounding box center [414, 14] width 5 height 8
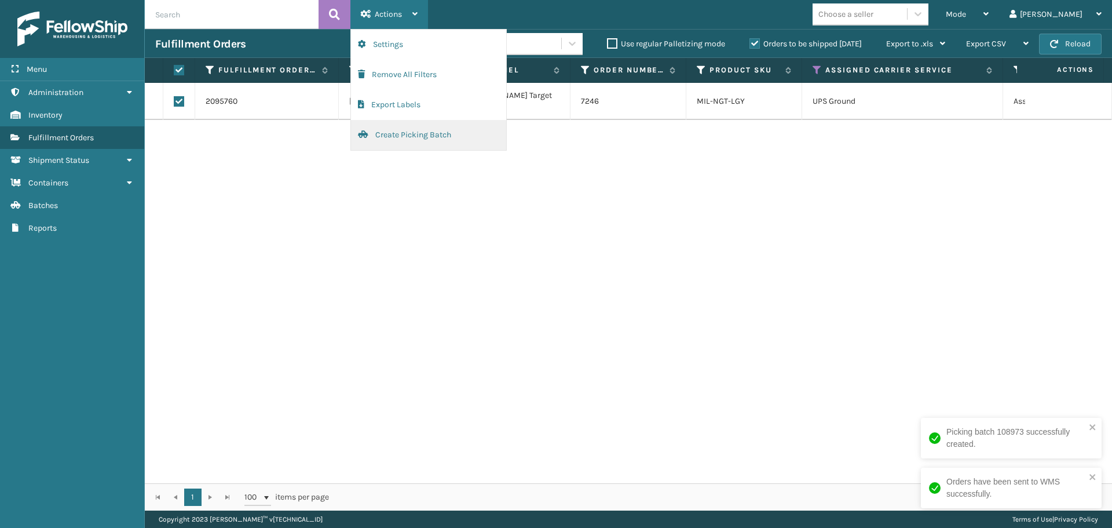
click at [404, 133] on button "Create Picking Batch" at bounding box center [428, 135] width 155 height 30
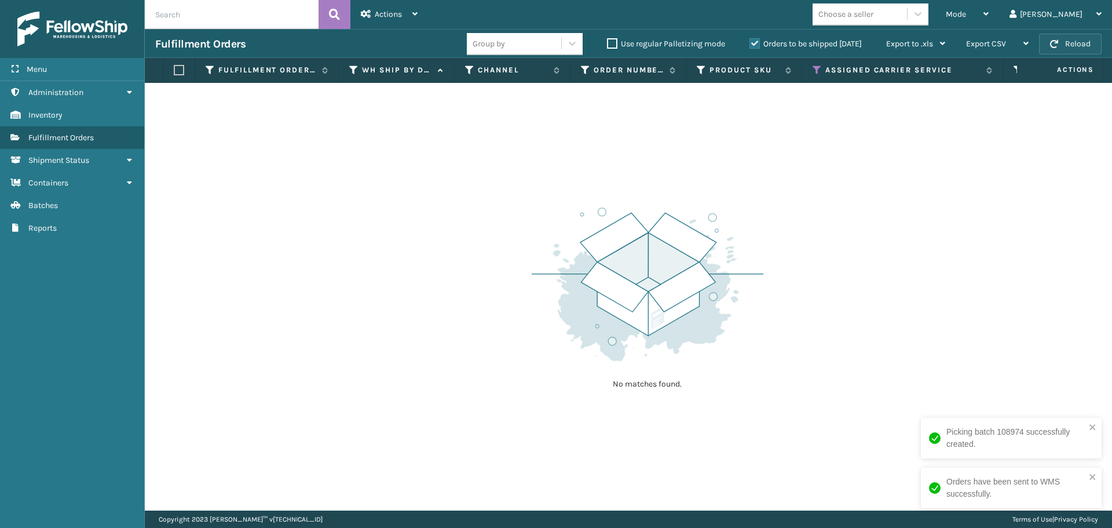
click at [1073, 44] on button "Reload" at bounding box center [1070, 44] width 63 height 21
click at [817, 67] on icon at bounding box center [817, 70] width 9 height 10
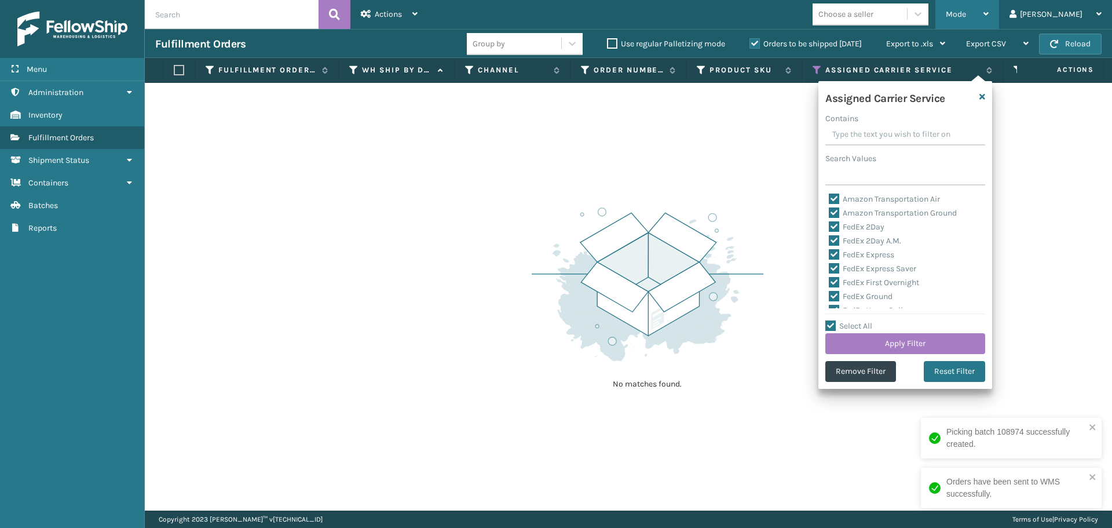
click at [989, 16] on icon at bounding box center [986, 14] width 5 height 8
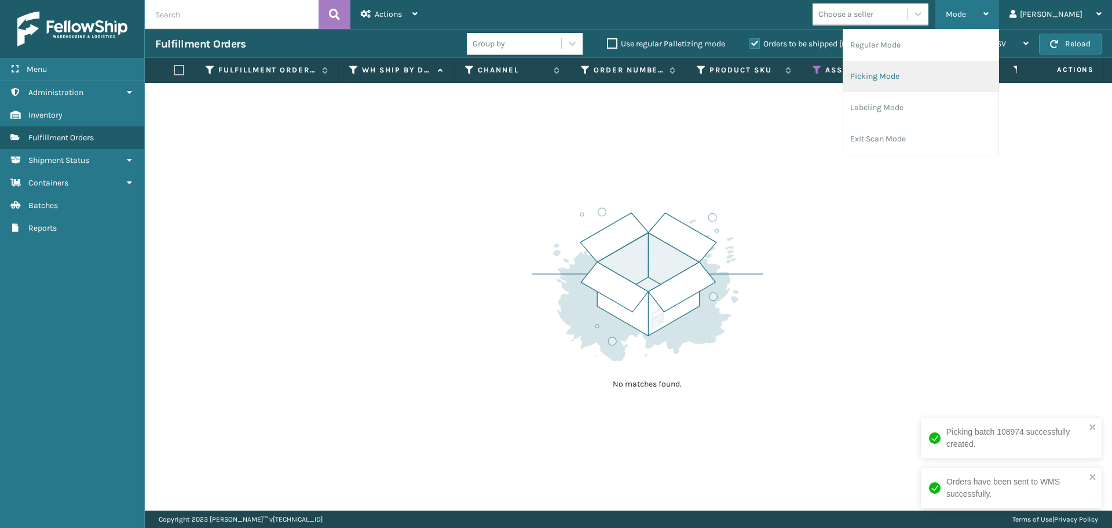
click at [943, 71] on li "Picking Mode" at bounding box center [920, 76] width 155 height 31
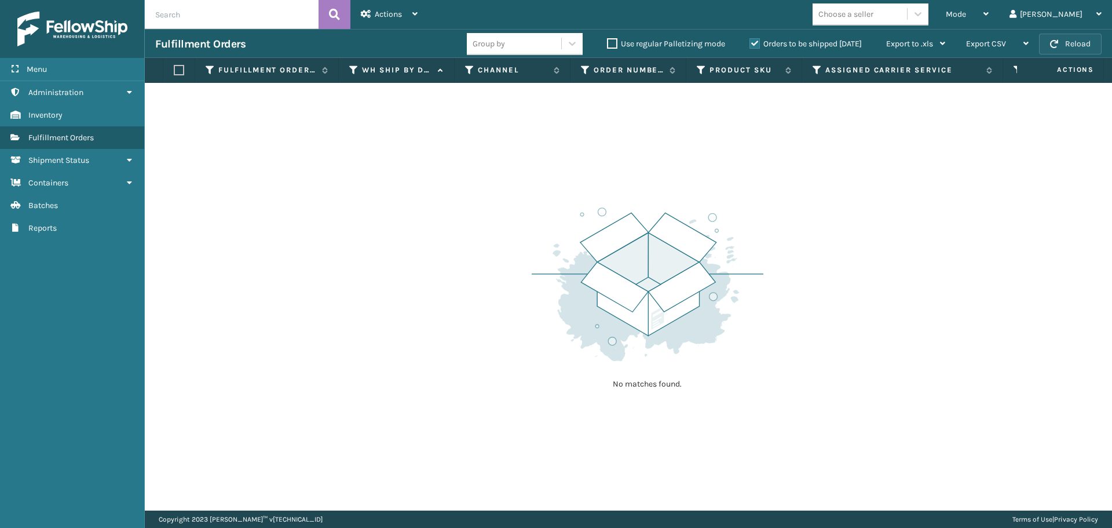
click at [1074, 43] on button "Reload" at bounding box center [1070, 44] width 63 height 21
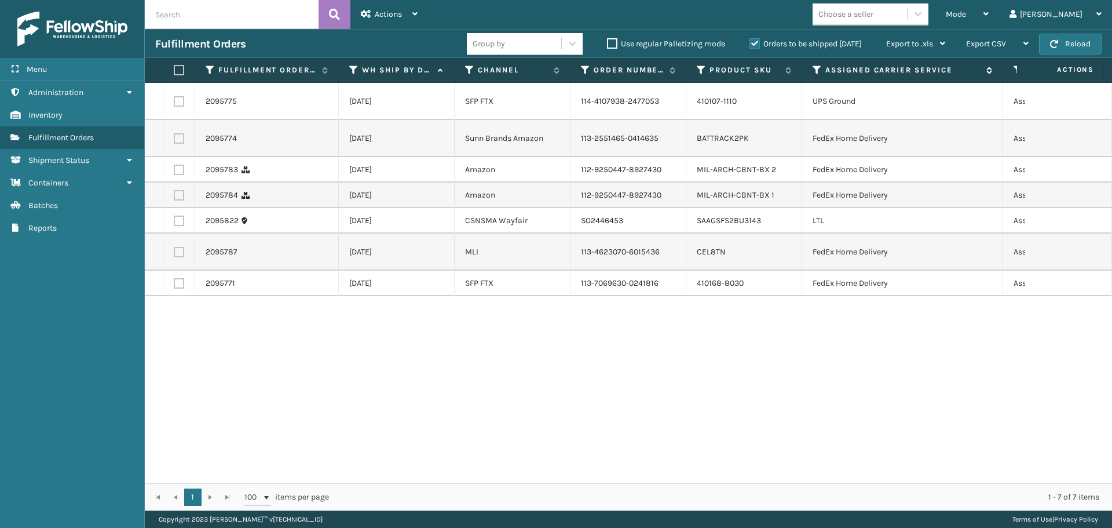
click at [850, 70] on label "Assigned Carrier Service" at bounding box center [902, 70] width 155 height 10
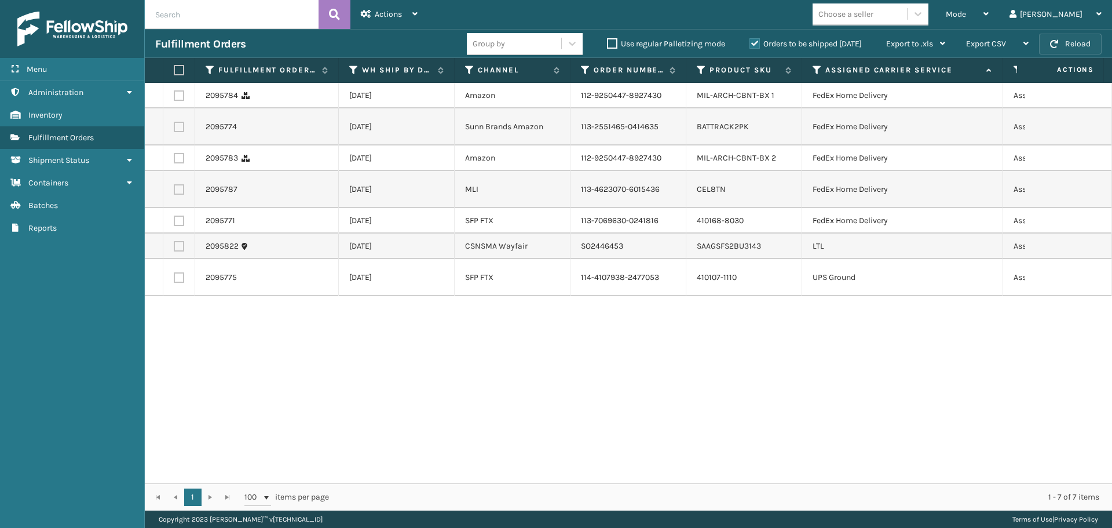
click at [1071, 42] on button "Reload" at bounding box center [1070, 44] width 63 height 21
drag, startPoint x: 176, startPoint y: 95, endPoint x: 176, endPoint y: 102, distance: 7.0
click at [176, 95] on label at bounding box center [179, 95] width 10 height 10
click at [174, 95] on input "checkbox" at bounding box center [174, 94] width 1 height 8
click at [176, 125] on label at bounding box center [179, 127] width 10 height 10
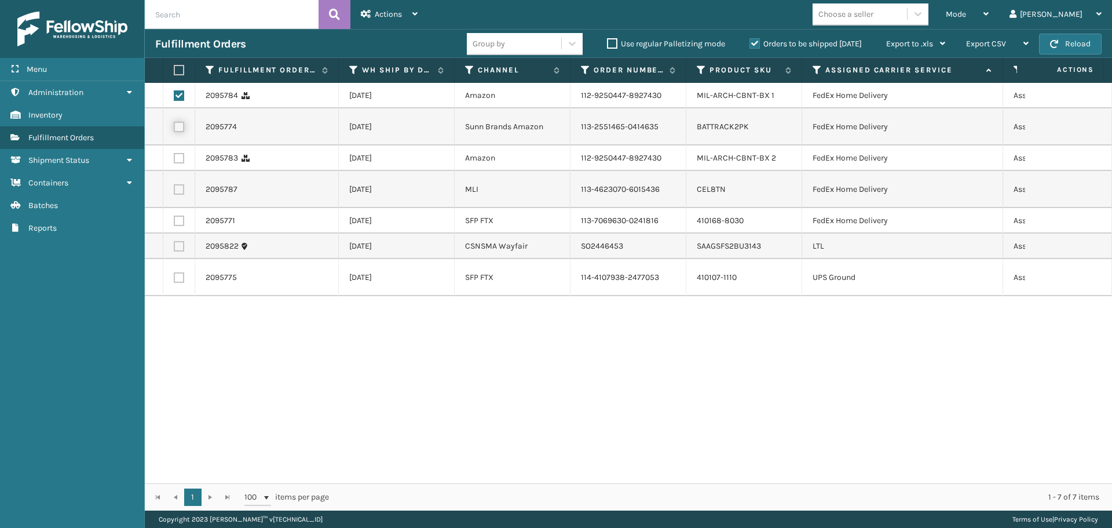
click at [174, 125] on input "checkbox" at bounding box center [174, 126] width 1 height 8
click at [177, 152] on td at bounding box center [179, 157] width 32 height 25
click at [177, 158] on label at bounding box center [179, 158] width 10 height 10
click at [174, 158] on input "checkbox" at bounding box center [174, 157] width 1 height 8
click at [182, 195] on label at bounding box center [179, 189] width 10 height 10
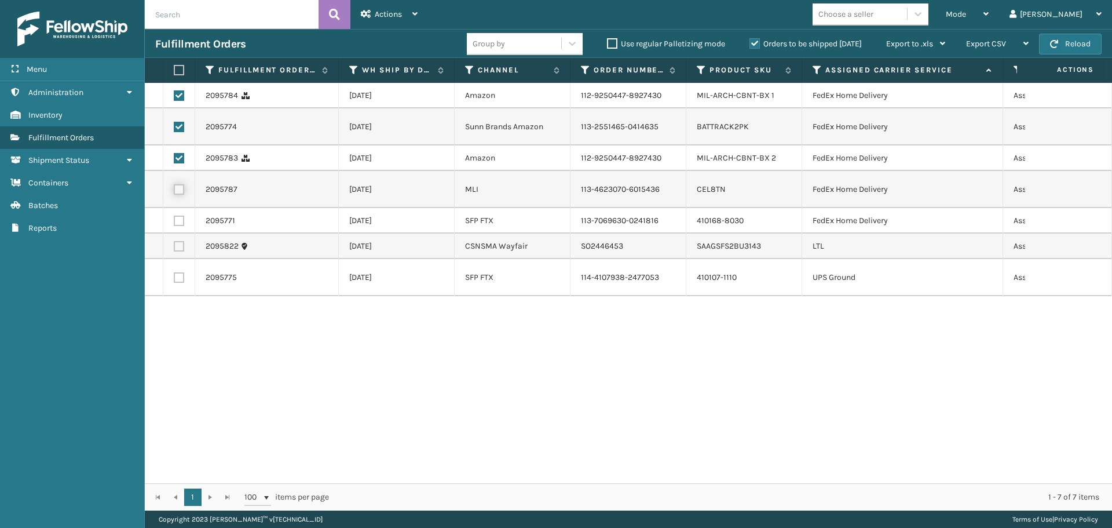
click at [174, 192] on input "checkbox" at bounding box center [174, 188] width 1 height 8
click at [178, 226] on label at bounding box center [179, 220] width 10 height 10
click at [174, 223] on input "checkbox" at bounding box center [174, 219] width 1 height 8
click at [405, 20] on div "Actions" at bounding box center [389, 14] width 57 height 29
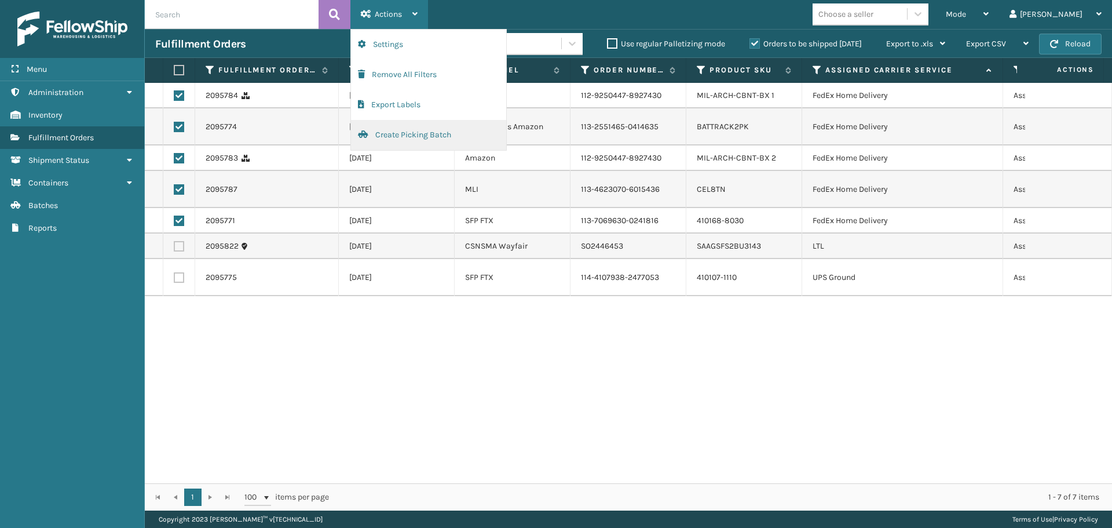
click at [408, 129] on button "Create Picking Batch" at bounding box center [428, 135] width 155 height 30
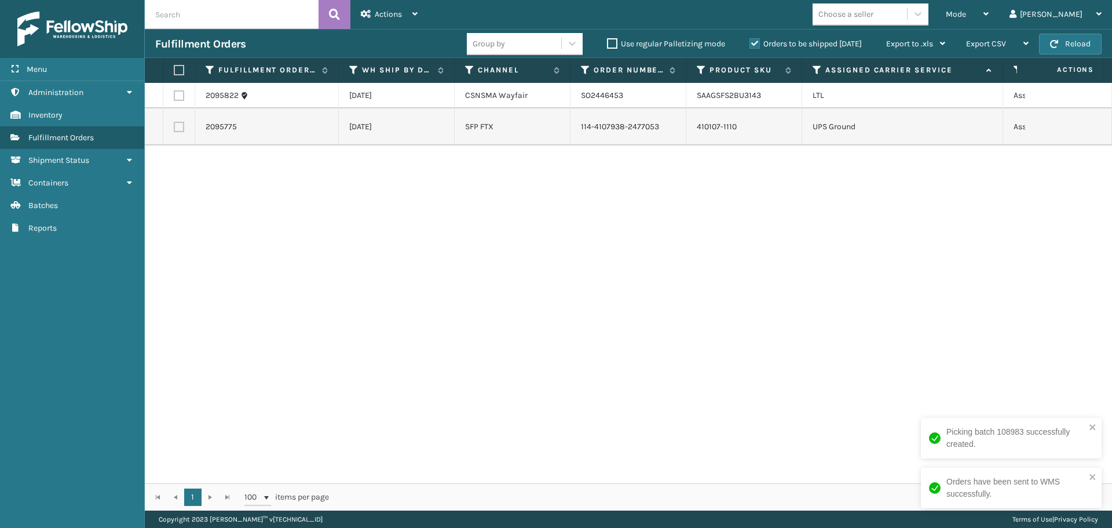
click at [177, 127] on label at bounding box center [179, 127] width 10 height 10
click at [174, 127] on input "checkbox" at bounding box center [174, 126] width 1 height 8
click at [403, 19] on div "Actions" at bounding box center [389, 14] width 57 height 29
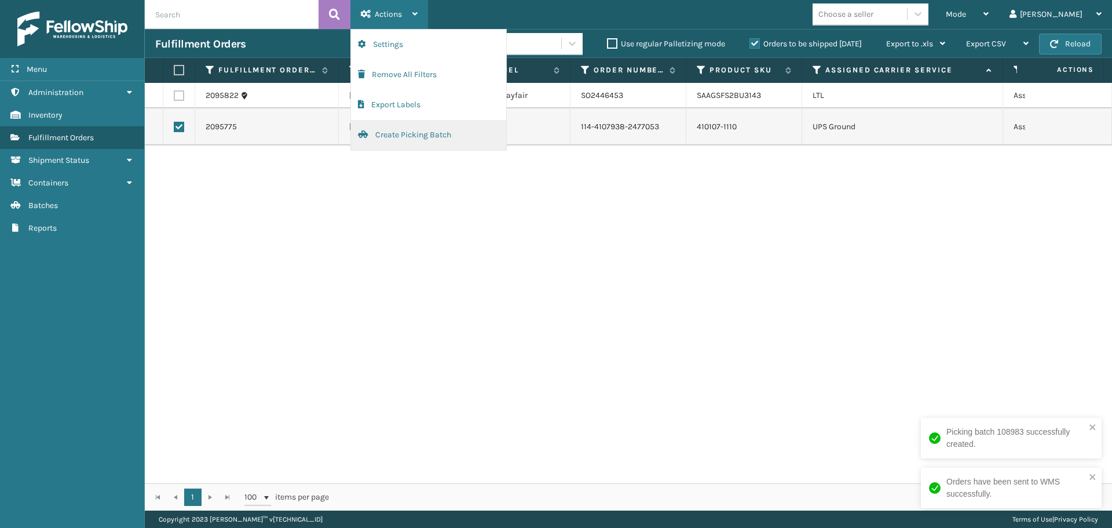
click at [401, 130] on button "Create Picking Batch" at bounding box center [428, 135] width 155 height 30
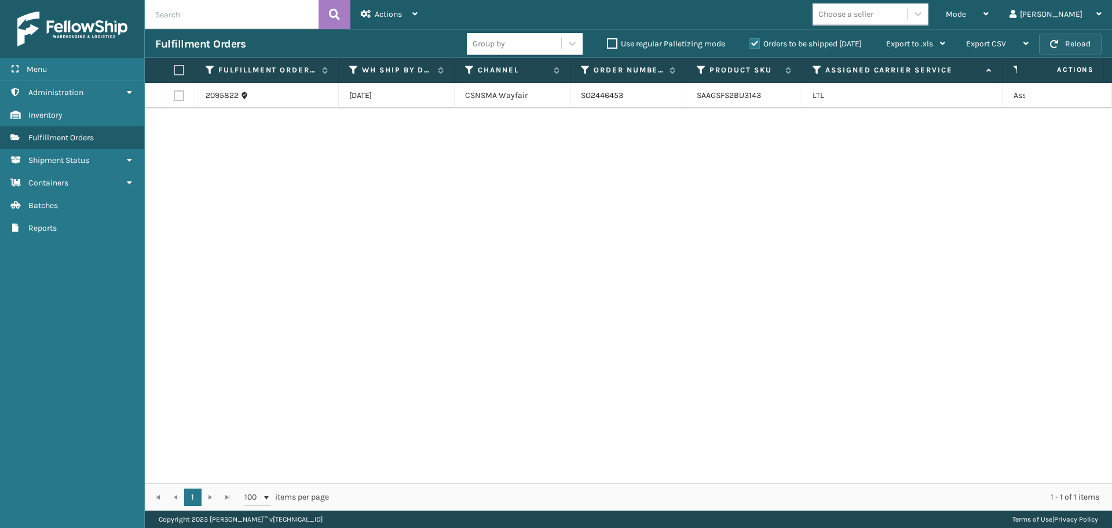
click at [1062, 43] on button "Reload" at bounding box center [1070, 44] width 63 height 21
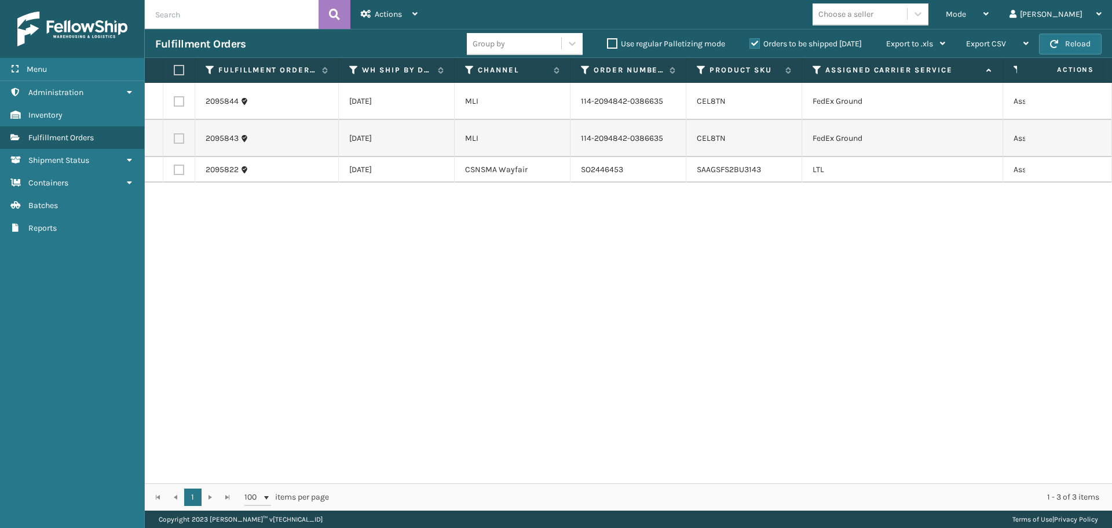
drag, startPoint x: 178, startPoint y: 105, endPoint x: 178, endPoint y: 115, distance: 9.3
click at [178, 105] on label at bounding box center [179, 101] width 10 height 10
click at [174, 104] on input "checkbox" at bounding box center [174, 100] width 1 height 8
click at [178, 157] on td at bounding box center [179, 138] width 32 height 37
click at [177, 144] on label at bounding box center [179, 138] width 10 height 10
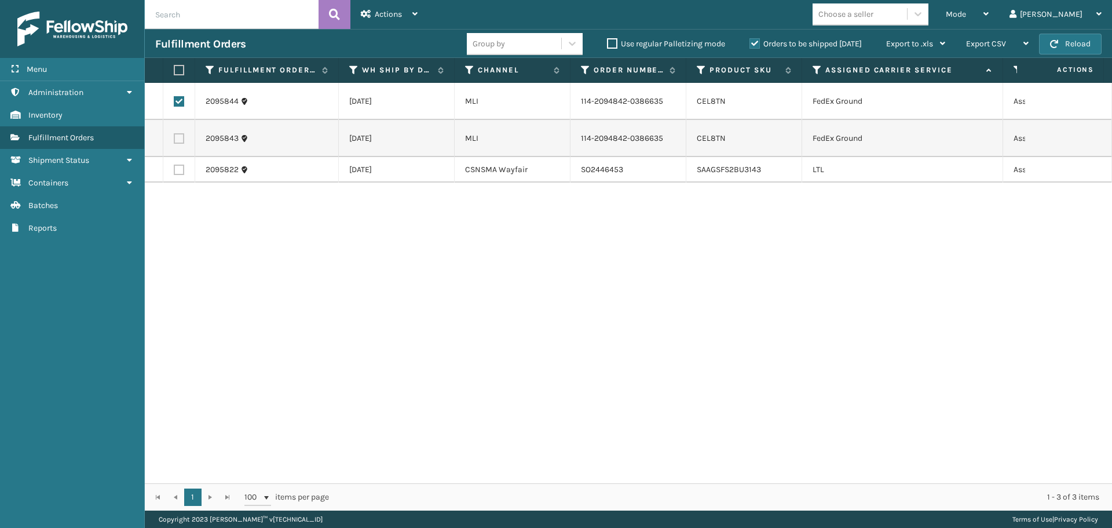
click at [174, 141] on input "checkbox" at bounding box center [174, 137] width 1 height 8
click at [403, 9] on div "Actions" at bounding box center [389, 14] width 57 height 29
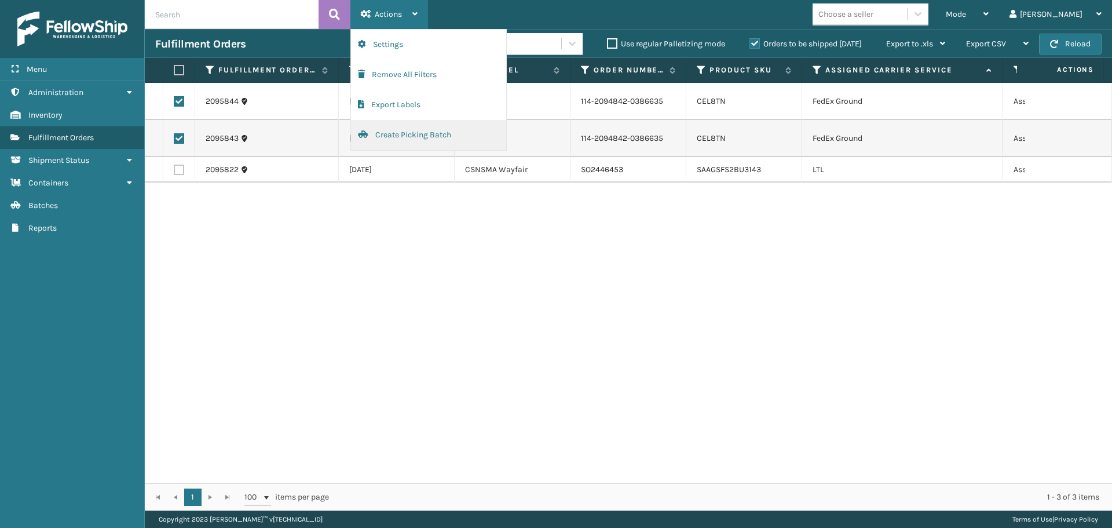
click at [408, 124] on button "Create Picking Batch" at bounding box center [428, 135] width 155 height 30
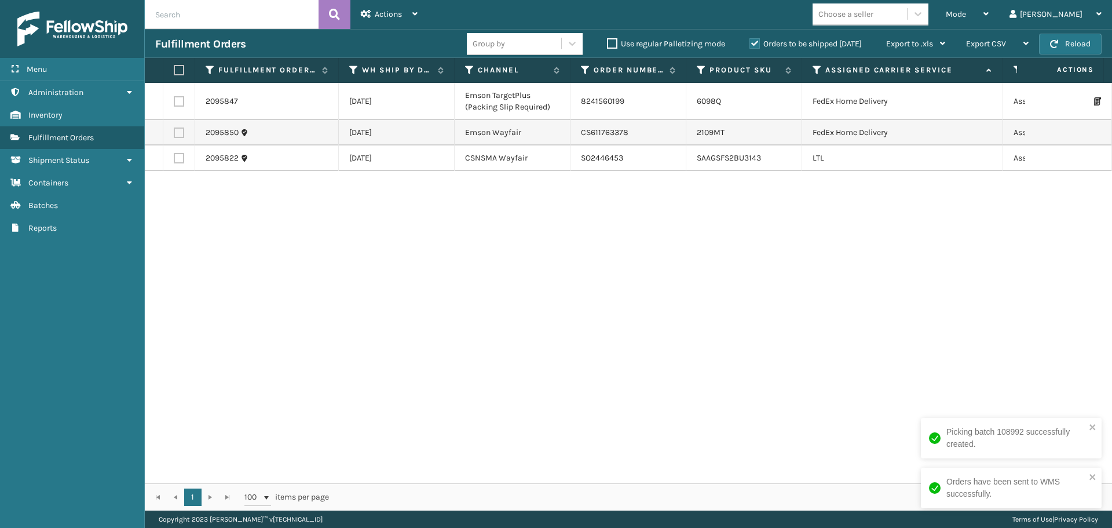
click at [181, 100] on label at bounding box center [179, 101] width 10 height 10
click at [174, 100] on input "checkbox" at bounding box center [174, 100] width 1 height 8
click at [176, 131] on label at bounding box center [179, 132] width 10 height 10
click at [174, 131] on input "checkbox" at bounding box center [174, 131] width 1 height 8
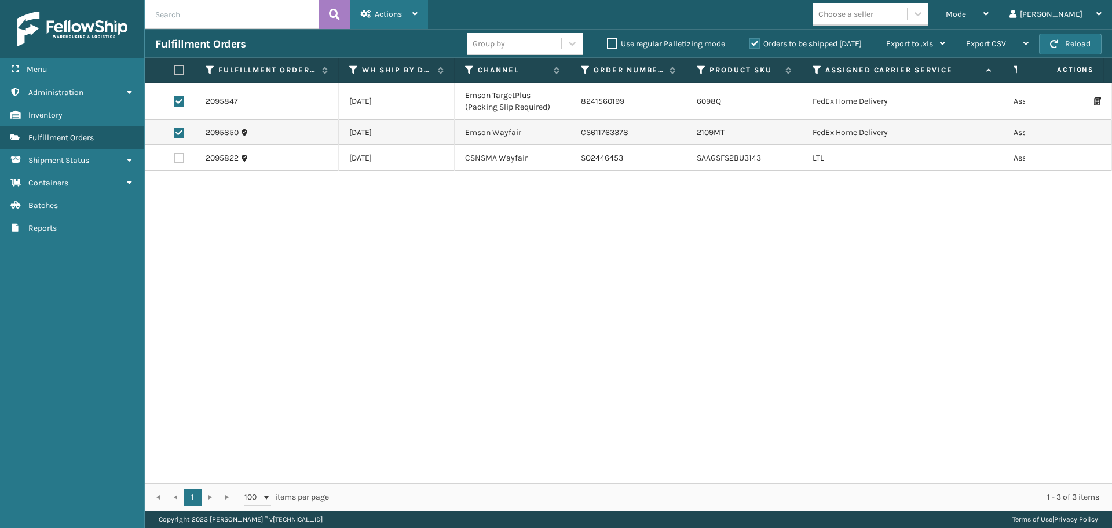
click at [415, 16] on icon at bounding box center [414, 14] width 5 height 8
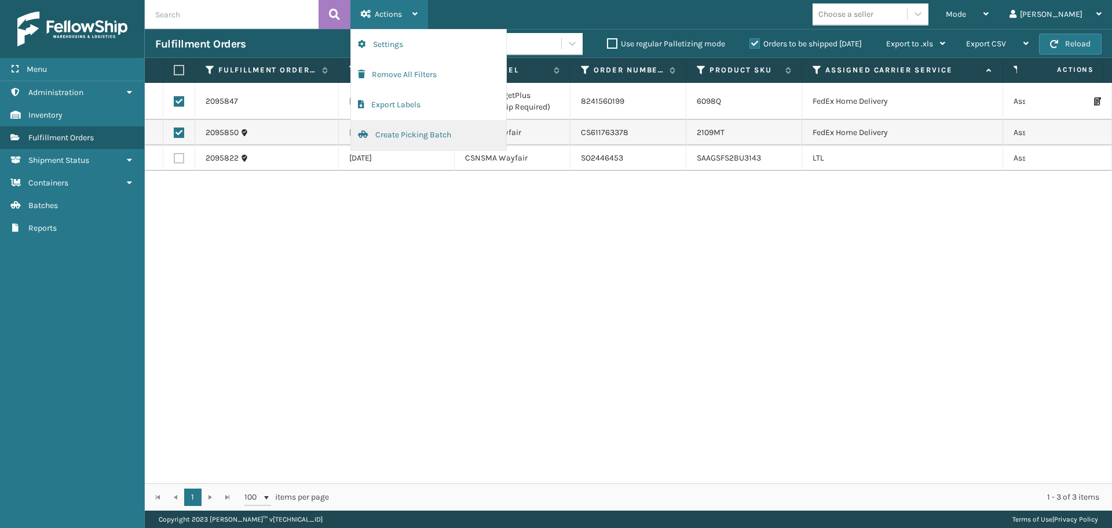
click at [416, 130] on button "Create Picking Batch" at bounding box center [428, 135] width 155 height 30
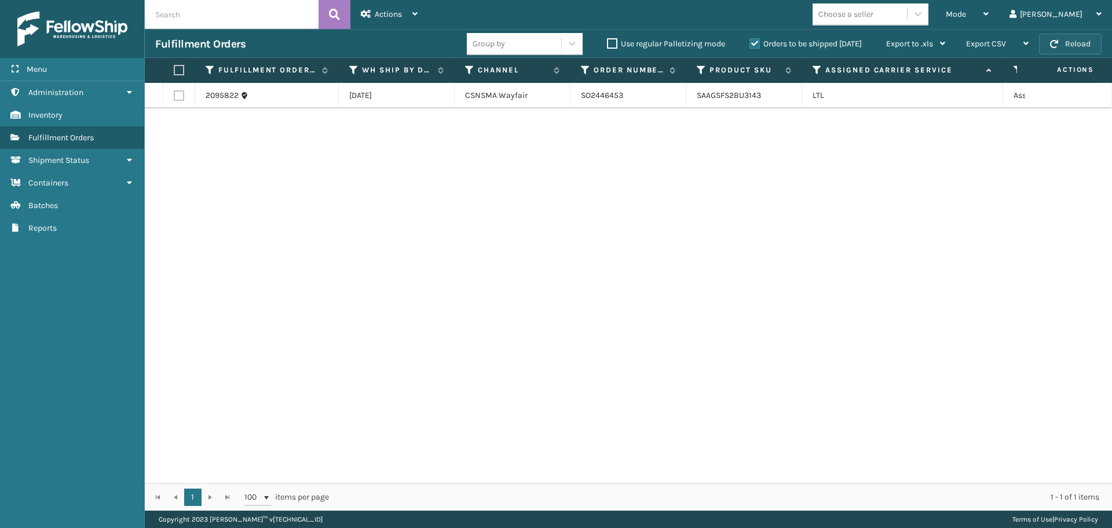
click at [1059, 45] on button "Reload" at bounding box center [1070, 44] width 63 height 21
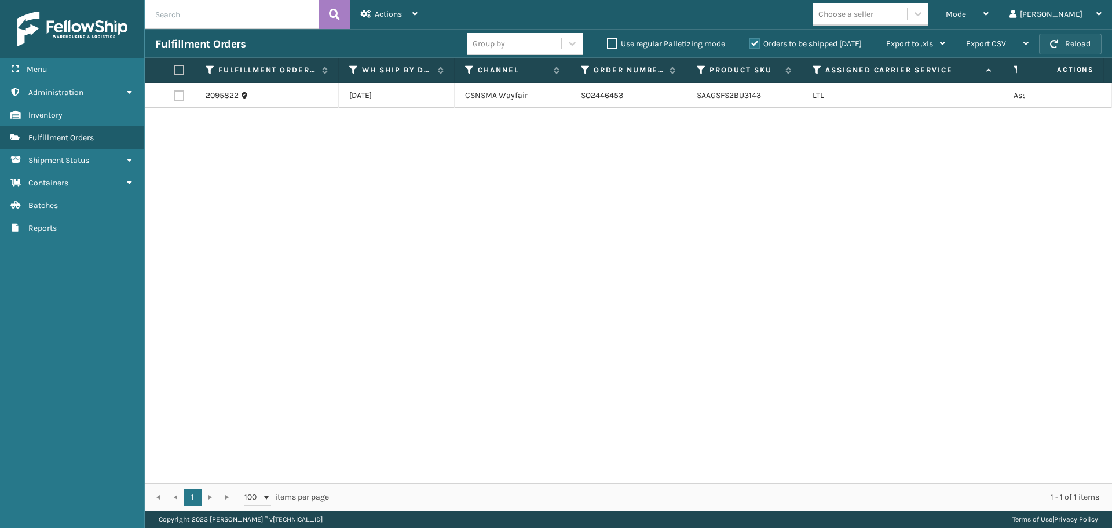
click at [1088, 39] on button "Reload" at bounding box center [1070, 44] width 63 height 21
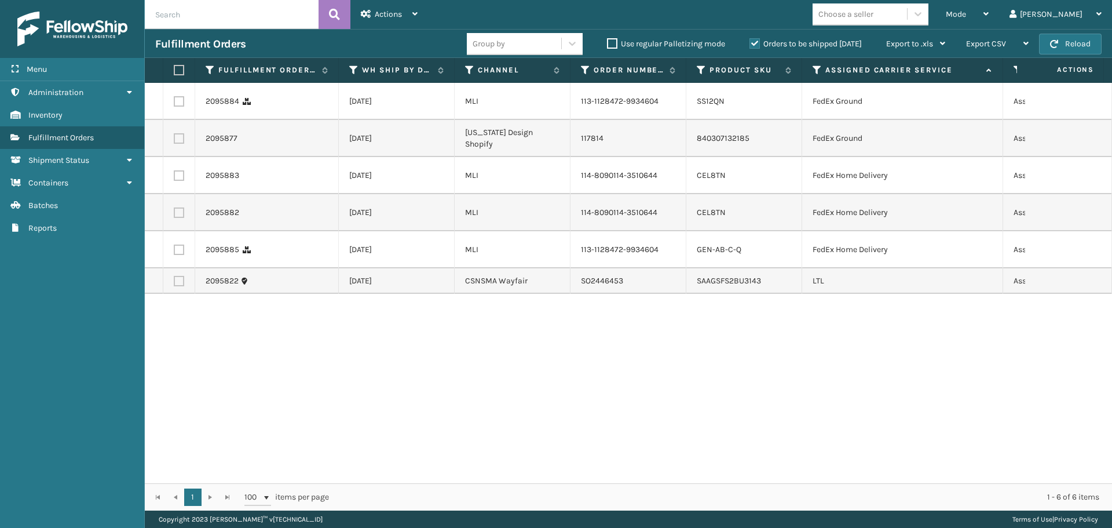
click at [1088, 39] on button "Reload" at bounding box center [1070, 44] width 63 height 21
click at [180, 70] on label at bounding box center [177, 70] width 7 height 10
click at [174, 70] on input "checkbox" at bounding box center [174, 71] width 1 height 8
click at [173, 294] on td at bounding box center [179, 280] width 32 height 25
click at [176, 286] on label at bounding box center [179, 281] width 10 height 10
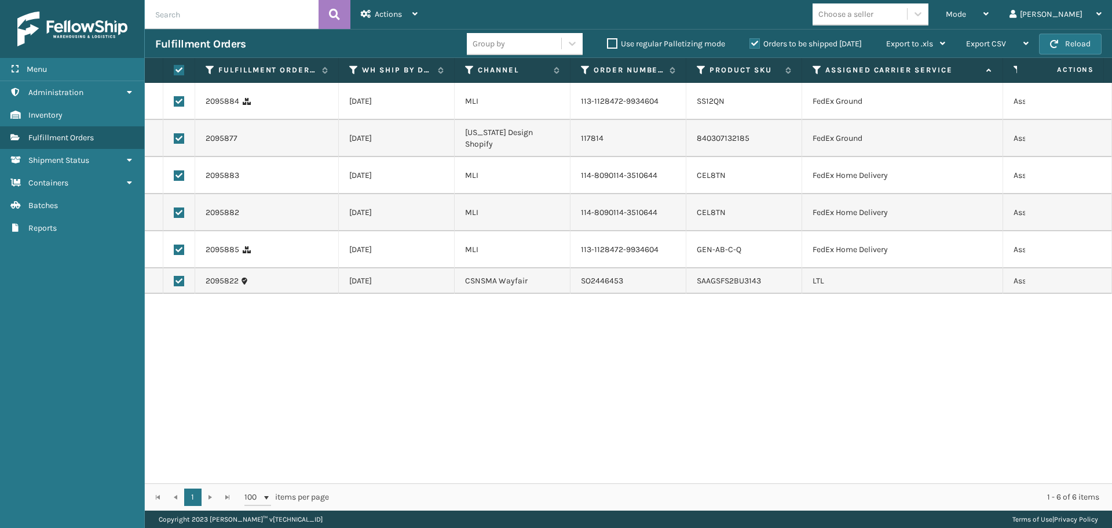
click at [174, 283] on input "checkbox" at bounding box center [174, 280] width 1 height 8
click at [394, 17] on span "Actions" at bounding box center [388, 14] width 27 height 10
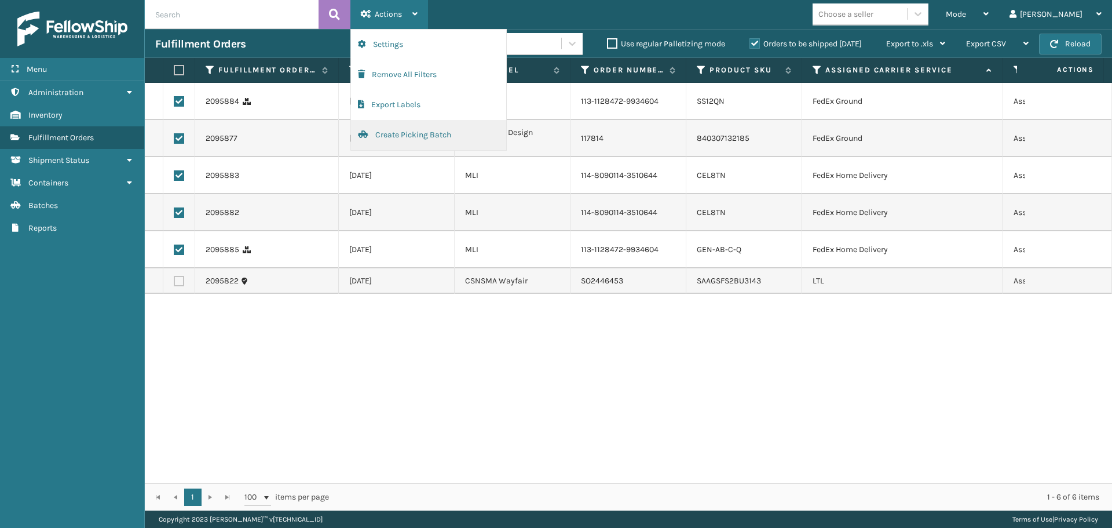
click at [398, 140] on button "Create Picking Batch" at bounding box center [428, 135] width 155 height 30
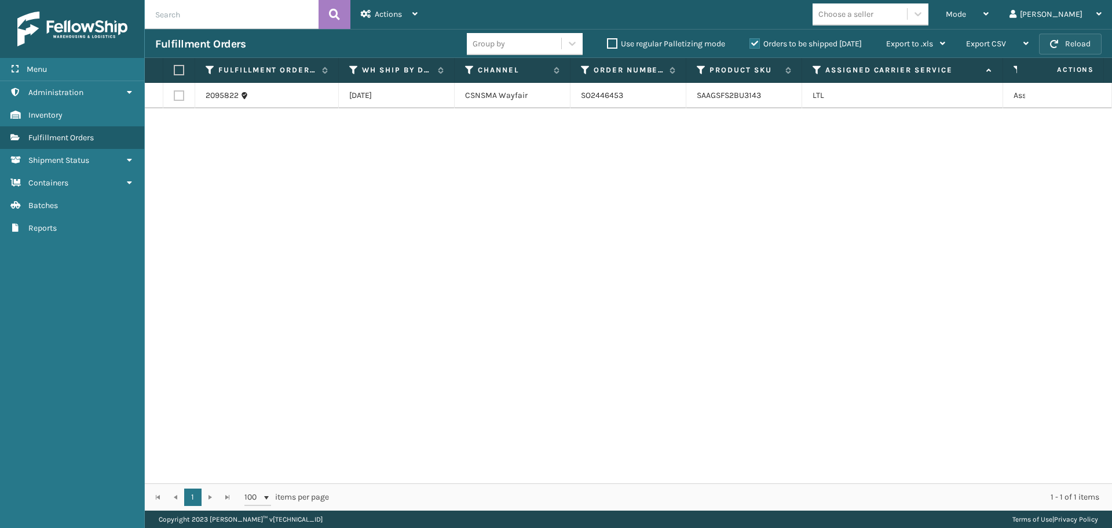
click at [1091, 42] on button "Reload" at bounding box center [1070, 44] width 63 height 21
click at [1091, 43] on button "Reload" at bounding box center [1070, 44] width 63 height 21
click at [1051, 42] on span "button" at bounding box center [1054, 44] width 8 height 8
click at [1055, 43] on span "button" at bounding box center [1054, 44] width 8 height 8
click at [1079, 41] on button "Reload" at bounding box center [1070, 44] width 63 height 21
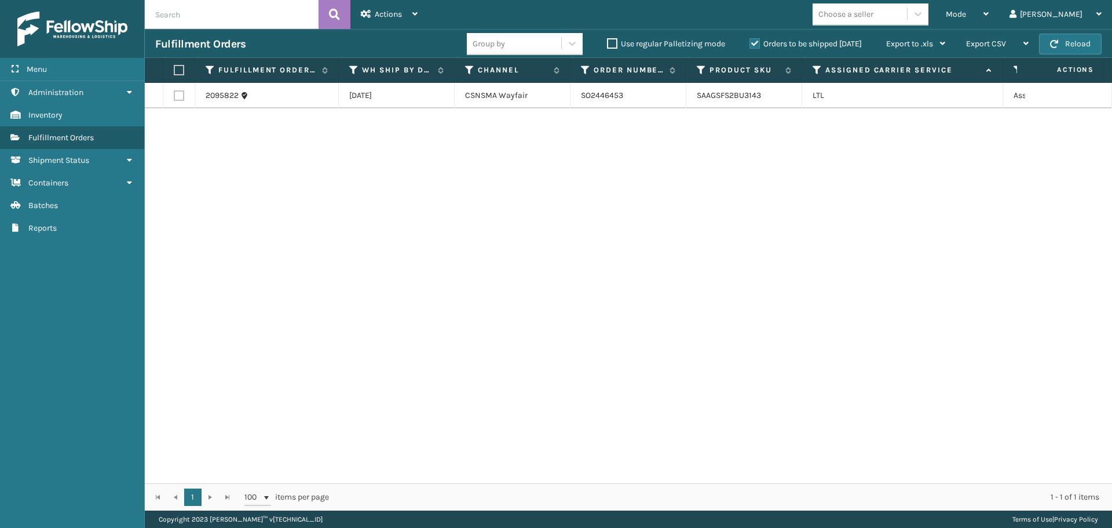
click at [1079, 41] on button "Reload" at bounding box center [1070, 44] width 63 height 21
click at [966, 13] on span "Mode" at bounding box center [956, 14] width 20 height 10
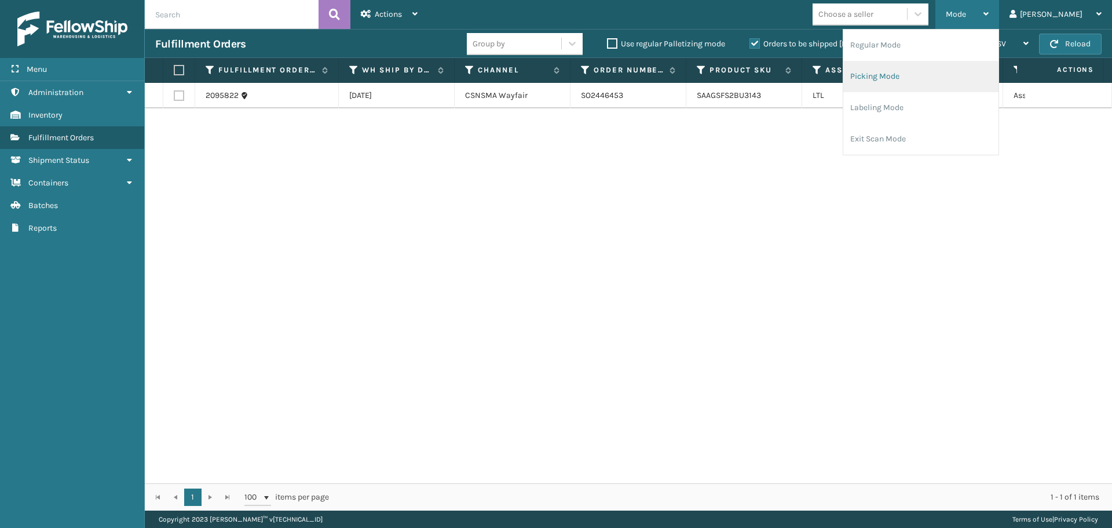
click at [951, 76] on li "Picking Mode" at bounding box center [920, 76] width 155 height 31
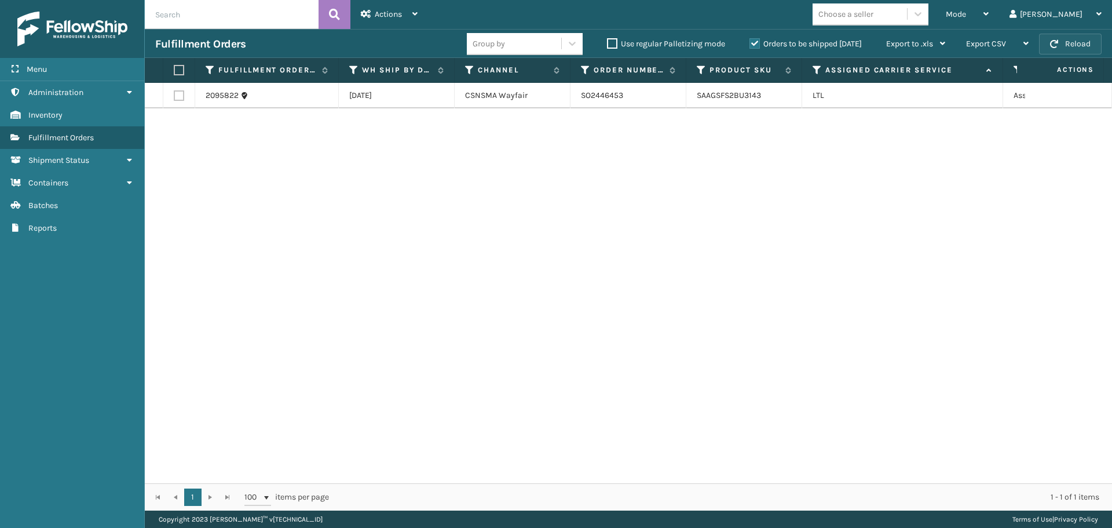
click at [1065, 46] on button "Reload" at bounding box center [1070, 44] width 63 height 21
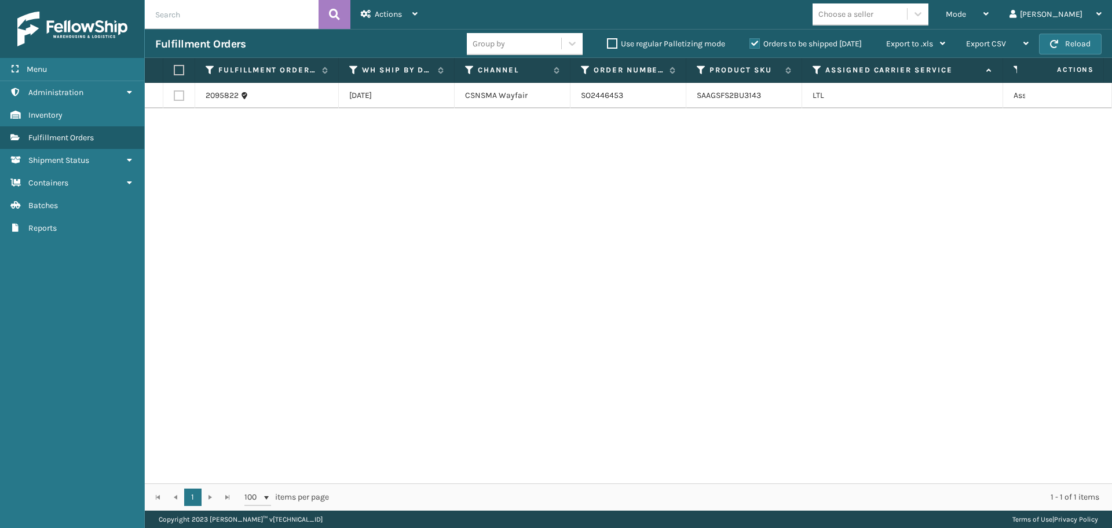
click at [1065, 46] on button "Reload" at bounding box center [1070, 44] width 63 height 21
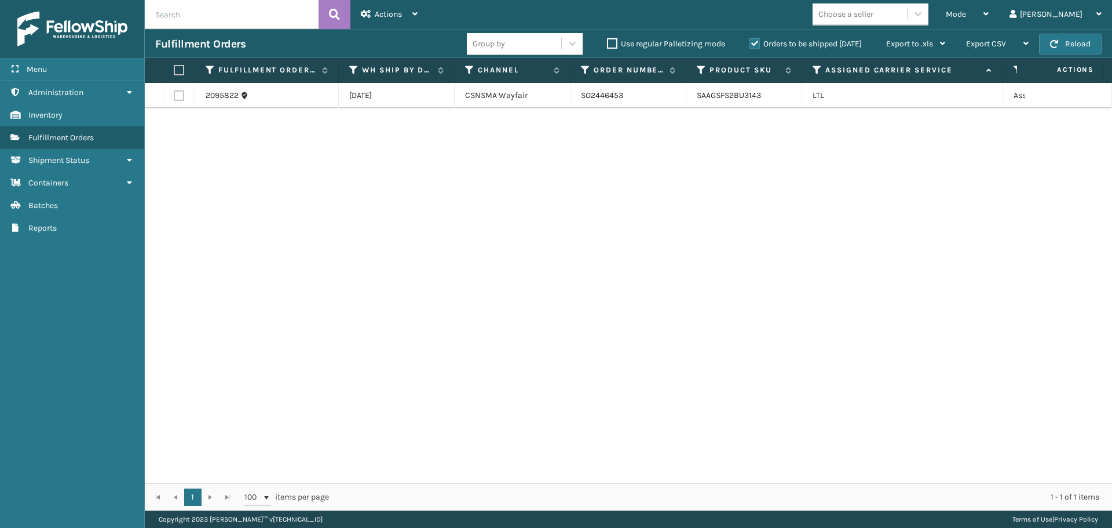
click at [1065, 46] on button "Reload" at bounding box center [1070, 44] width 63 height 21
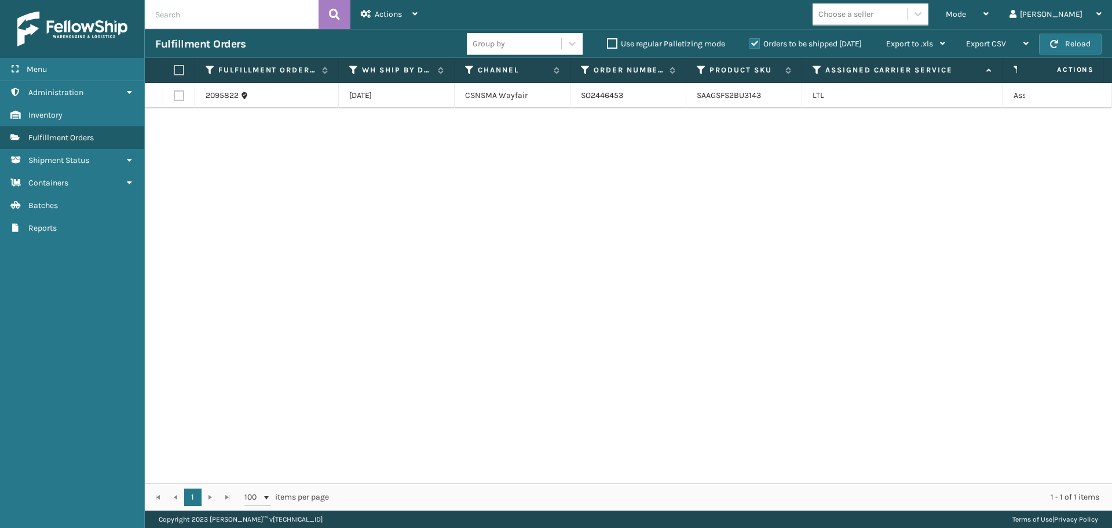
click at [1065, 46] on button "Reload" at bounding box center [1070, 44] width 63 height 21
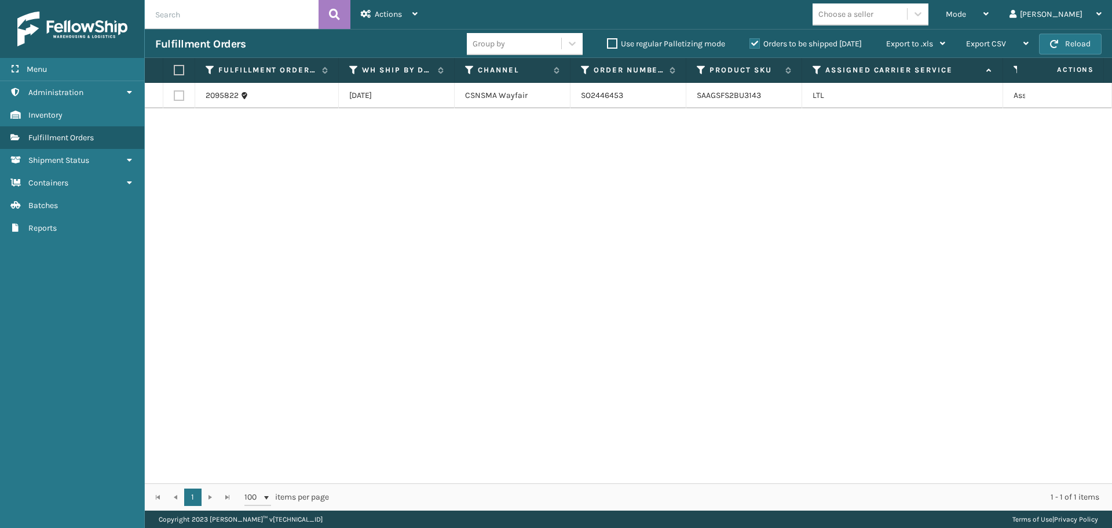
click at [1065, 46] on button "Reload" at bounding box center [1070, 44] width 63 height 21
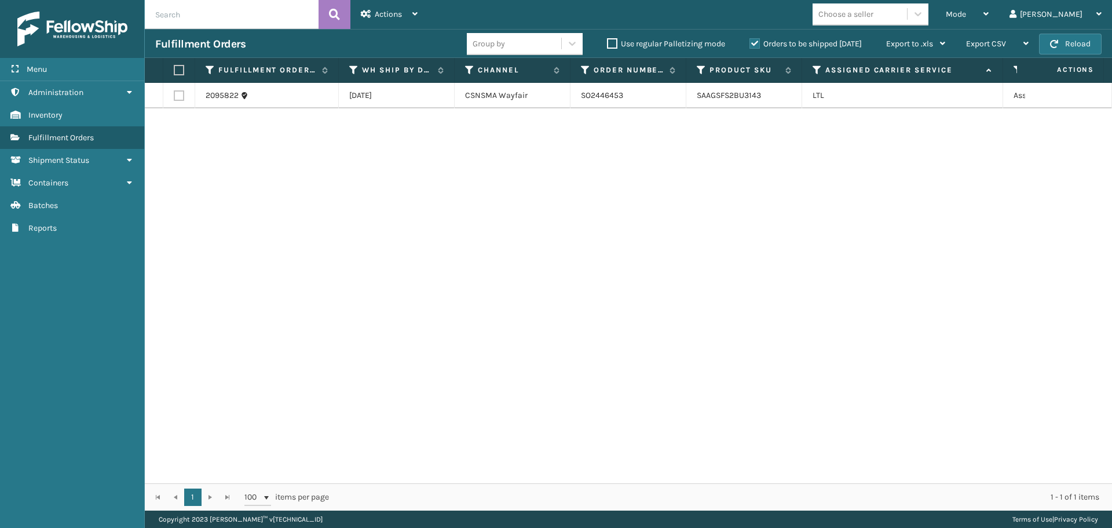
click at [1065, 46] on button "Reload" at bounding box center [1070, 44] width 63 height 21
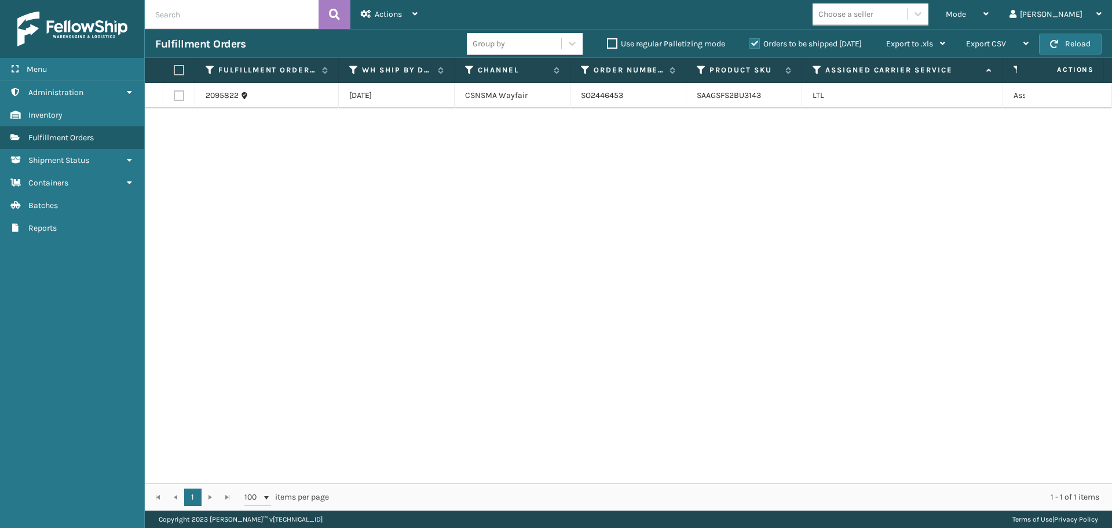
click at [1065, 46] on button "Reload" at bounding box center [1070, 44] width 63 height 21
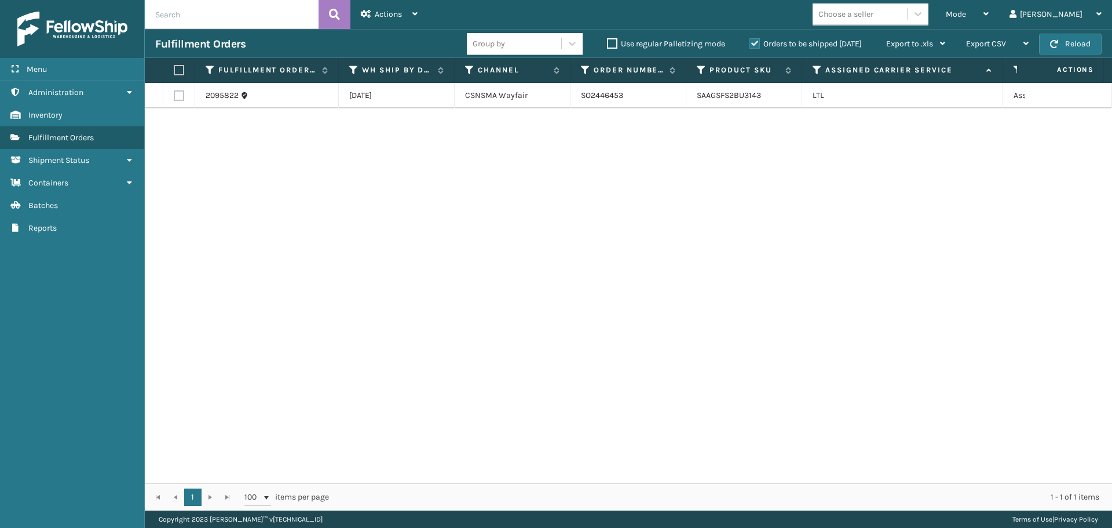
click at [1065, 46] on button "Reload" at bounding box center [1070, 44] width 63 height 21
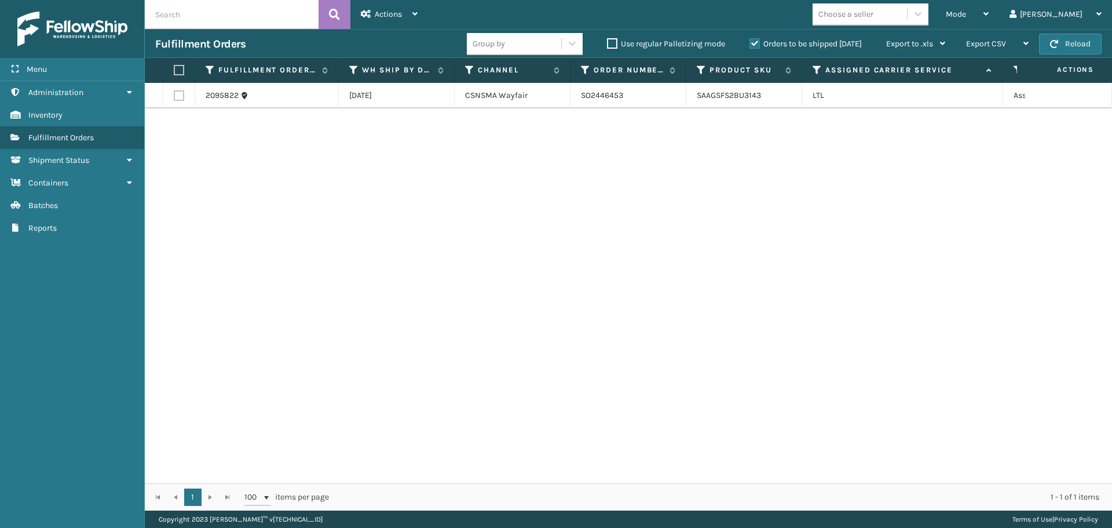
click at [1065, 46] on button "Reload" at bounding box center [1070, 44] width 63 height 21
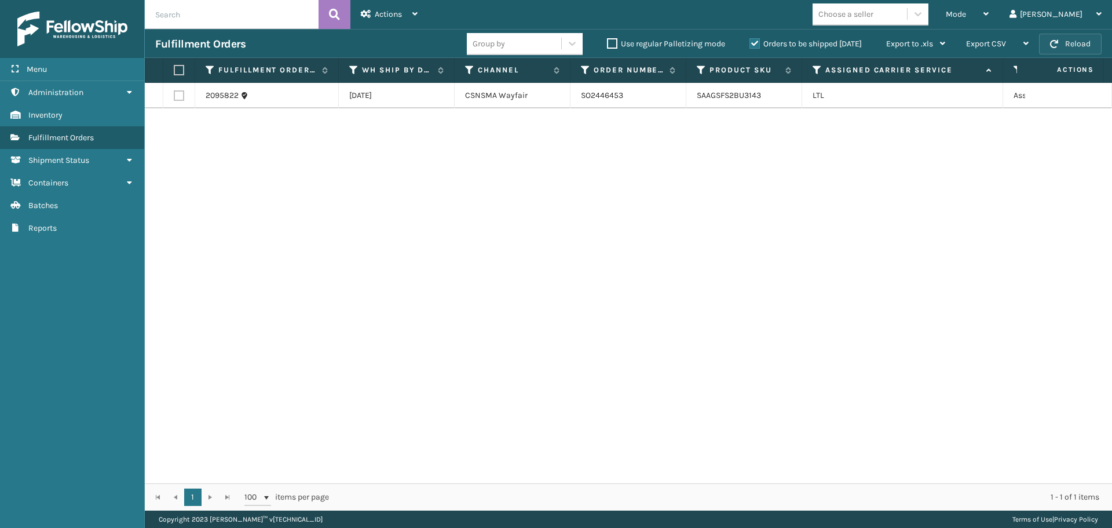
click at [1065, 46] on button "Reload" at bounding box center [1070, 44] width 63 height 21
click at [1092, 41] on button "Reload" at bounding box center [1070, 44] width 63 height 21
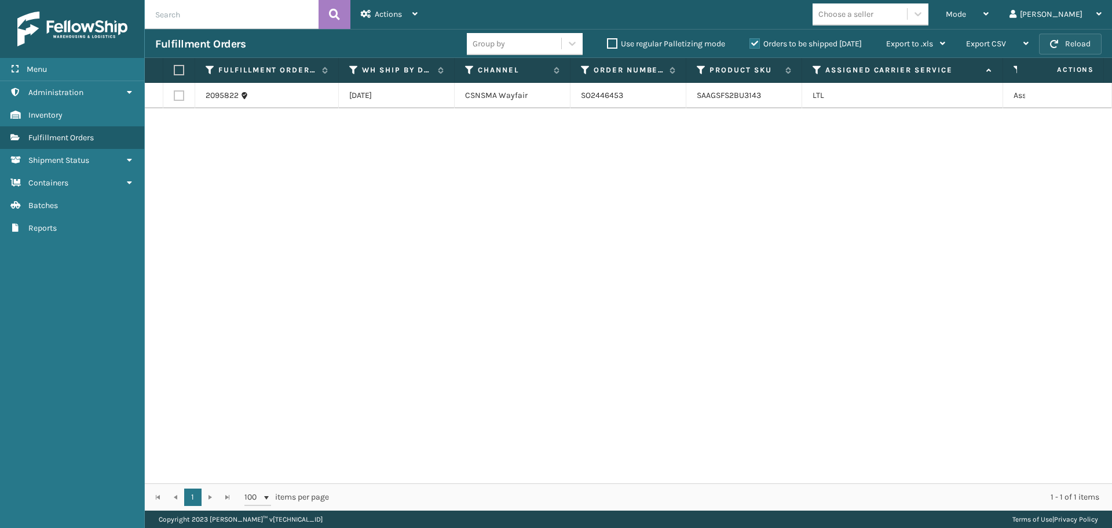
click at [1081, 41] on button "Reload" at bounding box center [1070, 44] width 63 height 21
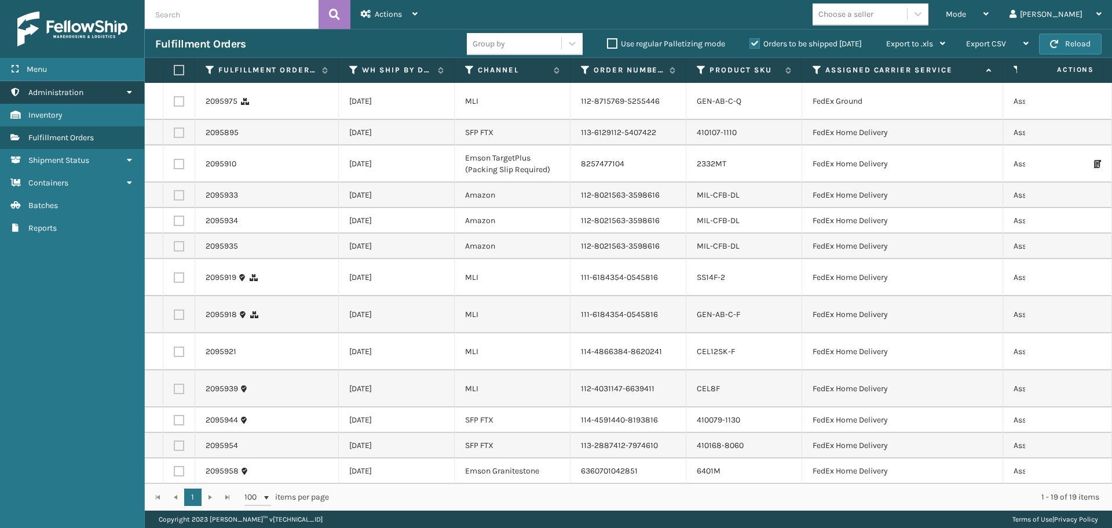
click at [1, 84] on link "Containers Administration" at bounding box center [72, 92] width 144 height 23
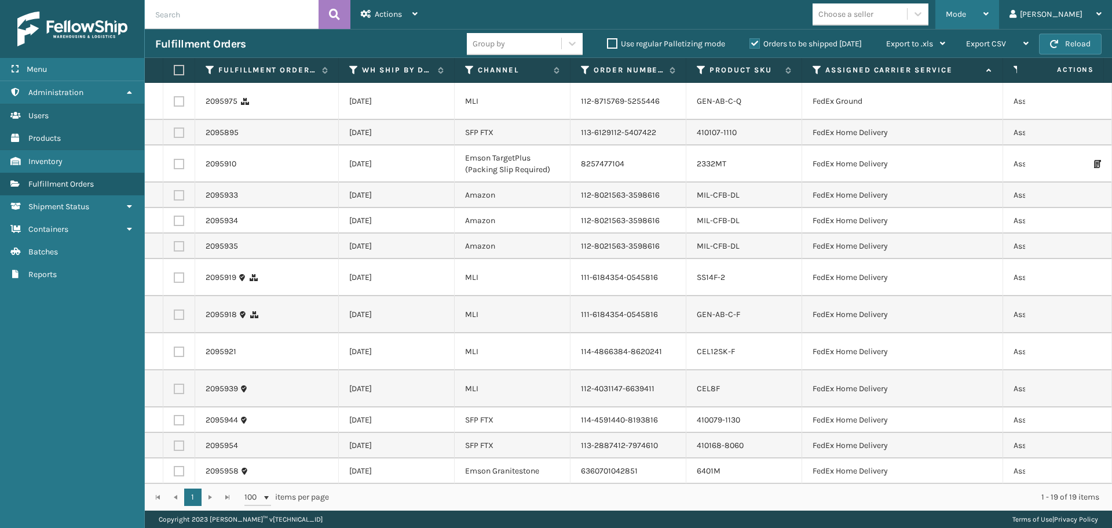
click at [989, 19] on div "Mode" at bounding box center [967, 14] width 43 height 29
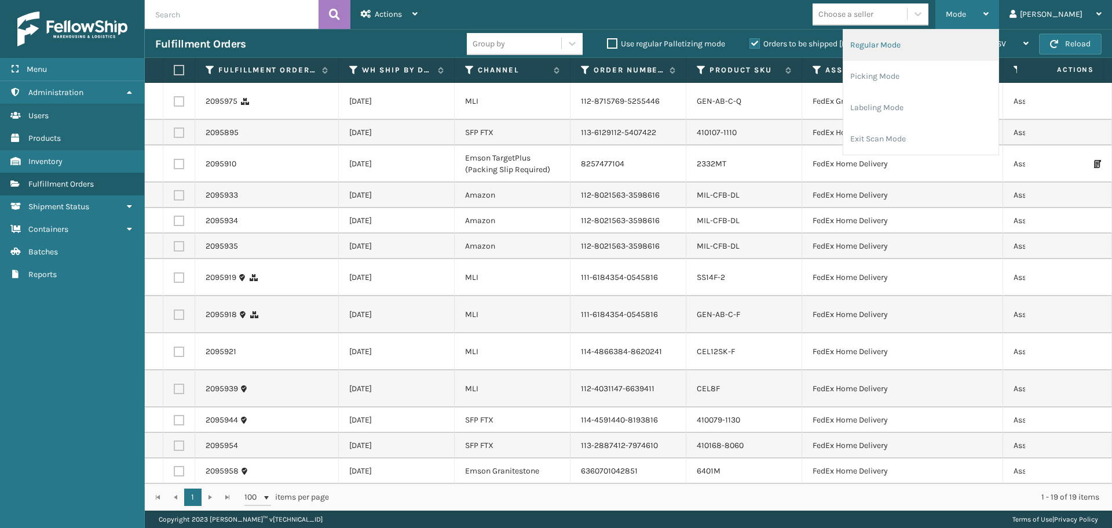
click at [957, 46] on li "Regular Mode" at bounding box center [920, 45] width 155 height 31
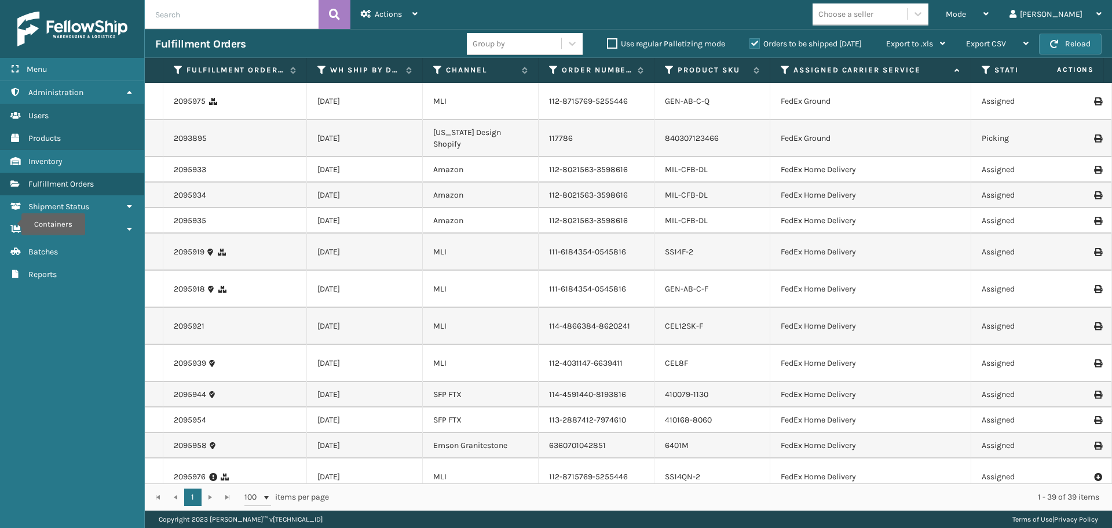
click at [987, 69] on icon at bounding box center [986, 70] width 9 height 10
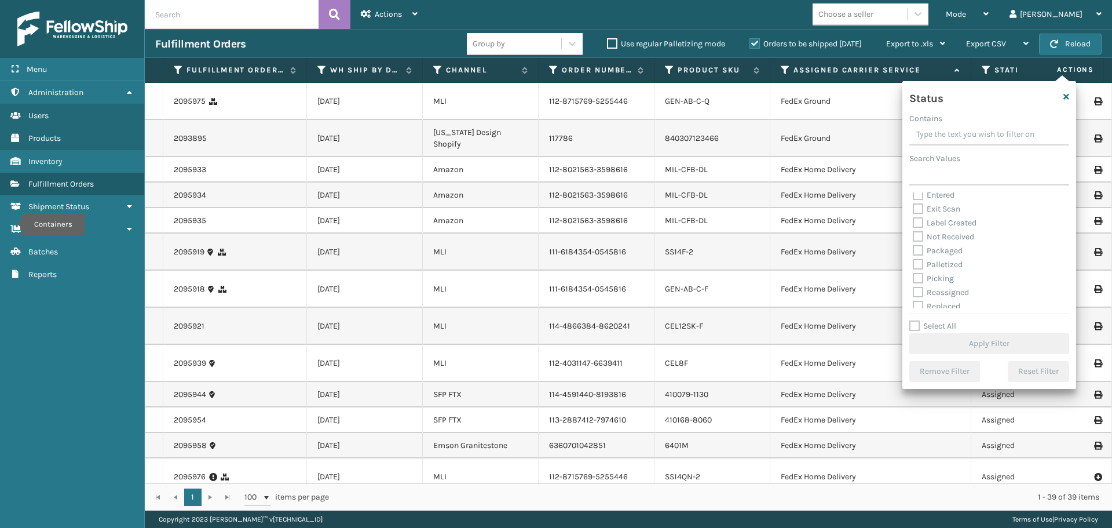
scroll to position [58, 0]
click at [918, 252] on label "Picking" at bounding box center [933, 252] width 41 height 10
click at [913, 252] on input "Picking" at bounding box center [913, 250] width 1 height 8
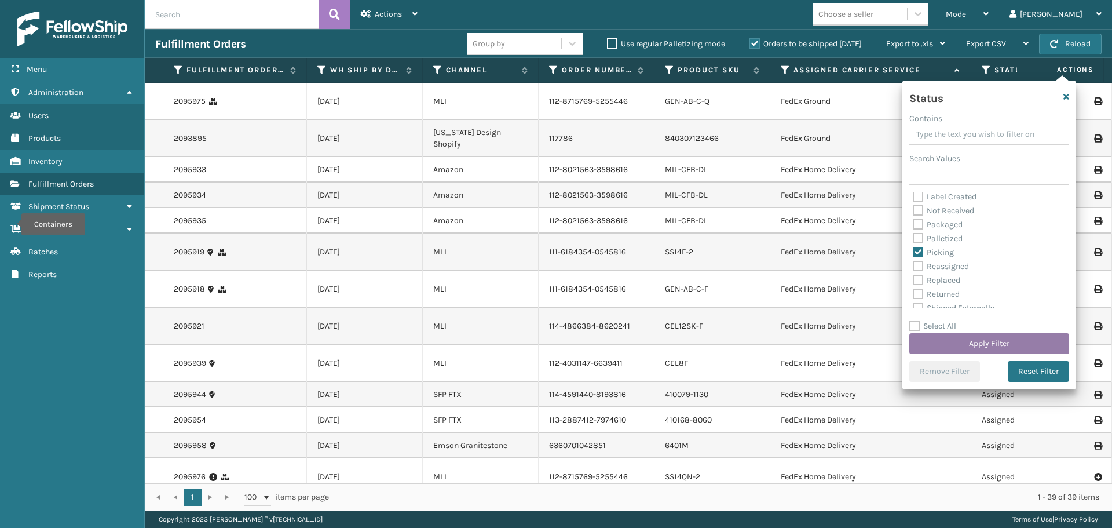
click at [961, 345] on button "Apply Filter" at bounding box center [989, 343] width 160 height 21
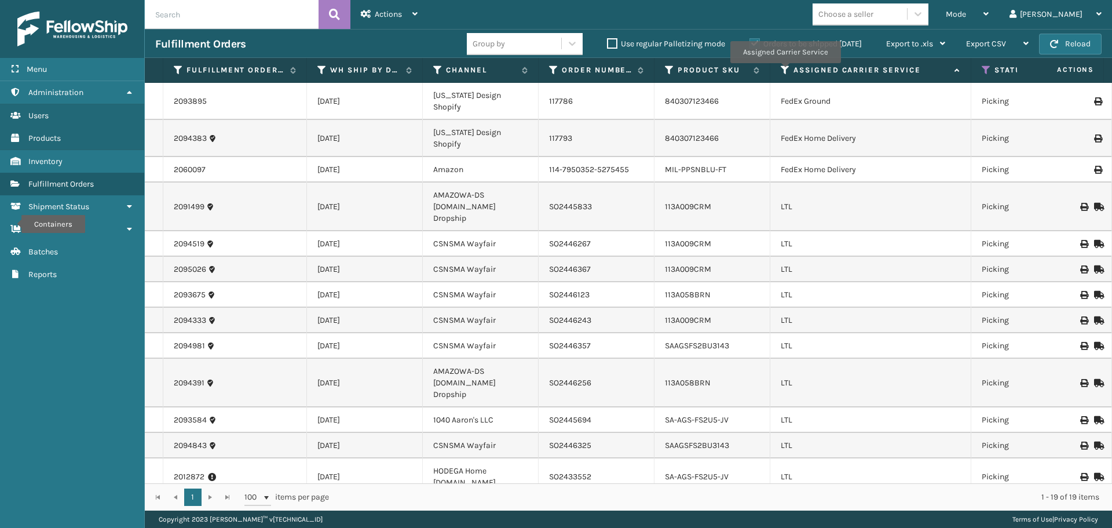
click at [785, 71] on icon at bounding box center [785, 70] width 9 height 10
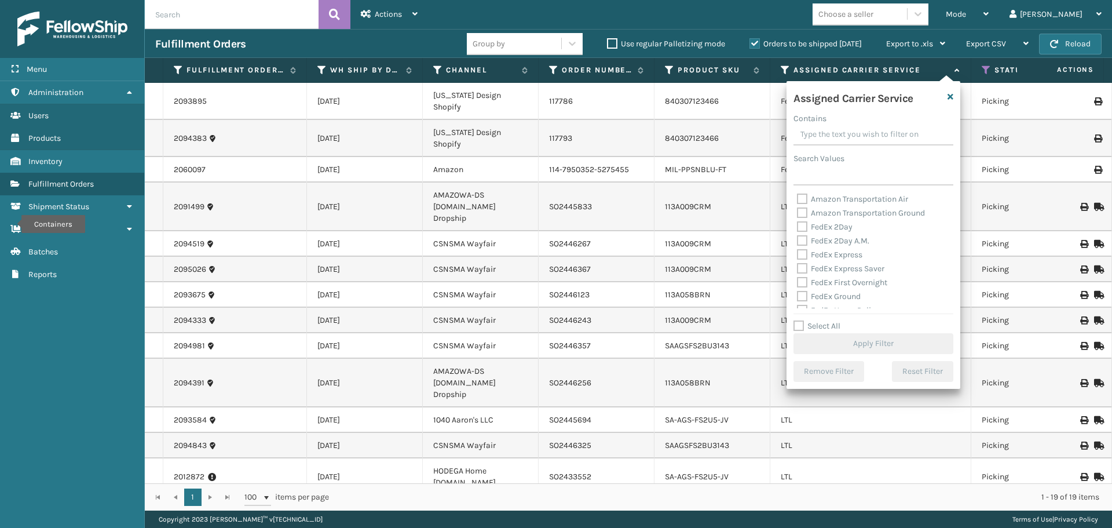
click at [799, 199] on label "Amazon Transportation Air" at bounding box center [852, 199] width 111 height 10
click at [798, 199] on input "Amazon Transportation Air" at bounding box center [797, 196] width 1 height 8
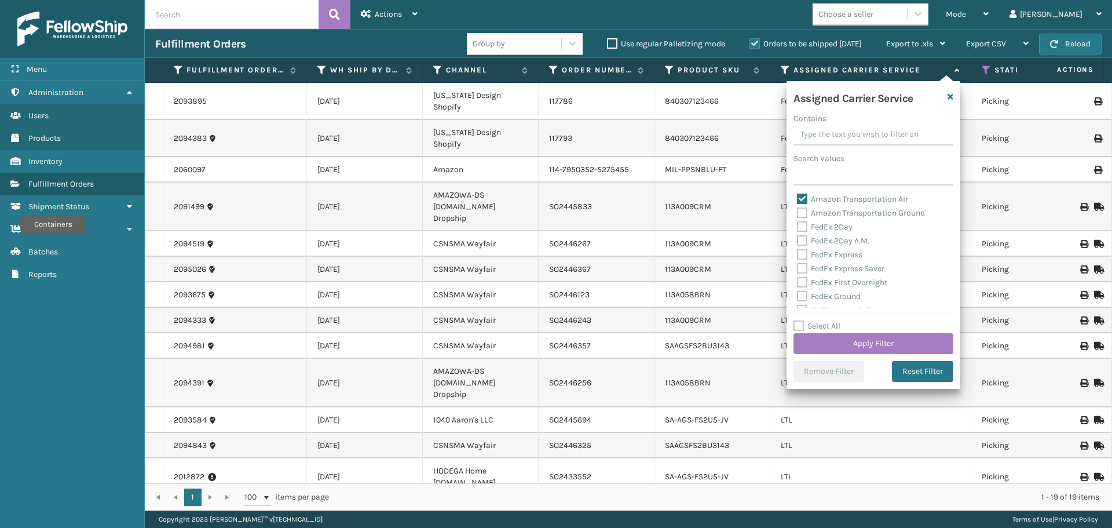
click at [801, 209] on label "Amazon Transportation Ground" at bounding box center [861, 213] width 128 height 10
click at [798, 209] on input "Amazon Transportation Ground" at bounding box center [797, 210] width 1 height 8
click at [801, 228] on label "FedEx 2Day" at bounding box center [825, 227] width 56 height 10
click at [798, 228] on input "FedEx 2Day" at bounding box center [797, 224] width 1 height 8
click at [801, 243] on label "FedEx 2Day A.M." at bounding box center [833, 241] width 72 height 10
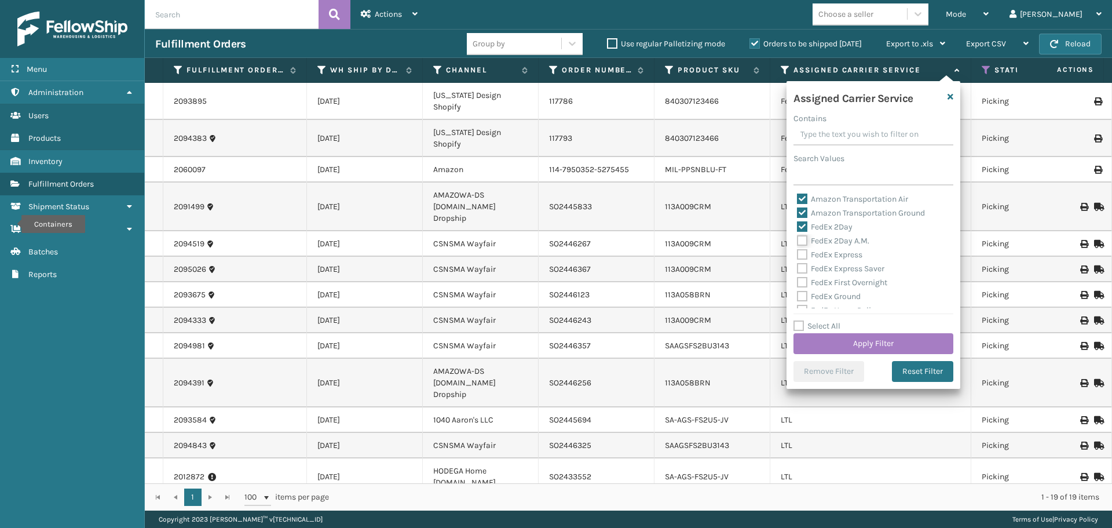
click at [798, 242] on input "FedEx 2Day A.M." at bounding box center [797, 238] width 1 height 8
click at [803, 326] on label "Select All" at bounding box center [817, 326] width 47 height 10
click at [803, 320] on input "Select All" at bounding box center [881, 319] width 174 height 1
click at [806, 251] on label "LTL" at bounding box center [809, 250] width 25 height 10
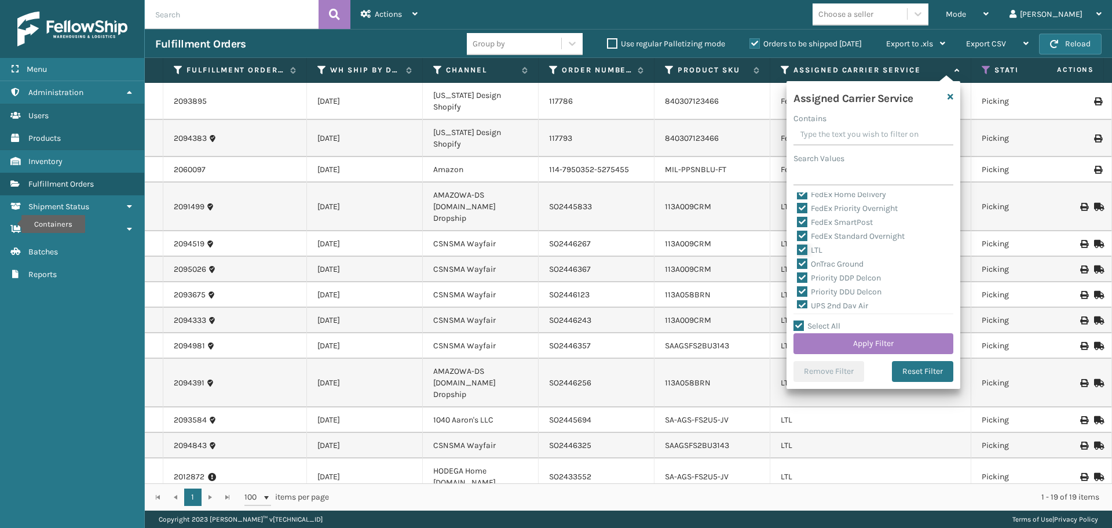
click at [798, 251] on input "LTL" at bounding box center [797, 247] width 1 height 8
click at [835, 334] on button "Apply Filter" at bounding box center [874, 343] width 160 height 21
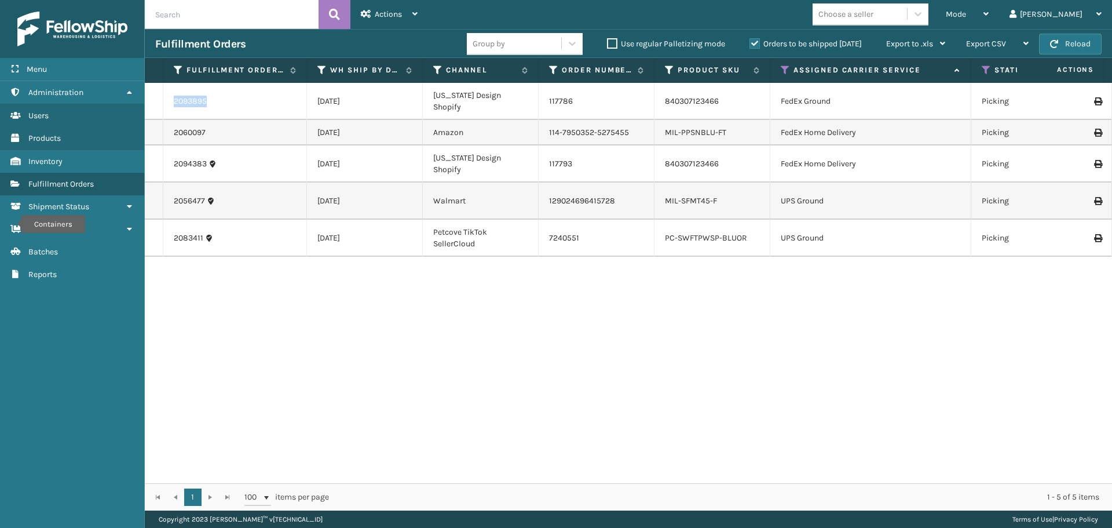
drag, startPoint x: 222, startPoint y: 105, endPoint x: 153, endPoint y: 111, distance: 68.6
copy tr "2093895"
drag, startPoint x: 722, startPoint y: 105, endPoint x: 659, endPoint y: 105, distance: 63.1
click at [659, 105] on td "840307123466" at bounding box center [713, 101] width 116 height 37
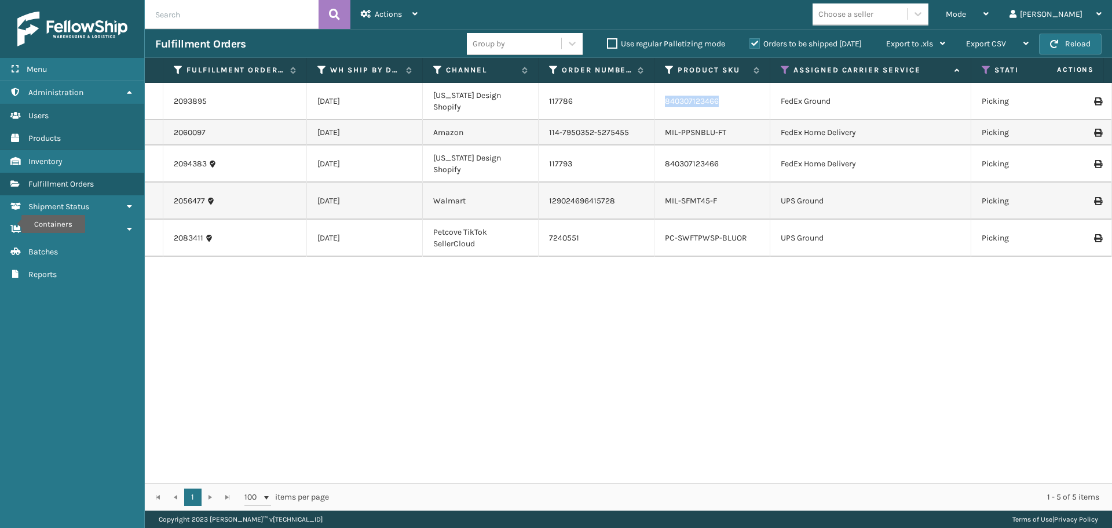
copy link "840307123466"
click at [668, 67] on icon at bounding box center [669, 70] width 9 height 10
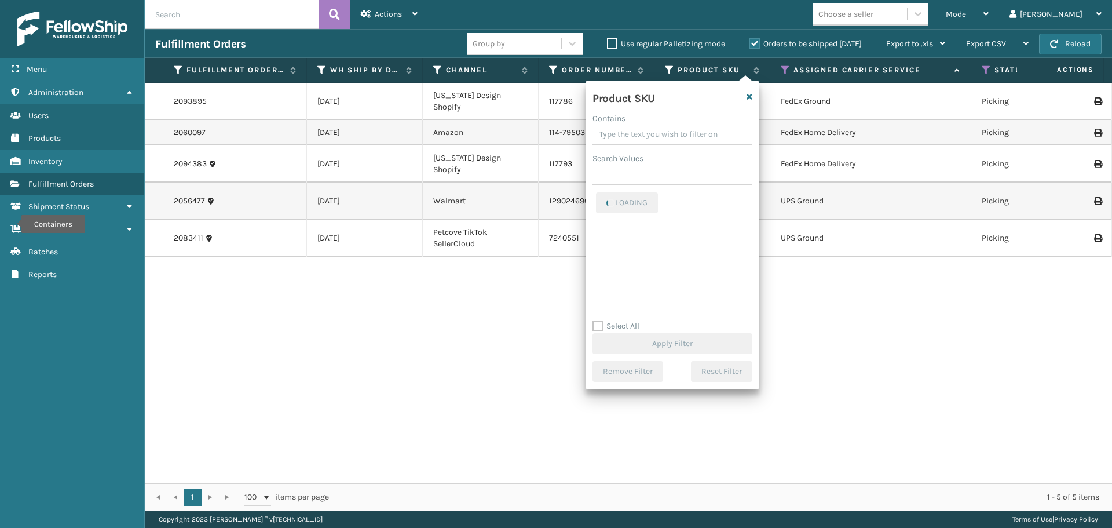
click at [661, 138] on input "Contains" at bounding box center [673, 135] width 160 height 21
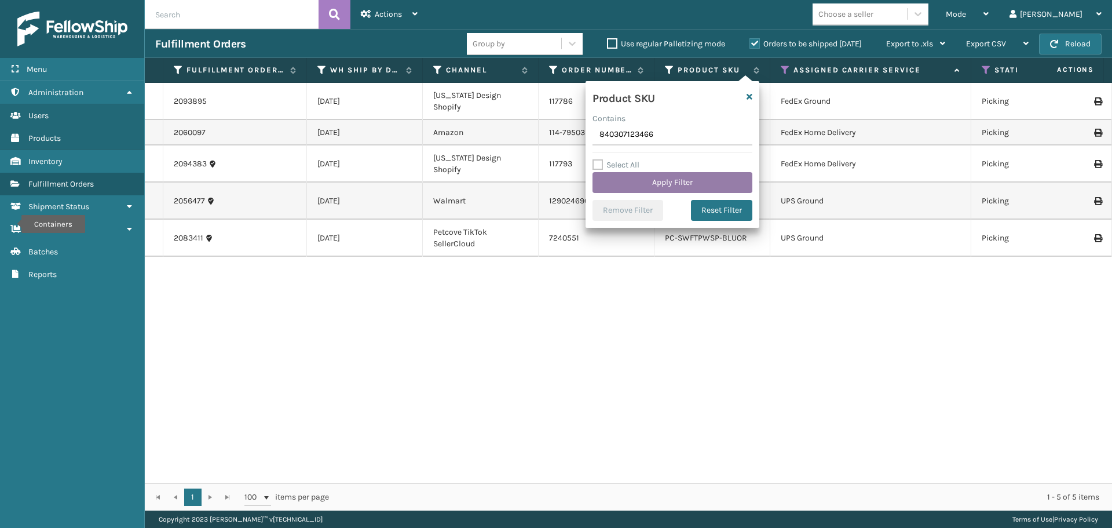
click at [666, 181] on button "Apply Filter" at bounding box center [673, 182] width 160 height 21
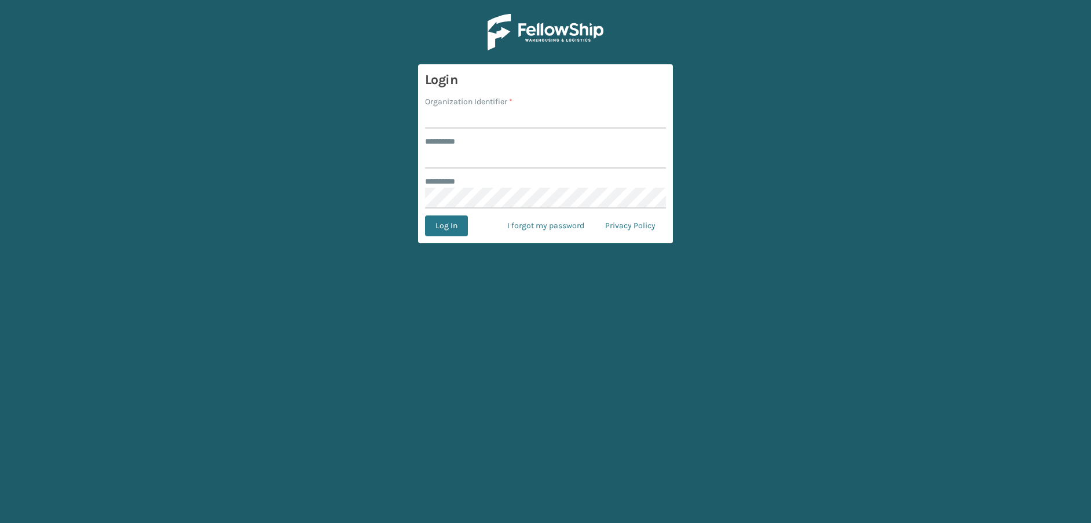
click at [488, 119] on input "Organization Identifier *" at bounding box center [545, 118] width 241 height 21
type input "fellowship - east"
click at [493, 161] on input "******** *" at bounding box center [545, 158] width 241 height 21
type input "****"
click at [425, 215] on button "Log In" at bounding box center [446, 225] width 43 height 21
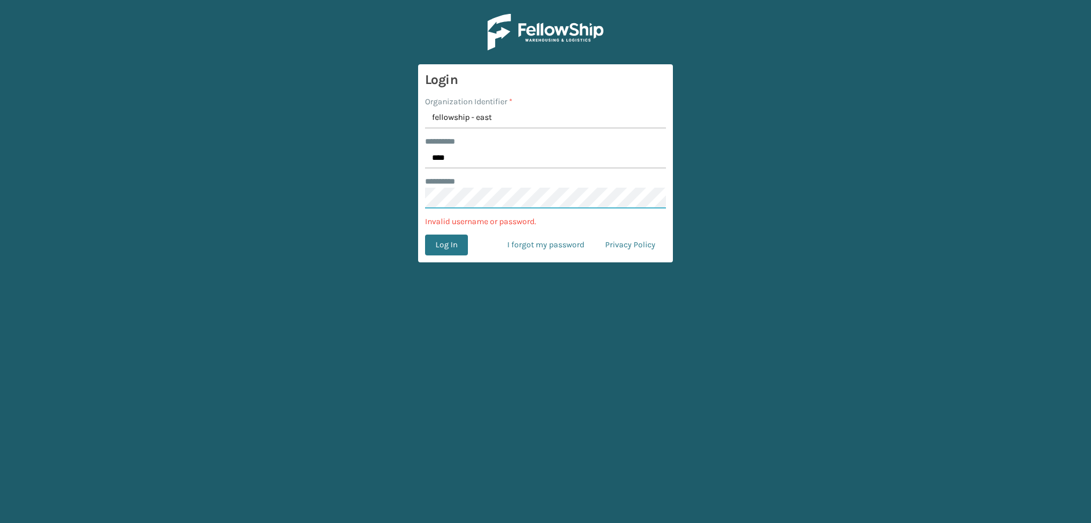
click at [412, 196] on main "Login Organization Identifier * fellowship - east ******** * **** ******** * In…" at bounding box center [545, 261] width 1091 height 523
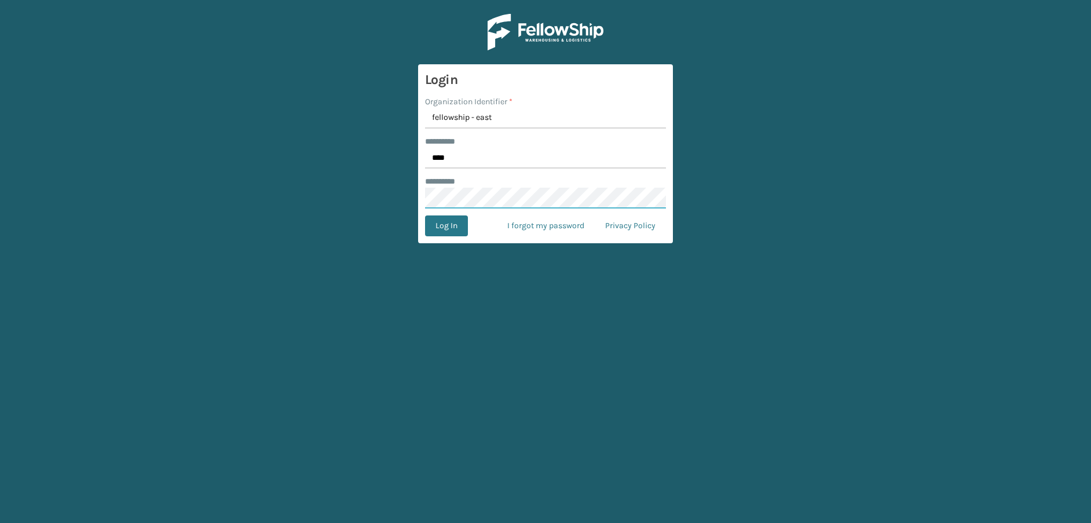
click at [425, 215] on button "Log In" at bounding box center [446, 225] width 43 height 21
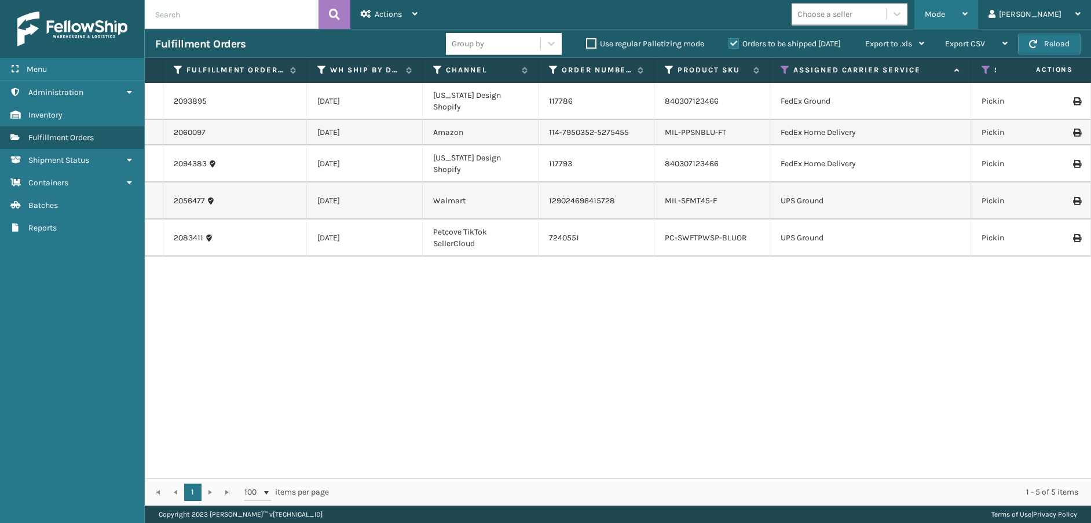
click at [968, 21] on div "Mode" at bounding box center [946, 14] width 43 height 29
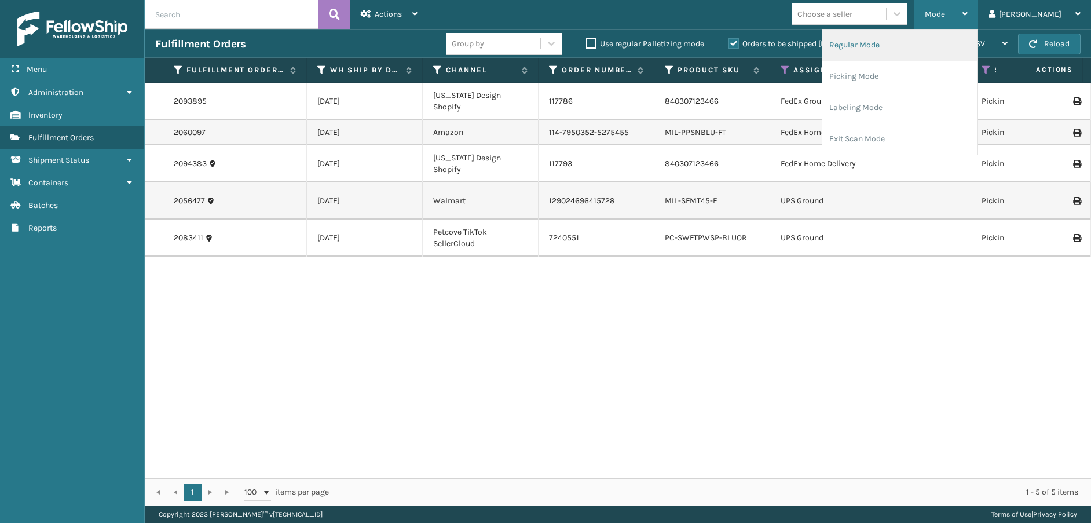
click at [970, 40] on li "Regular Mode" at bounding box center [900, 45] width 155 height 31
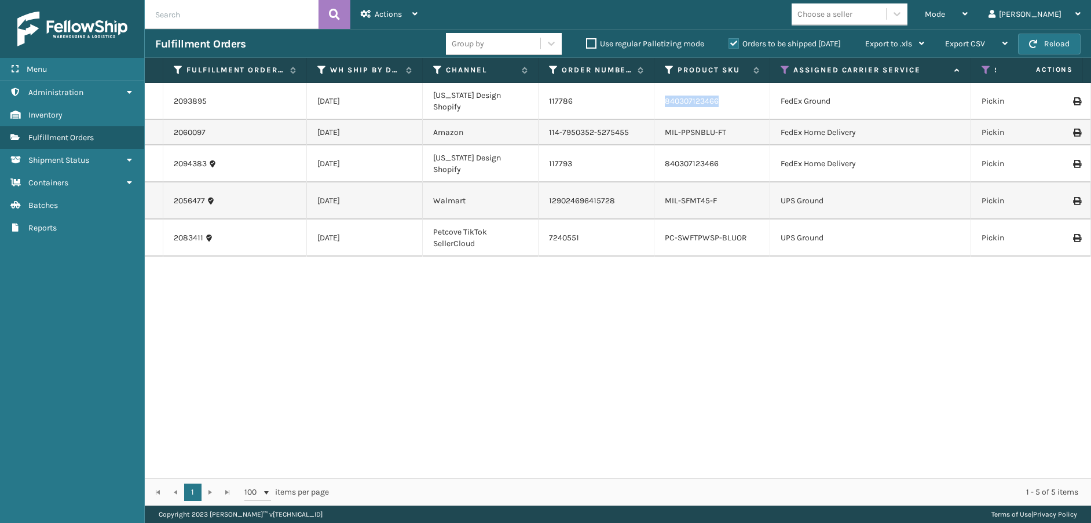
drag, startPoint x: 717, startPoint y: 104, endPoint x: 661, endPoint y: 109, distance: 56.4
click at [661, 109] on td "840307123466" at bounding box center [713, 101] width 116 height 37
copy link "840307123466"
click at [669, 71] on icon at bounding box center [669, 70] width 9 height 10
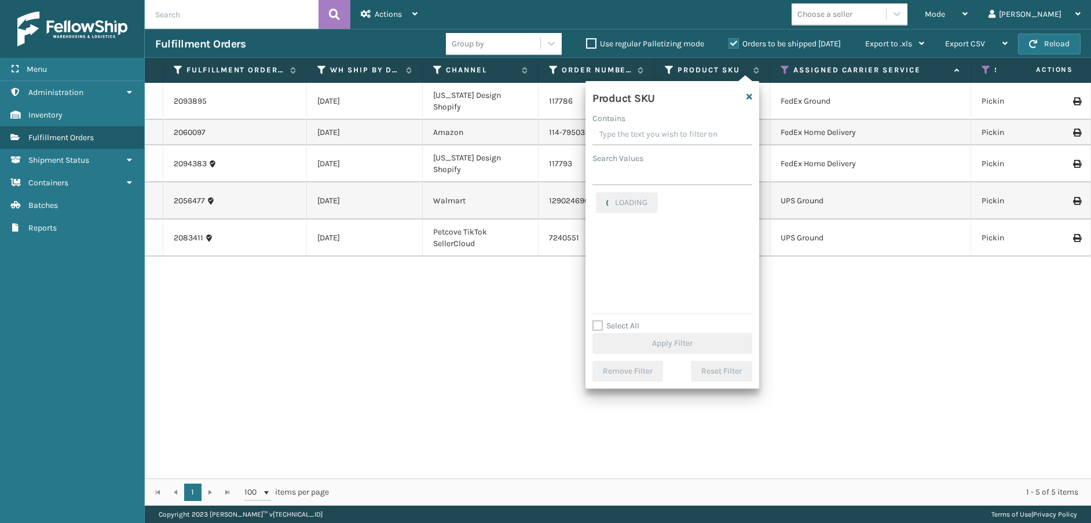
click at [635, 133] on input "Contains" at bounding box center [673, 135] width 160 height 21
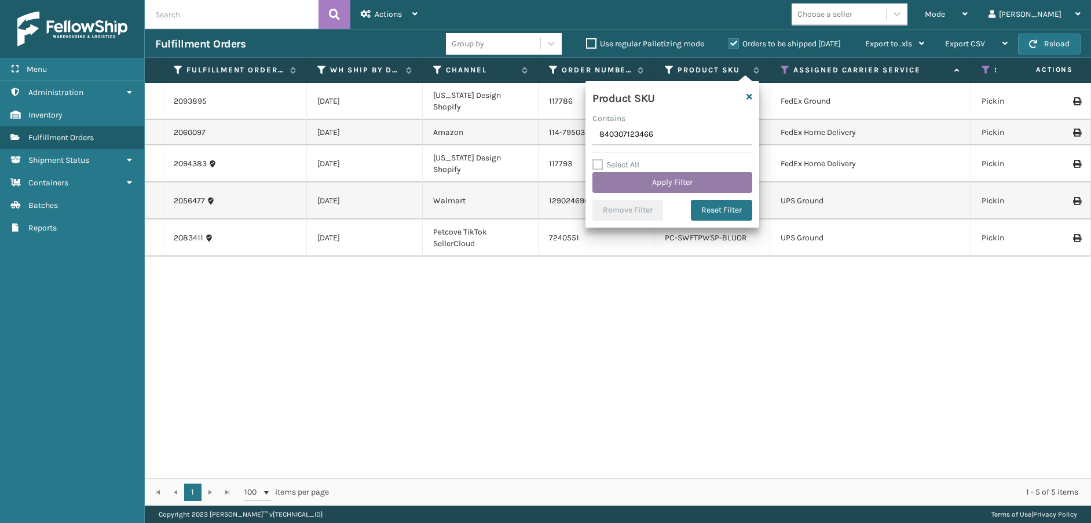
type input "840307123466"
click at [655, 191] on button "Apply Filter" at bounding box center [673, 182] width 160 height 21
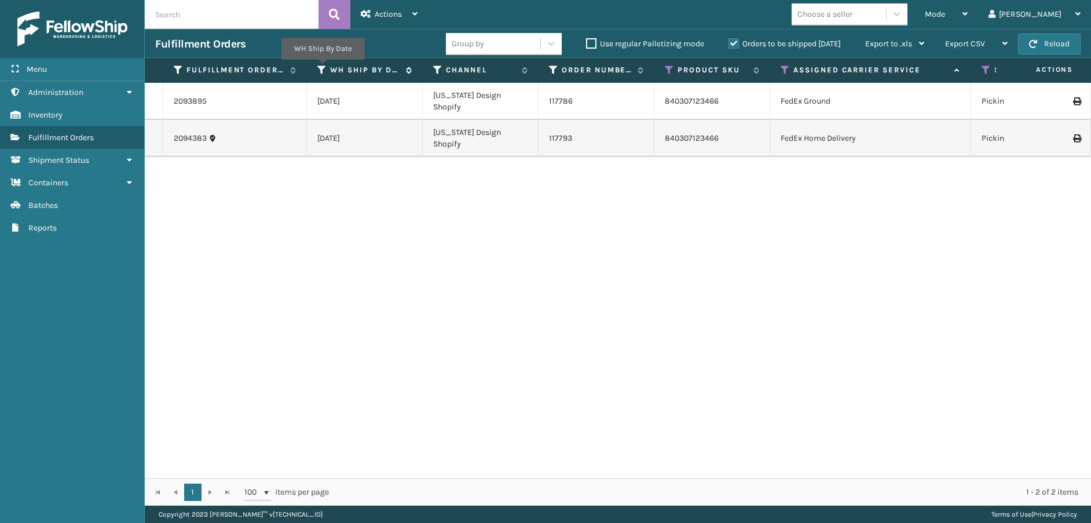
click at [323, 68] on icon at bounding box center [321, 70] width 9 height 10
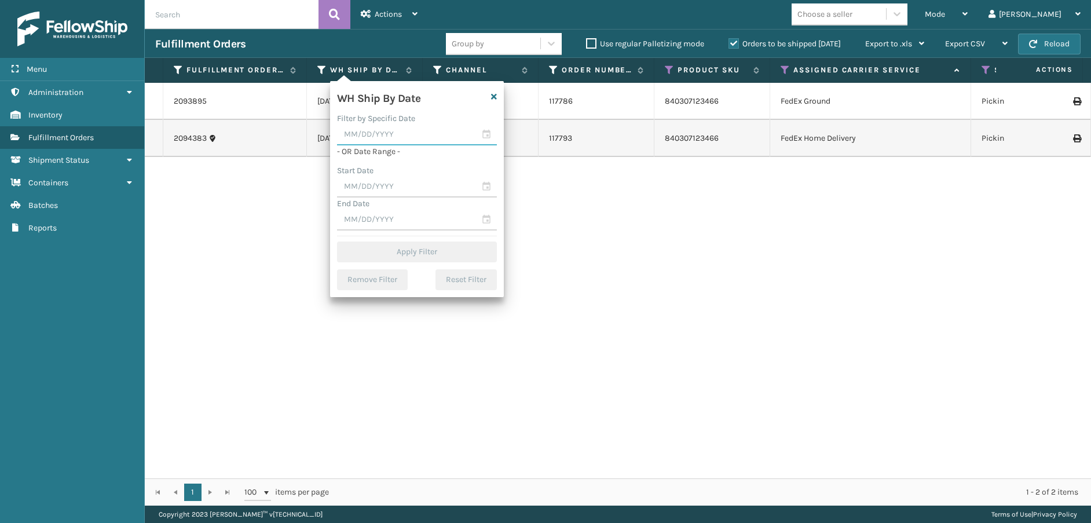
click at [487, 132] on input "text" at bounding box center [417, 135] width 160 height 21
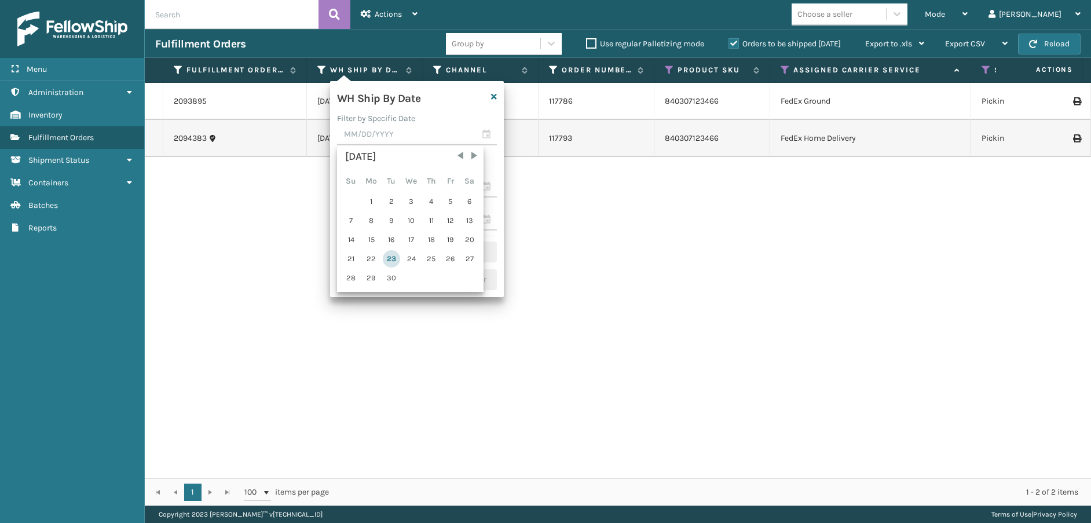
click at [393, 256] on div "23" at bounding box center [391, 258] width 17 height 17
type input "[DATE]"
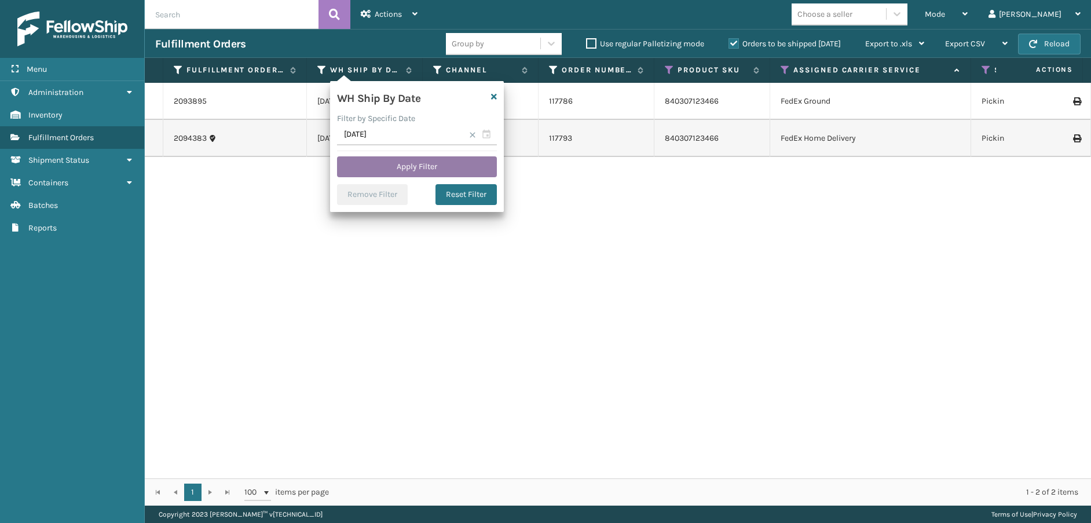
click at [450, 171] on button "Apply Filter" at bounding box center [417, 166] width 160 height 21
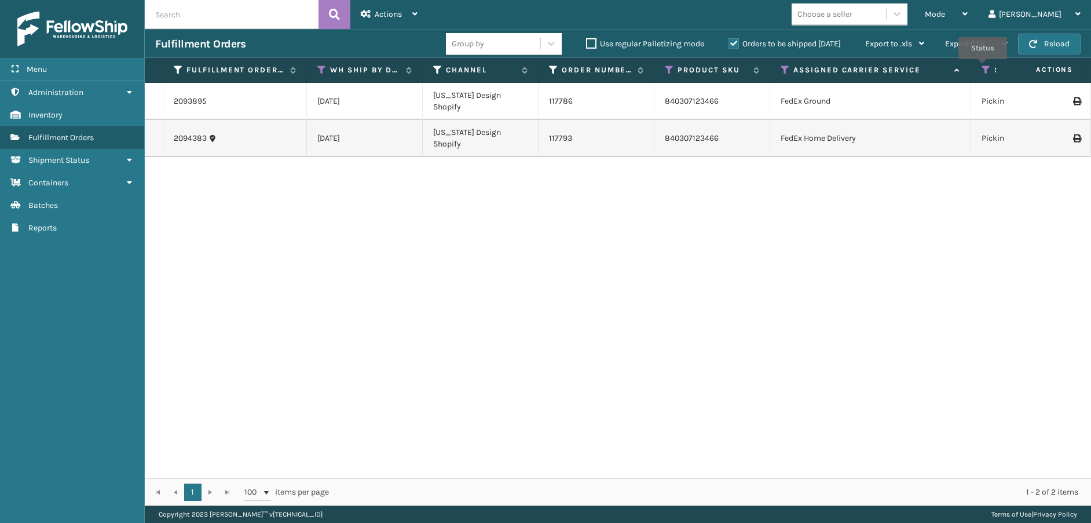
click at [983, 67] on icon at bounding box center [986, 70] width 9 height 10
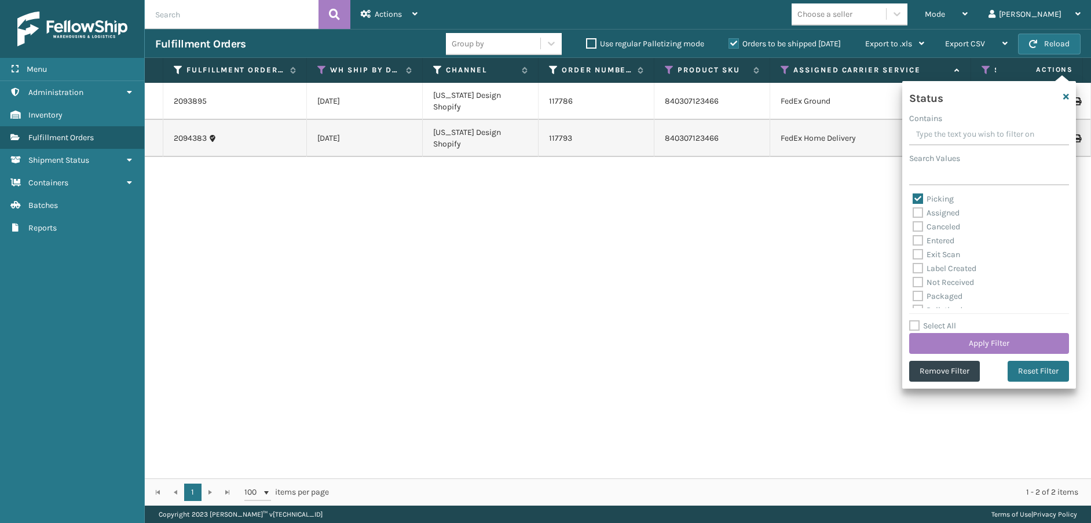
click at [921, 200] on label "Picking" at bounding box center [933, 199] width 41 height 10
click at [913, 200] on input "Picking" at bounding box center [913, 196] width 1 height 8
checkbox input "false"
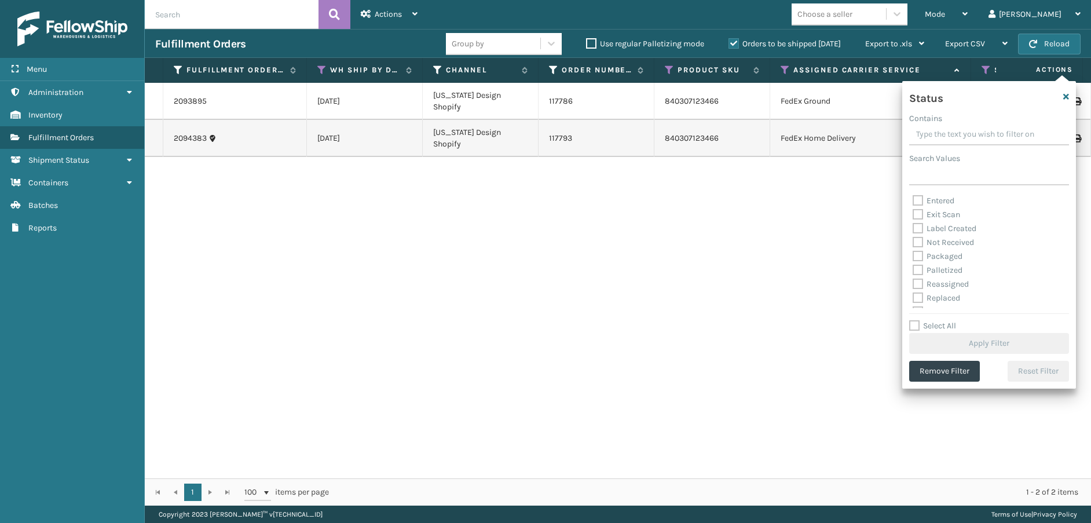
scroll to position [58, 0]
click at [919, 254] on label "Palletized" at bounding box center [938, 252] width 50 height 10
click at [913, 253] on input "Palletized" at bounding box center [913, 250] width 1 height 8
checkbox input "true"
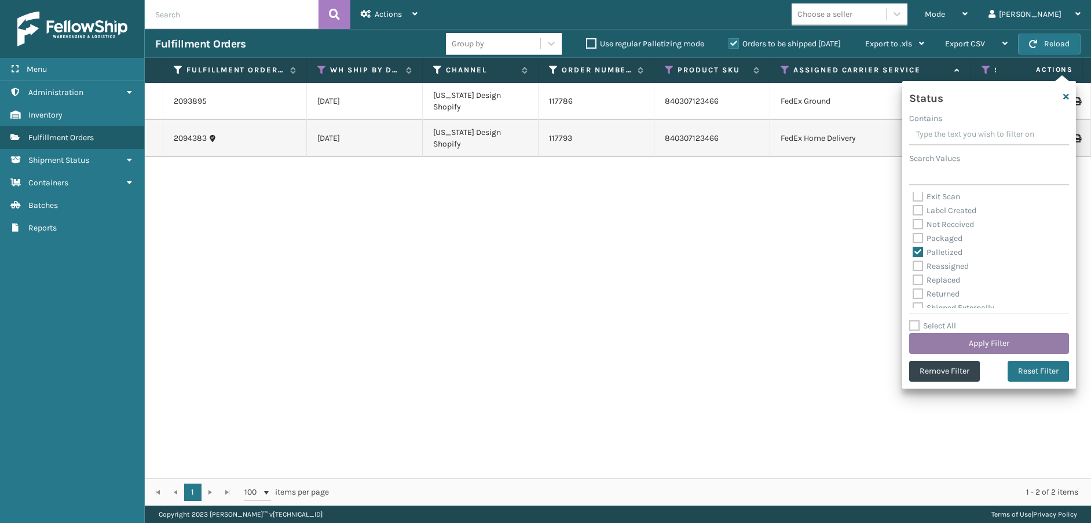
click at [982, 345] on button "Apply Filter" at bounding box center [989, 343] width 160 height 21
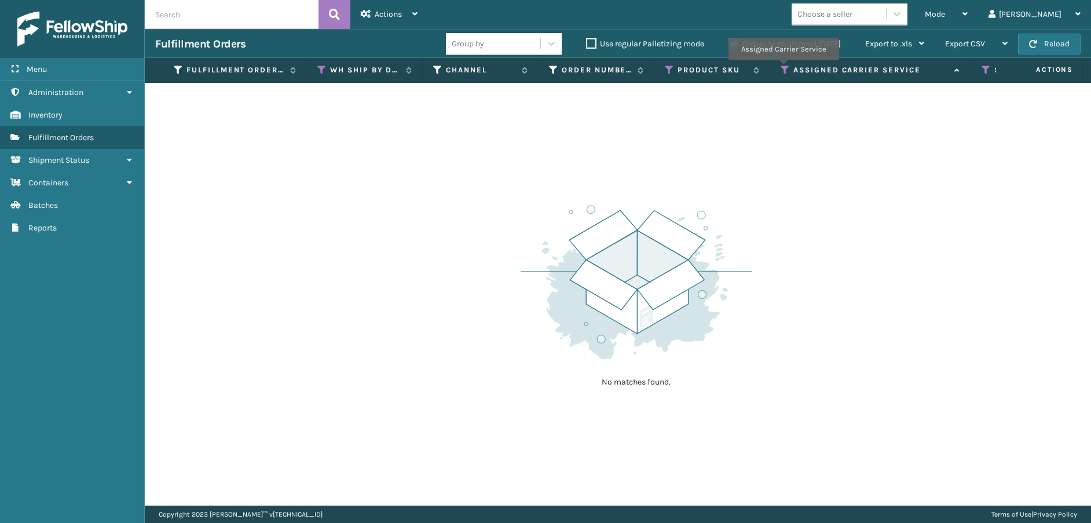
click at [783, 68] on icon at bounding box center [785, 70] width 9 height 10
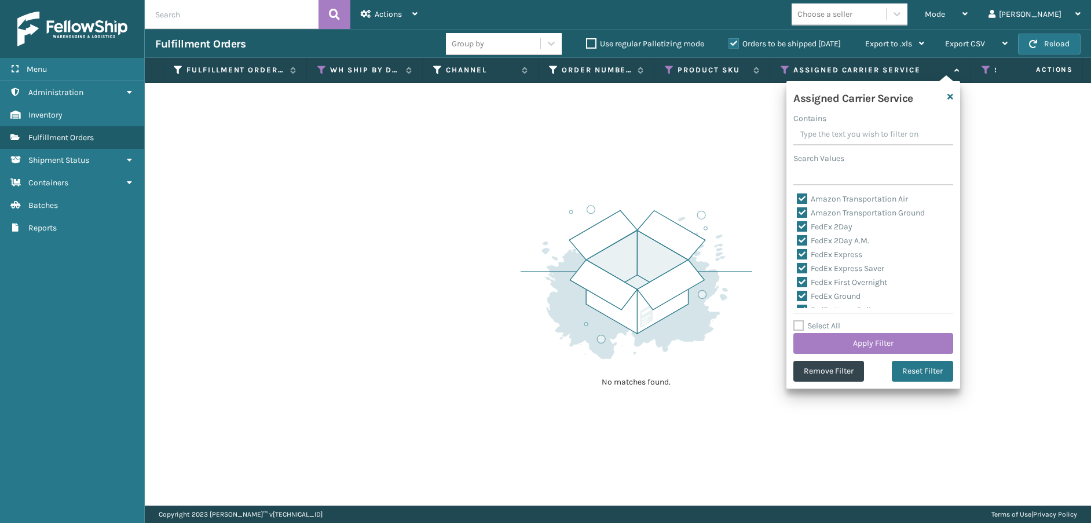
click at [801, 326] on label "Select All" at bounding box center [817, 326] width 47 height 10
click at [801, 320] on input "Select All" at bounding box center [881, 319] width 174 height 1
checkbox input "true"
click at [799, 326] on label "Select All" at bounding box center [817, 326] width 47 height 10
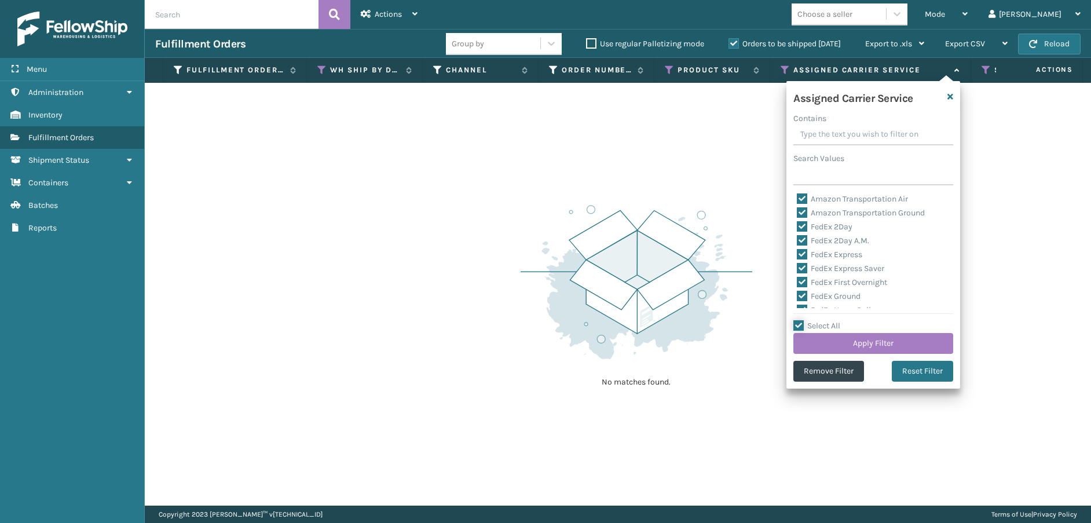
click at [799, 320] on input "Select All" at bounding box center [881, 319] width 174 height 1
checkbox input "false"
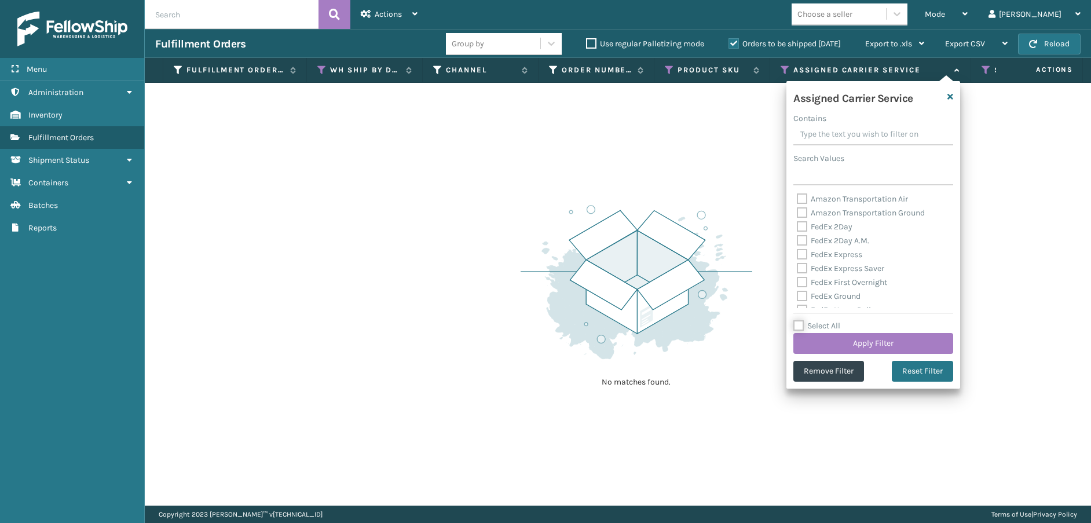
checkbox input "false"
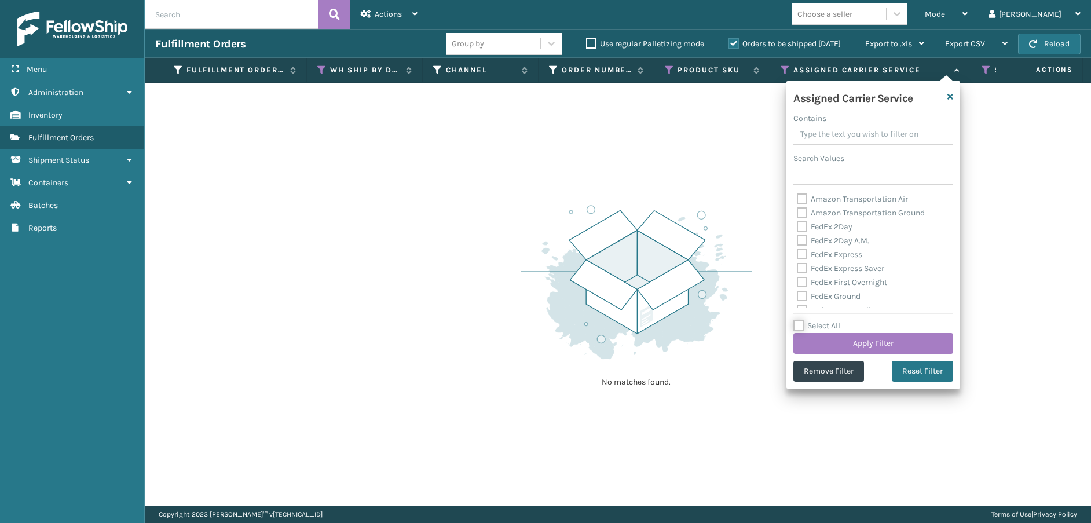
checkbox input "false"
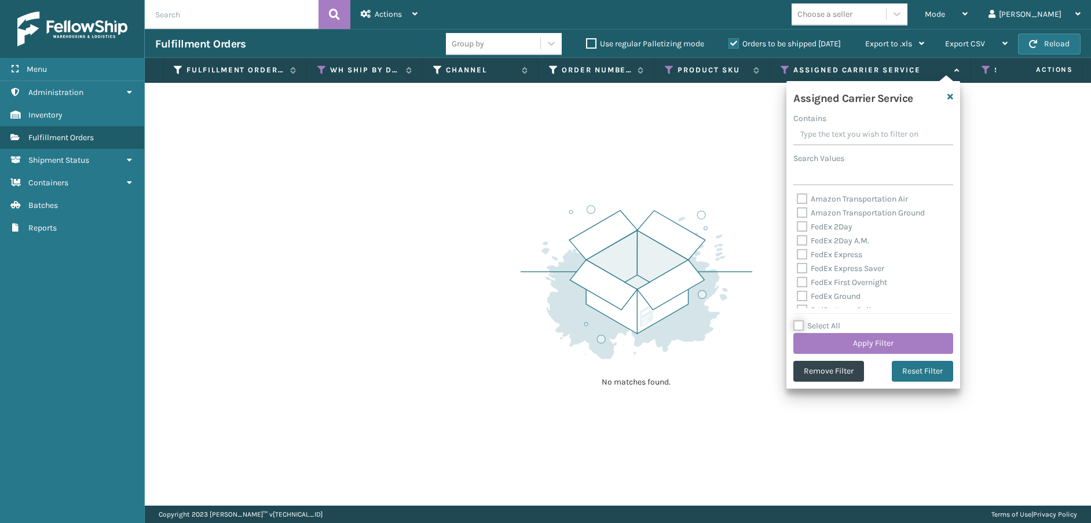
checkbox input "false"
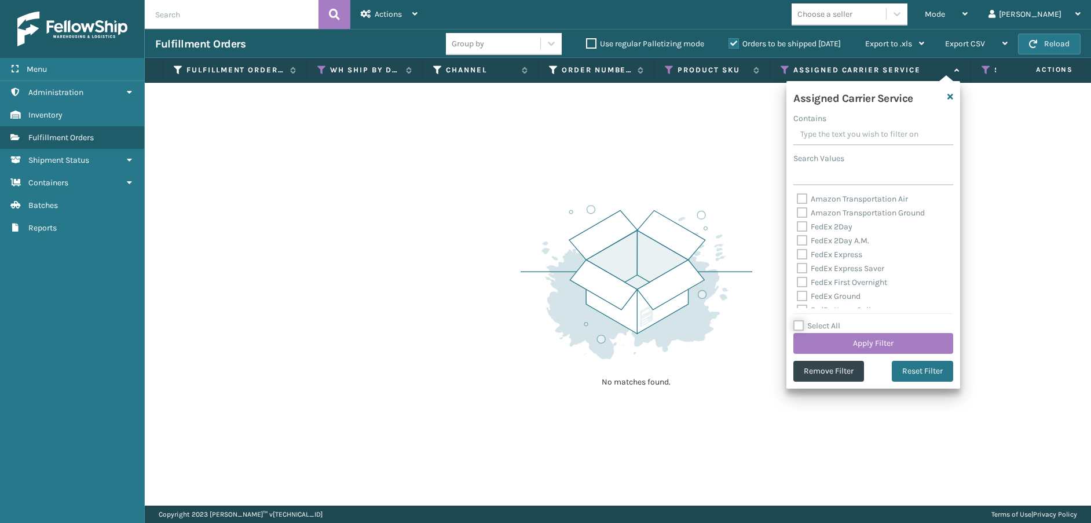
checkbox input "false"
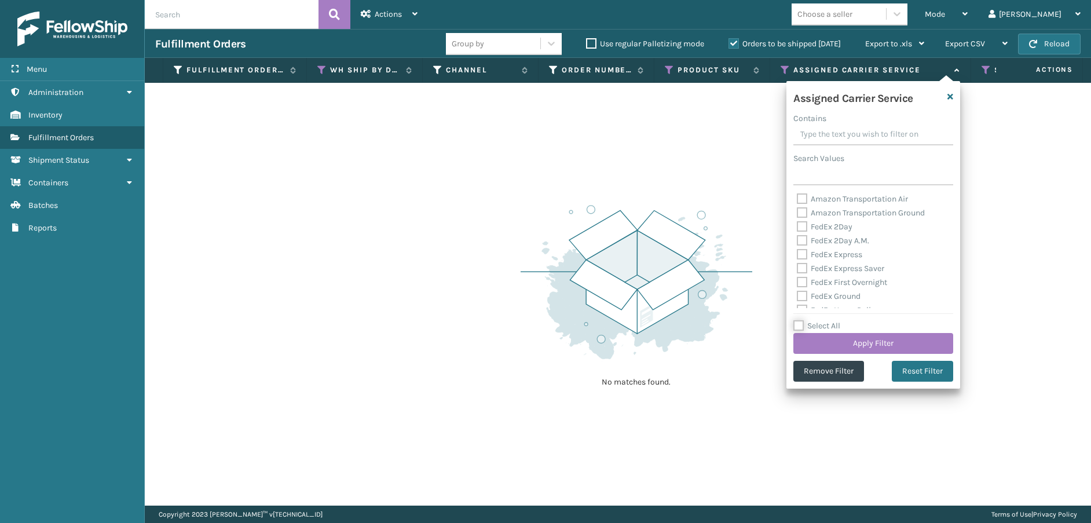
checkbox input "false"
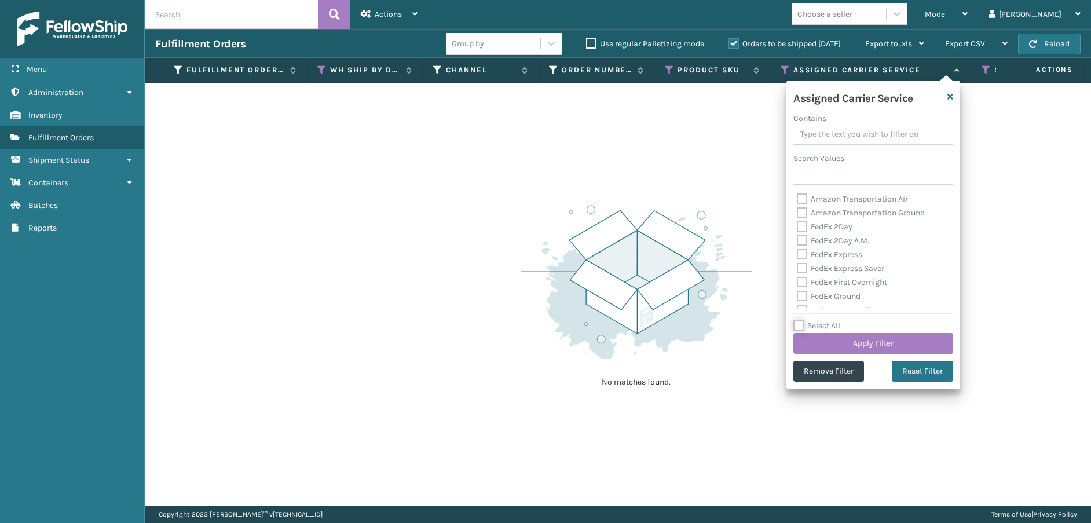
checkbox input "false"
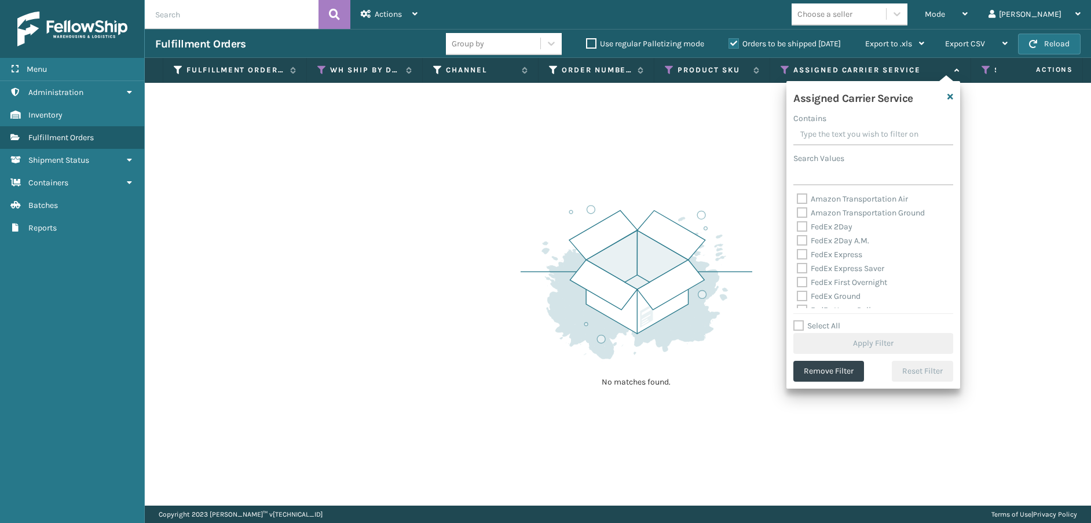
click at [735, 43] on label "Orders to be shipped [DATE]" at bounding box center [785, 44] width 112 height 10
click at [729, 43] on input "Orders to be shipped [DATE]" at bounding box center [729, 41] width 1 height 8
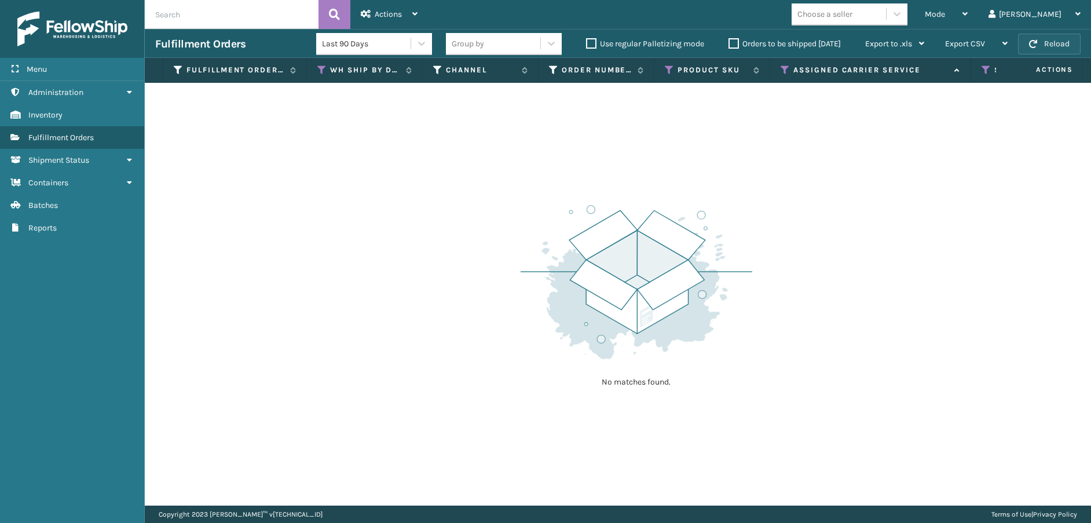
click at [1040, 41] on button "Reload" at bounding box center [1049, 44] width 63 height 21
click at [670, 65] on icon at bounding box center [669, 70] width 9 height 10
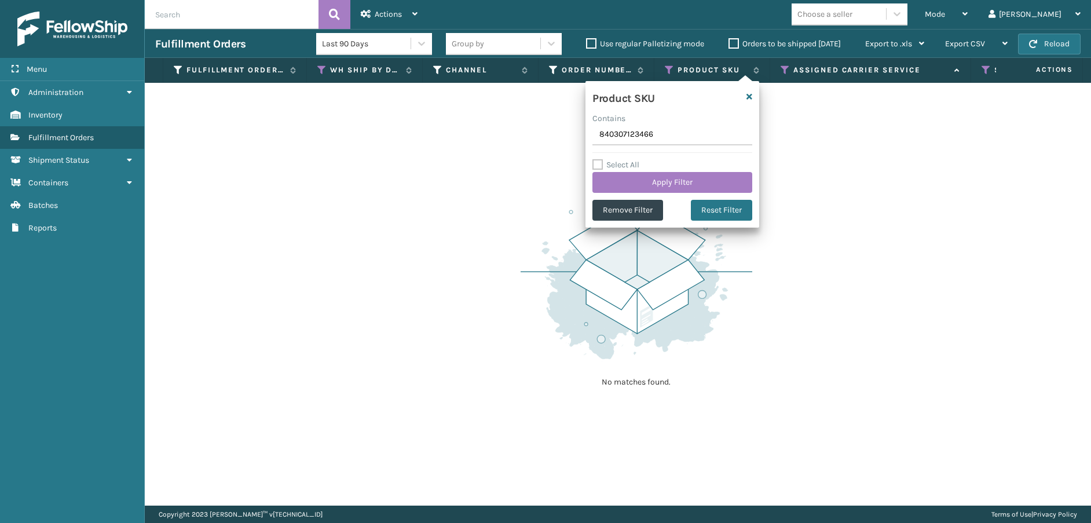
click at [601, 131] on input "840307123466" at bounding box center [673, 135] width 160 height 21
click at [666, 134] on input "840307123466" at bounding box center [673, 135] width 160 height 21
click at [711, 180] on button "Apply Filter" at bounding box center [673, 182] width 160 height 21
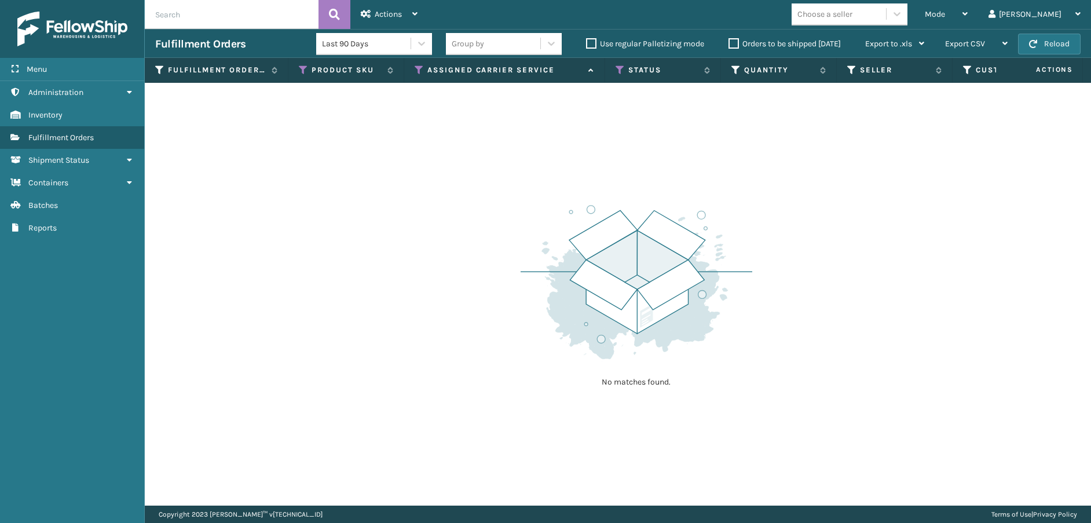
scroll to position [0, 374]
click at [612, 68] on icon at bounding box center [612, 70] width 9 height 10
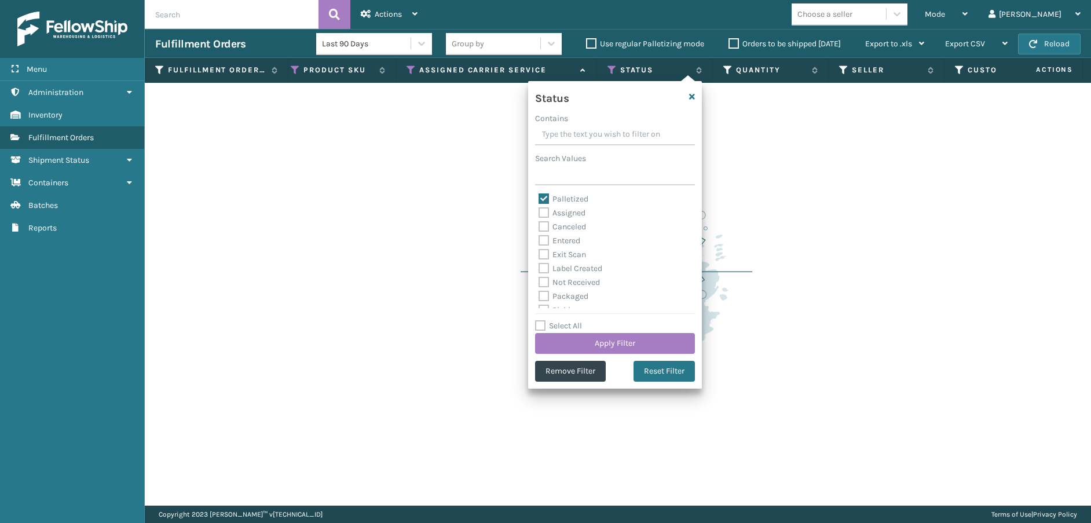
click at [544, 255] on label "Exit Scan" at bounding box center [562, 255] width 47 height 10
click at [539, 255] on input "Exit Scan" at bounding box center [539, 252] width 1 height 8
checkbox input "true"
click at [608, 336] on button "Apply Filter" at bounding box center [615, 343] width 160 height 21
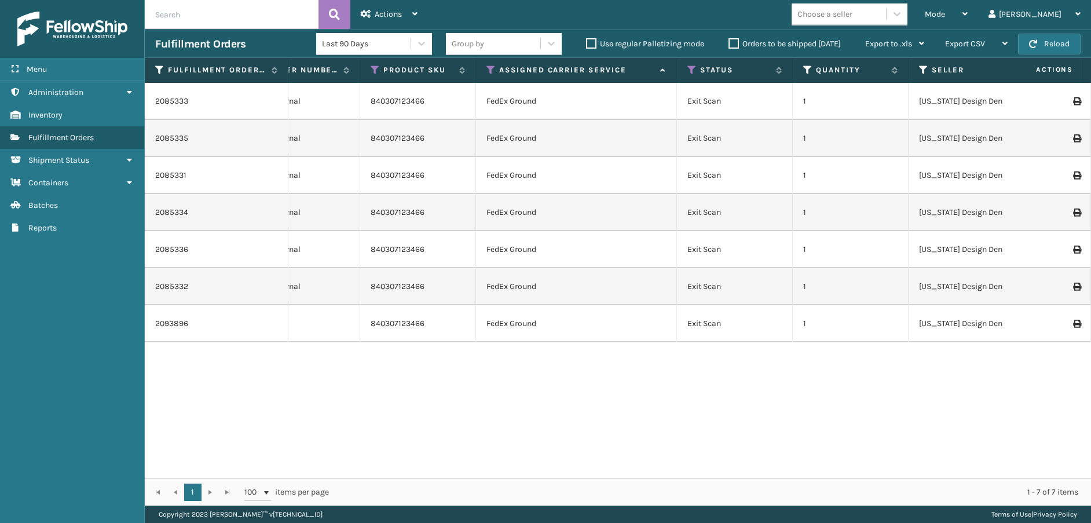
scroll to position [0, 0]
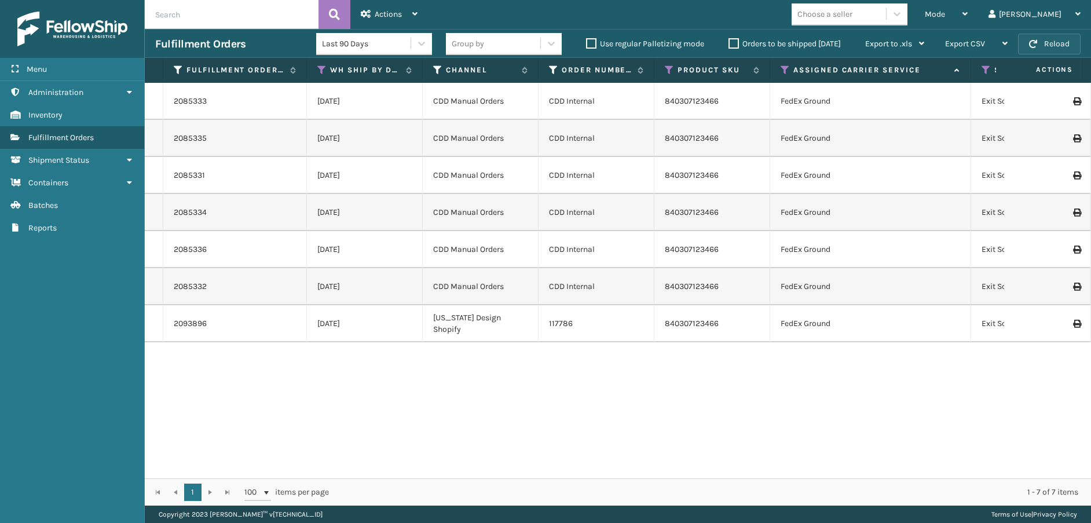
click at [1043, 41] on button "Reload" at bounding box center [1049, 44] width 63 height 21
click at [321, 70] on icon at bounding box center [321, 70] width 9 height 10
click at [785, 67] on icon at bounding box center [785, 70] width 9 height 10
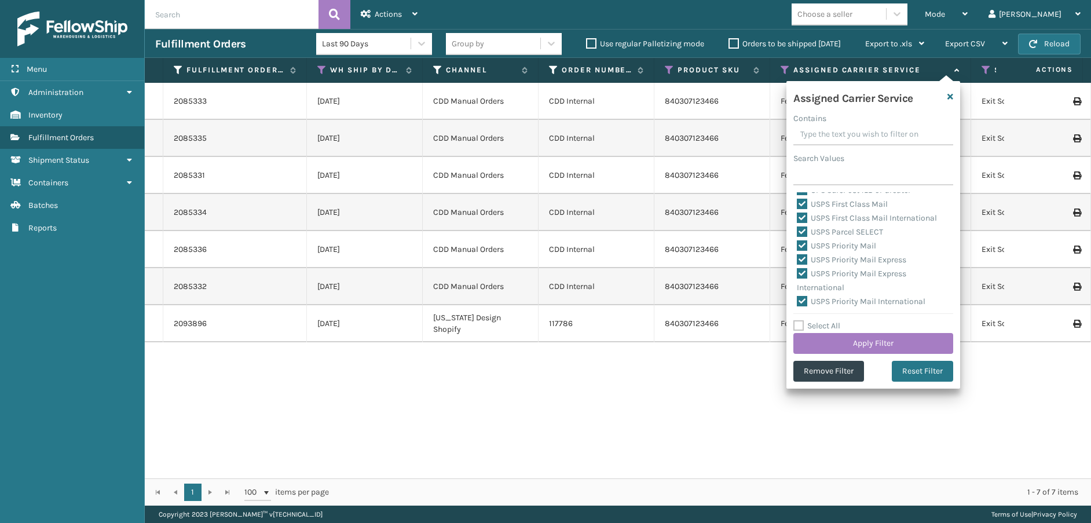
scroll to position [357, 0]
click at [831, 350] on button "Apply Filter" at bounding box center [874, 343] width 160 height 21
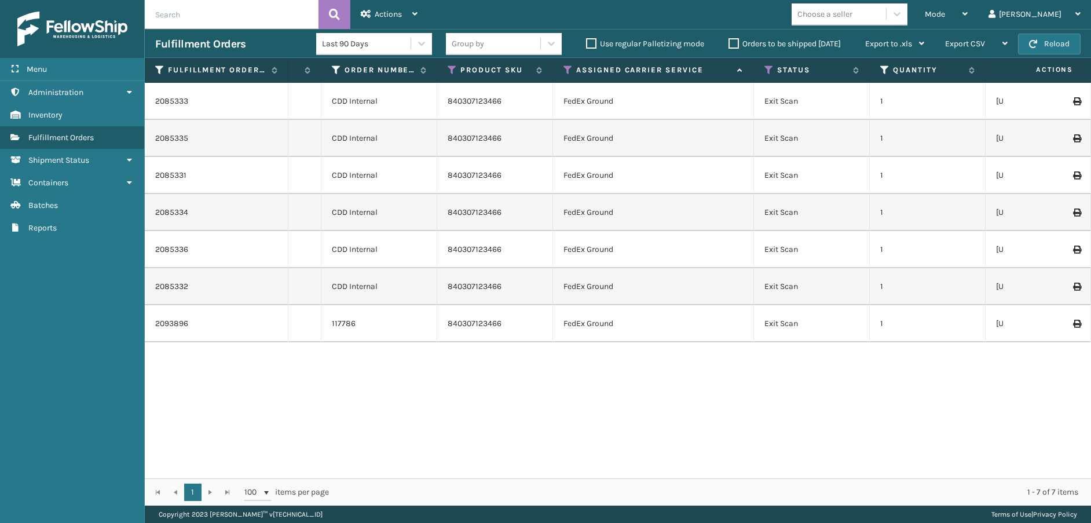
scroll to position [0, 0]
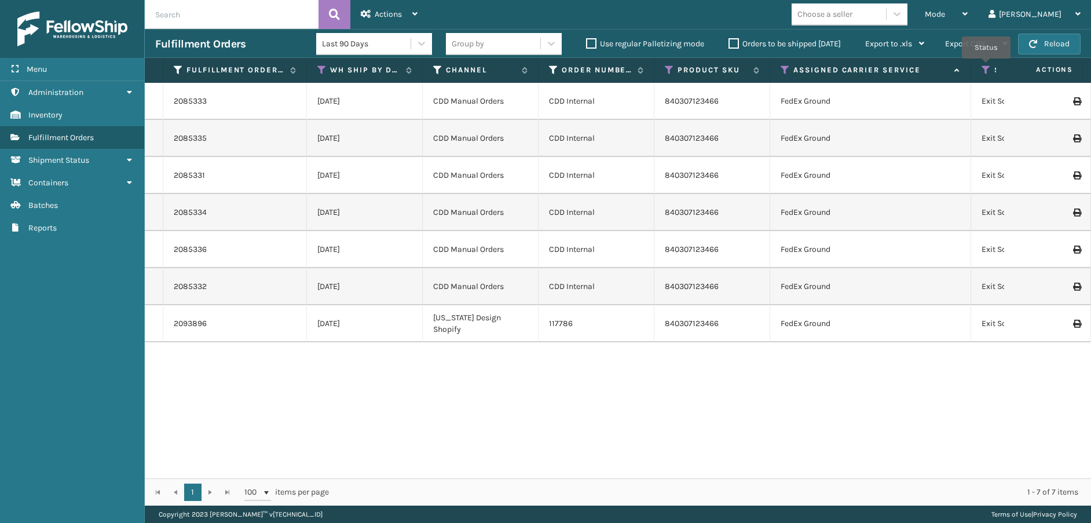
click at [986, 67] on icon at bounding box center [986, 70] width 9 height 10
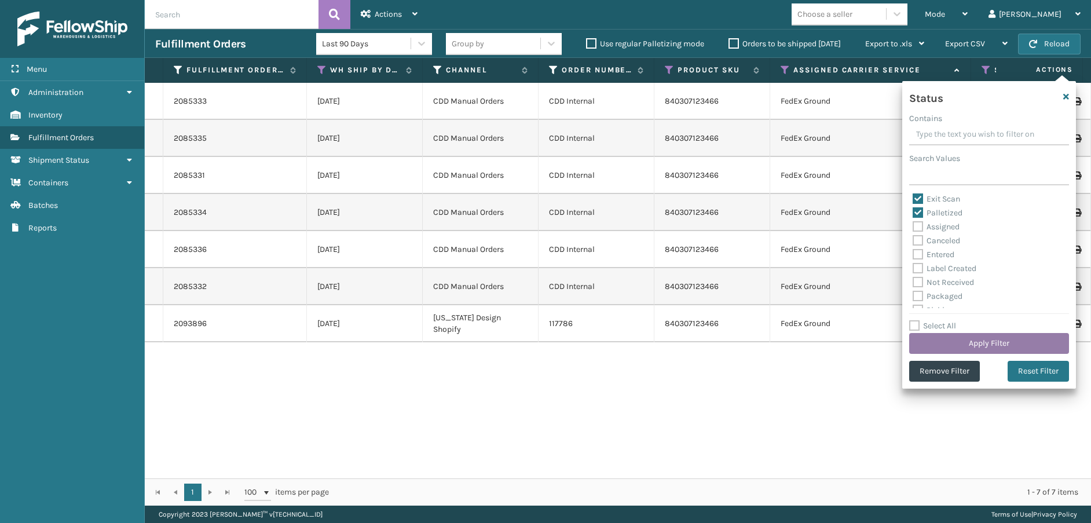
click at [996, 344] on button "Apply Filter" at bounding box center [989, 343] width 160 height 21
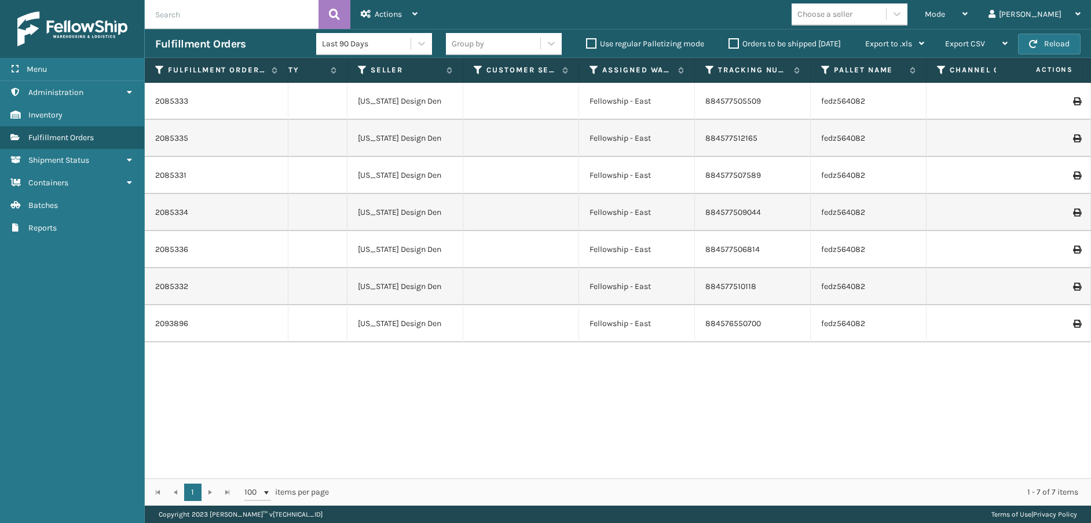
scroll to position [0, 1061]
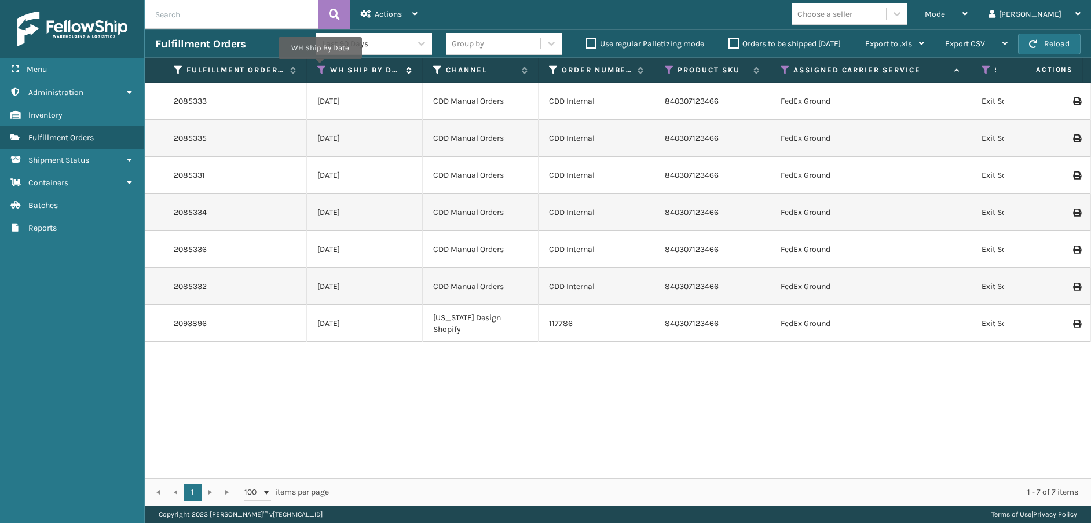
click at [320, 67] on icon at bounding box center [321, 70] width 9 height 10
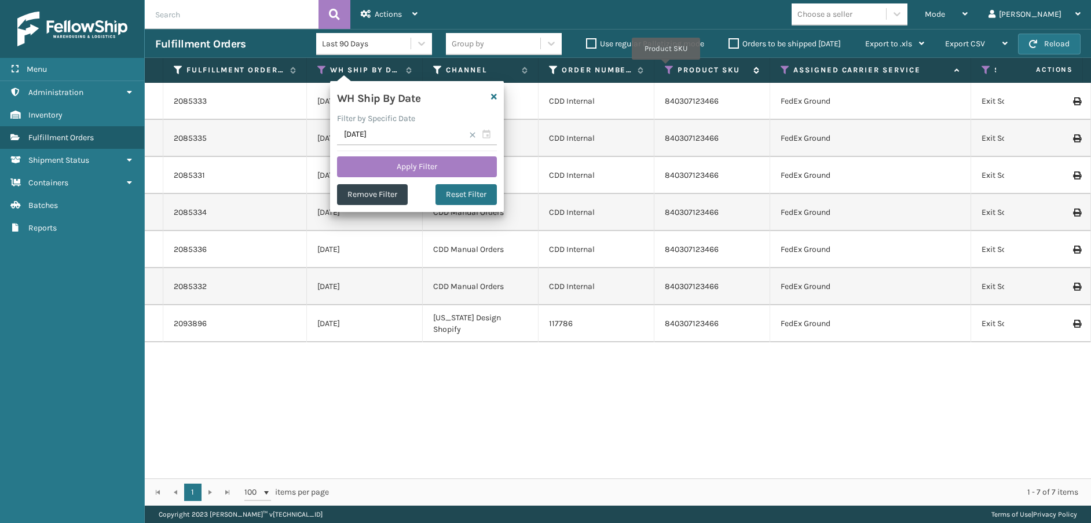
click at [666, 68] on icon at bounding box center [669, 70] width 9 height 10
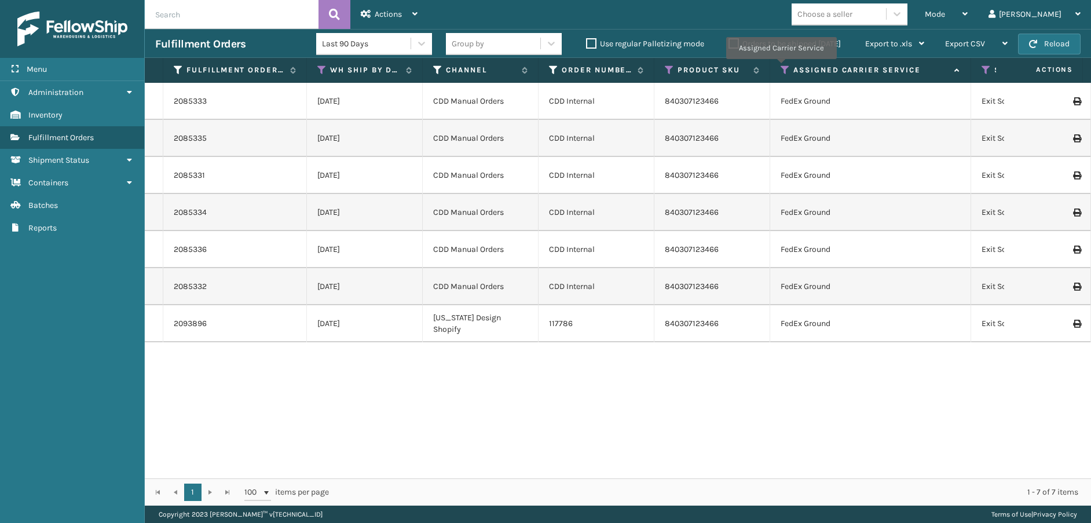
click at [781, 67] on icon at bounding box center [785, 70] width 9 height 10
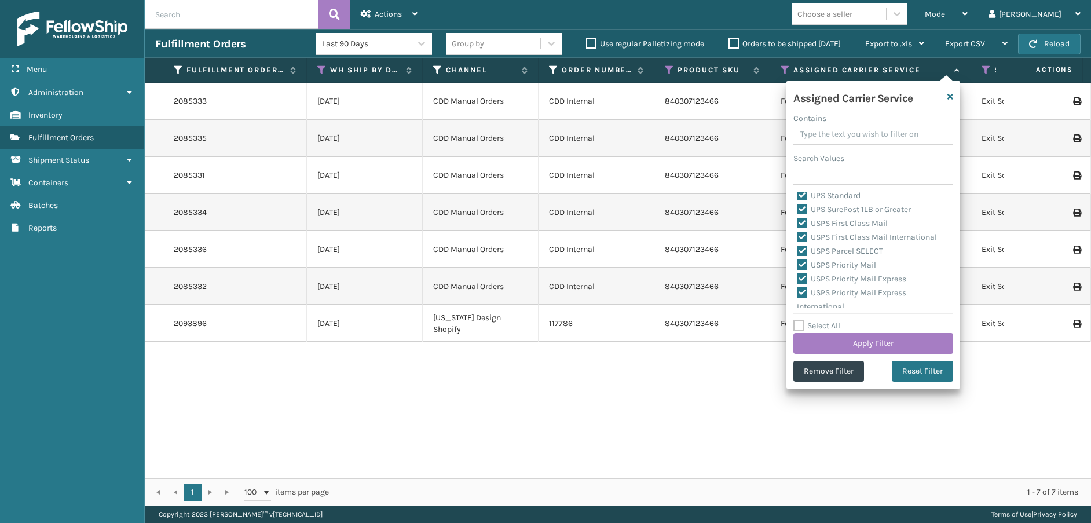
scroll to position [357, 0]
click at [945, 96] on div "Assigned Carrier Service" at bounding box center [874, 100] width 174 height 24
click at [947, 96] on div "Assigned Carrier Service" at bounding box center [874, 100] width 174 height 24
click at [950, 95] on icon "button" at bounding box center [951, 97] width 6 height 8
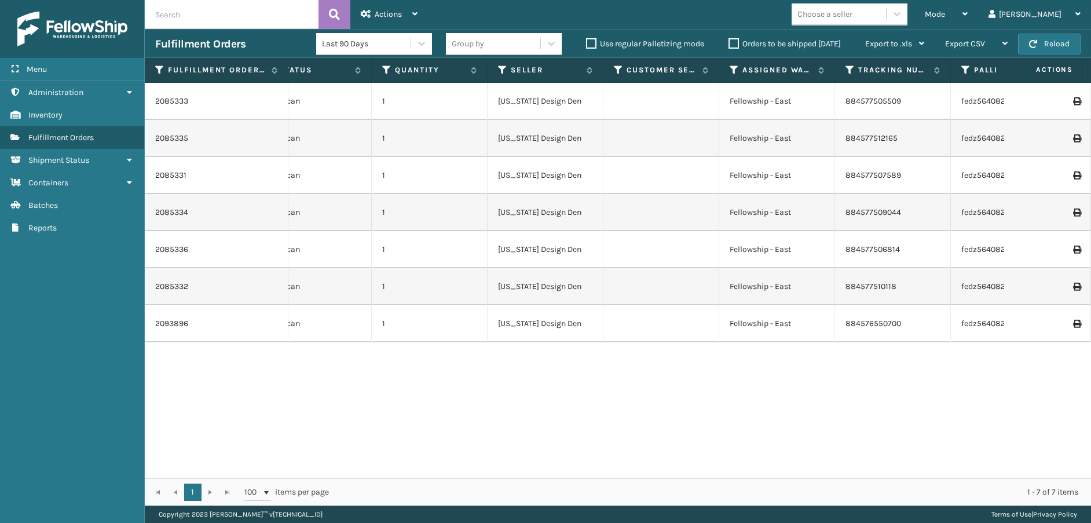
scroll to position [0, 897]
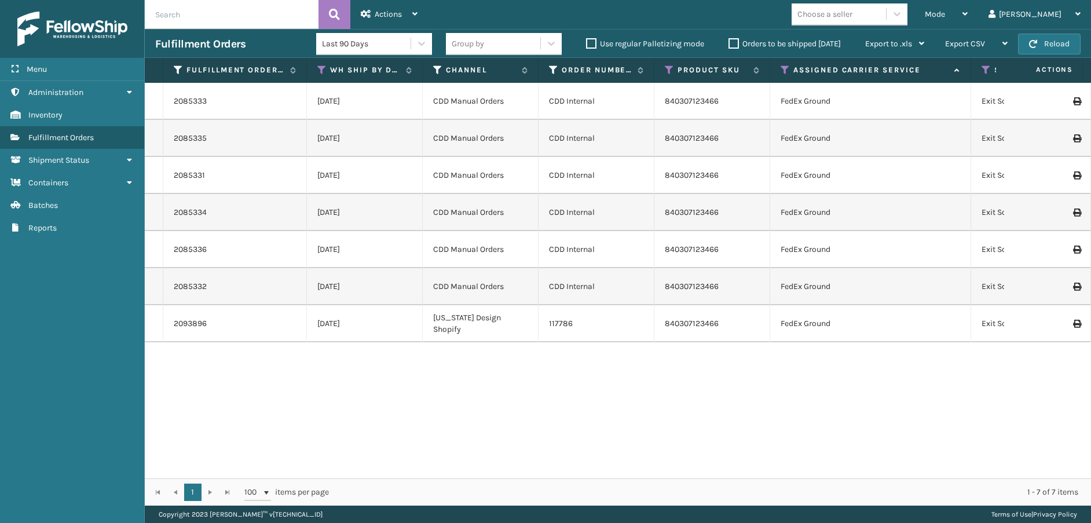
click at [734, 42] on label "Orders to be shipped [DATE]" at bounding box center [785, 44] width 112 height 10
click at [729, 42] on input "Orders to be shipped [DATE]" at bounding box center [729, 41] width 1 height 8
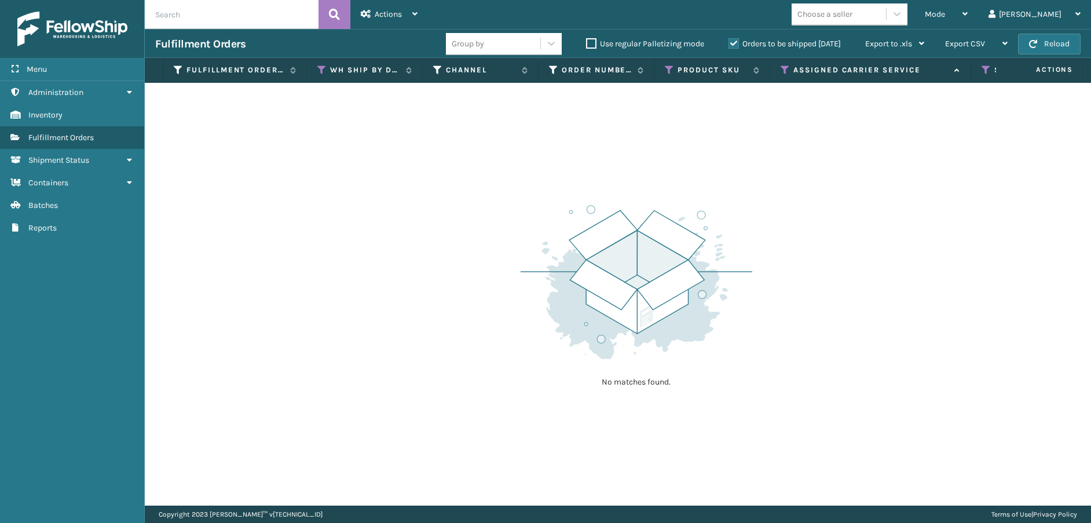
click at [733, 42] on label "Orders to be shipped [DATE]" at bounding box center [785, 44] width 112 height 10
click at [729, 42] on input "Orders to be shipped [DATE]" at bounding box center [729, 41] width 1 height 8
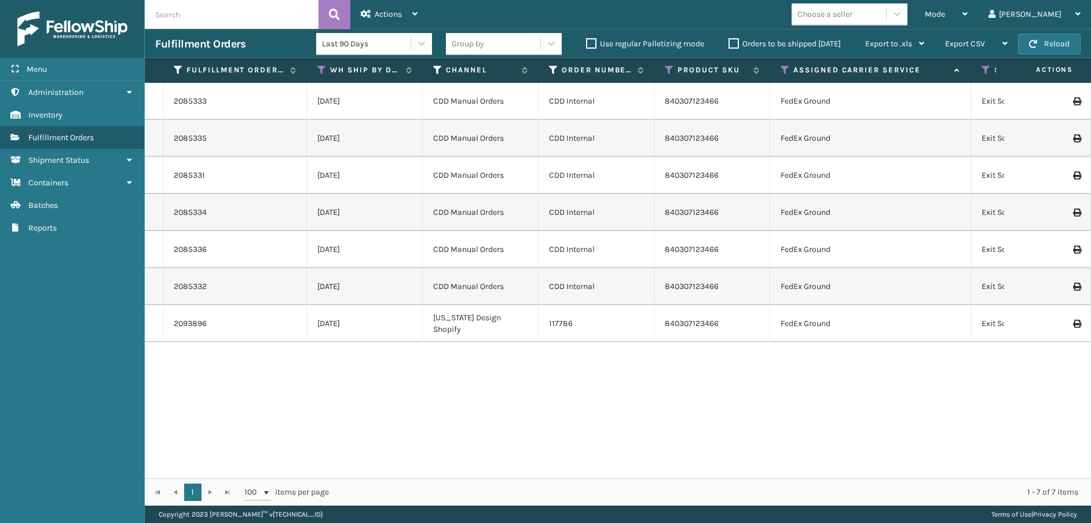
click at [734, 43] on label "Orders to be shipped [DATE]" at bounding box center [785, 44] width 112 height 10
click at [729, 43] on input "Orders to be shipped [DATE]" at bounding box center [729, 41] width 1 height 8
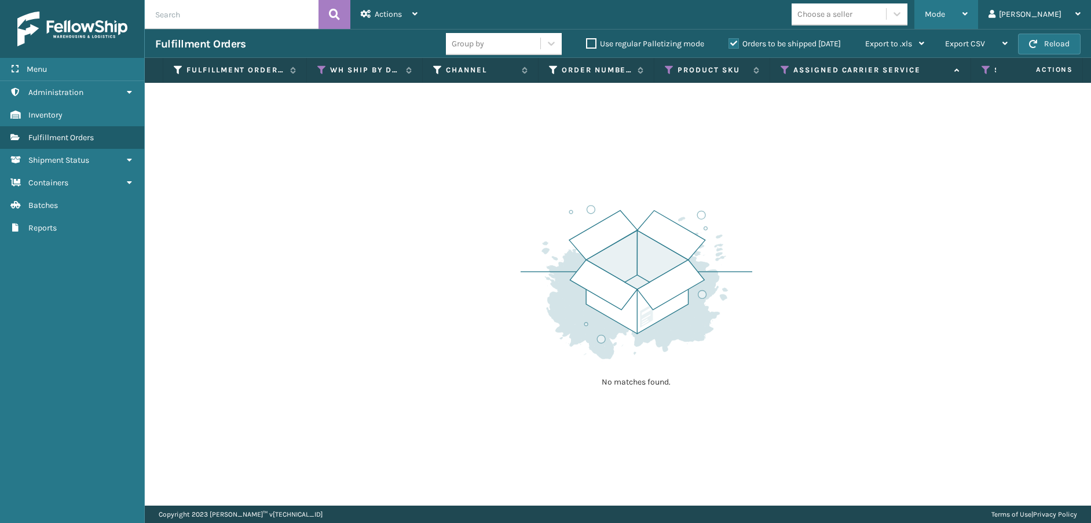
click at [945, 11] on span "Mode" at bounding box center [935, 14] width 20 height 10
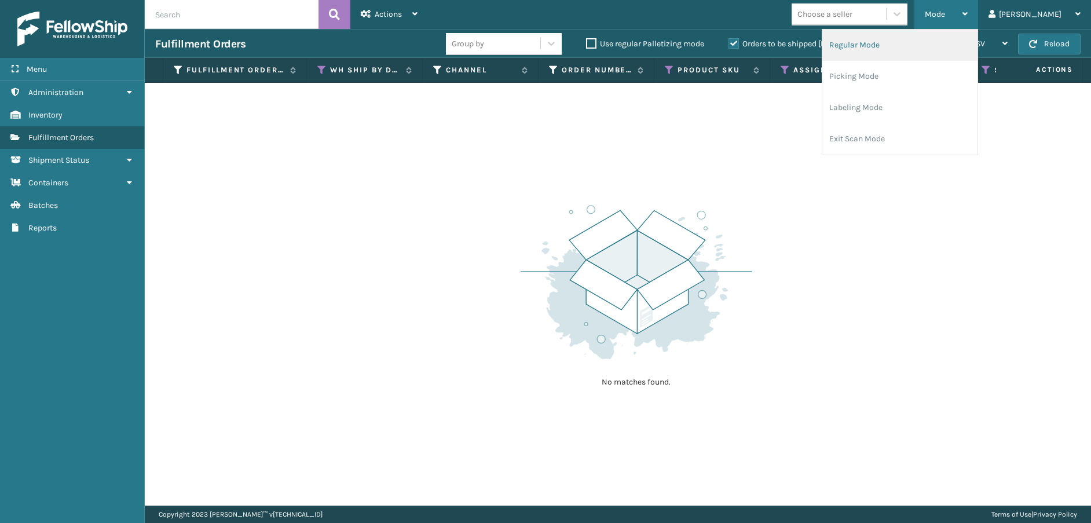
click at [970, 40] on li "Regular Mode" at bounding box center [900, 45] width 155 height 31
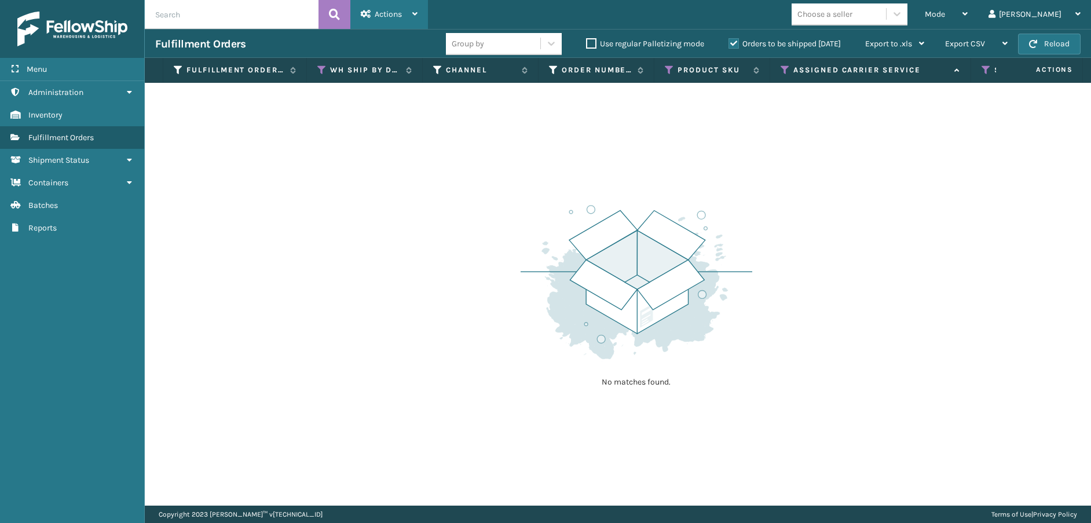
click at [380, 12] on span "Actions" at bounding box center [388, 14] width 27 height 10
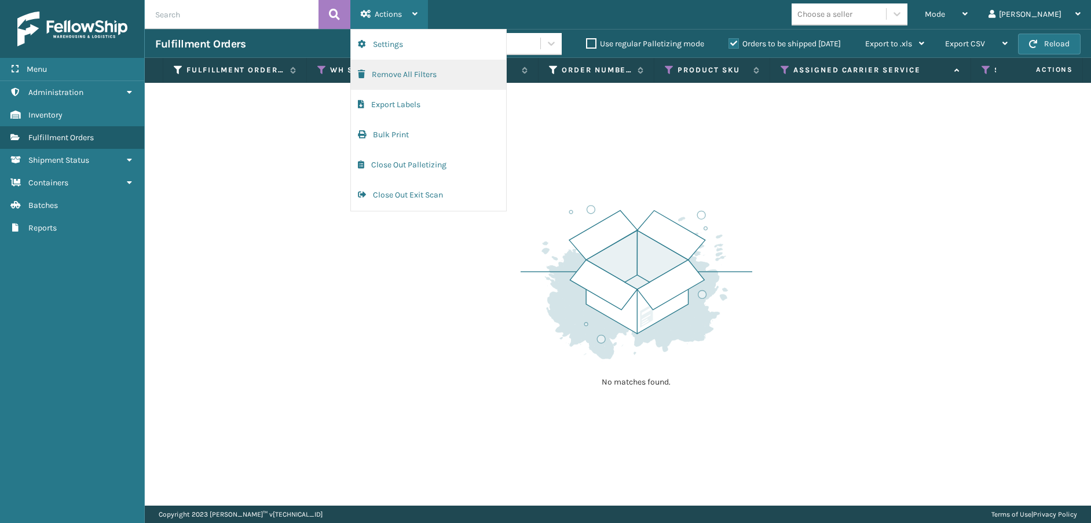
click at [405, 76] on button "Remove All Filters" at bounding box center [428, 75] width 155 height 30
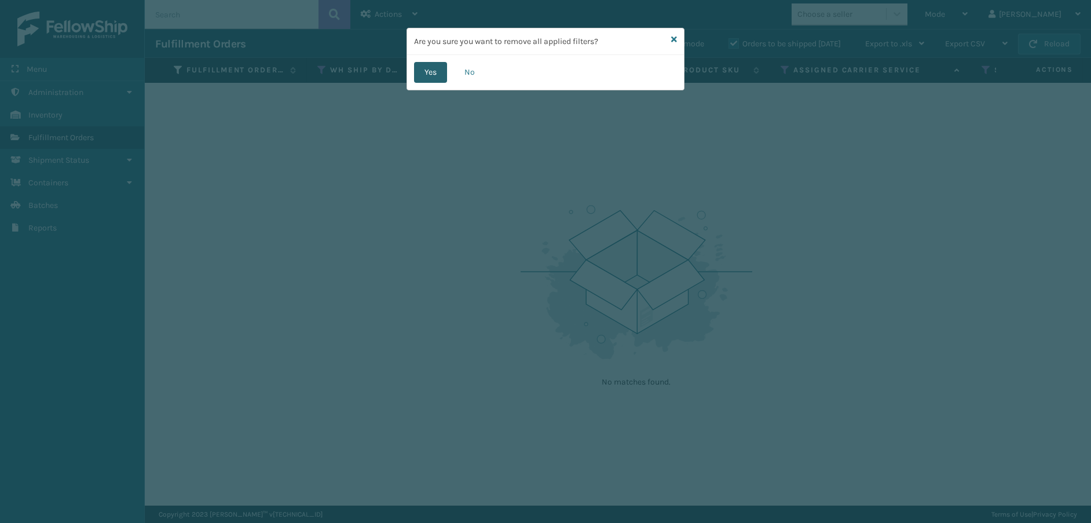
click at [430, 78] on button "Yes" at bounding box center [430, 72] width 33 height 21
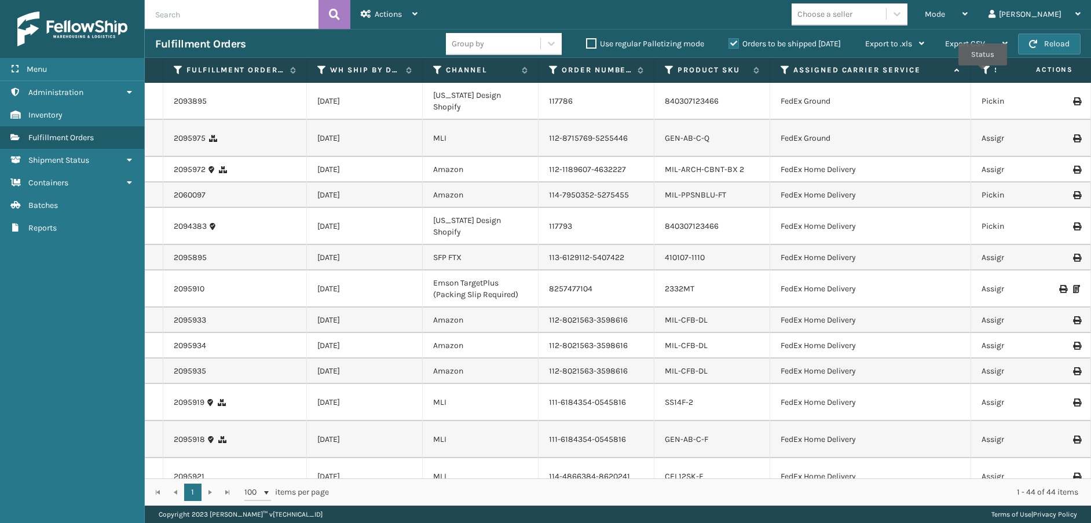
click at [983, 74] on icon at bounding box center [986, 70] width 9 height 10
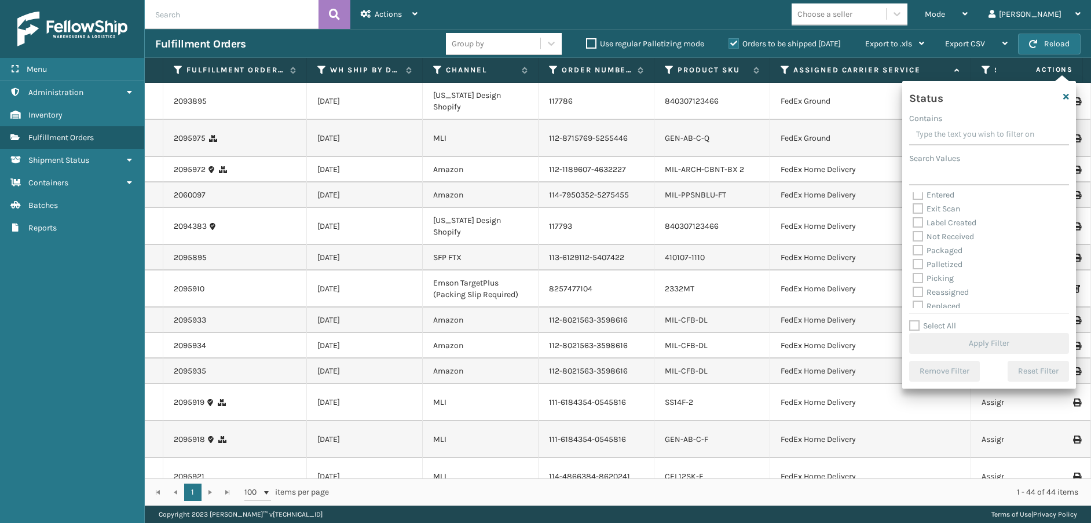
scroll to position [58, 0]
click at [923, 254] on label "Picking" at bounding box center [933, 252] width 41 height 10
click at [913, 253] on input "Picking" at bounding box center [913, 250] width 1 height 8
checkbox input "true"
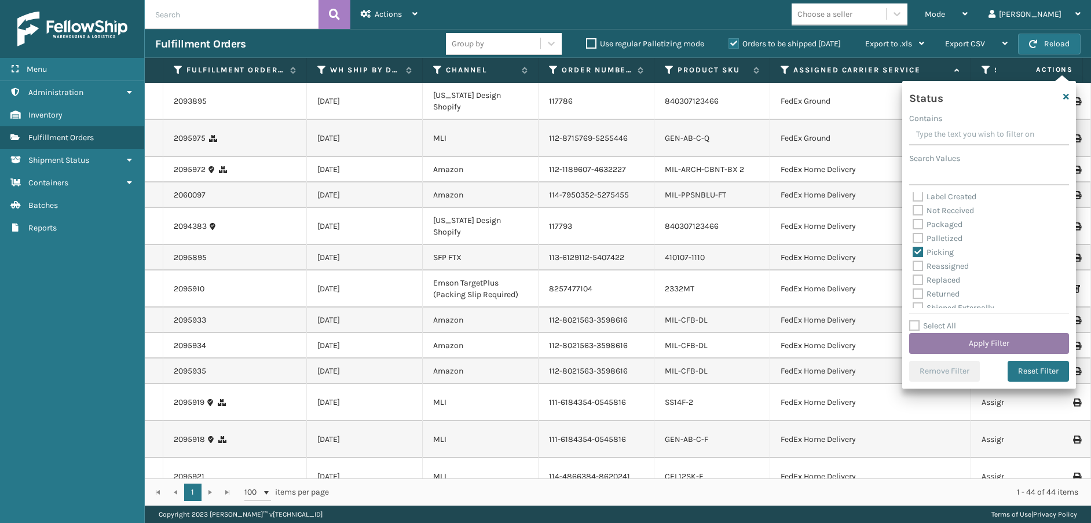
click at [965, 342] on button "Apply Filter" at bounding box center [989, 343] width 160 height 21
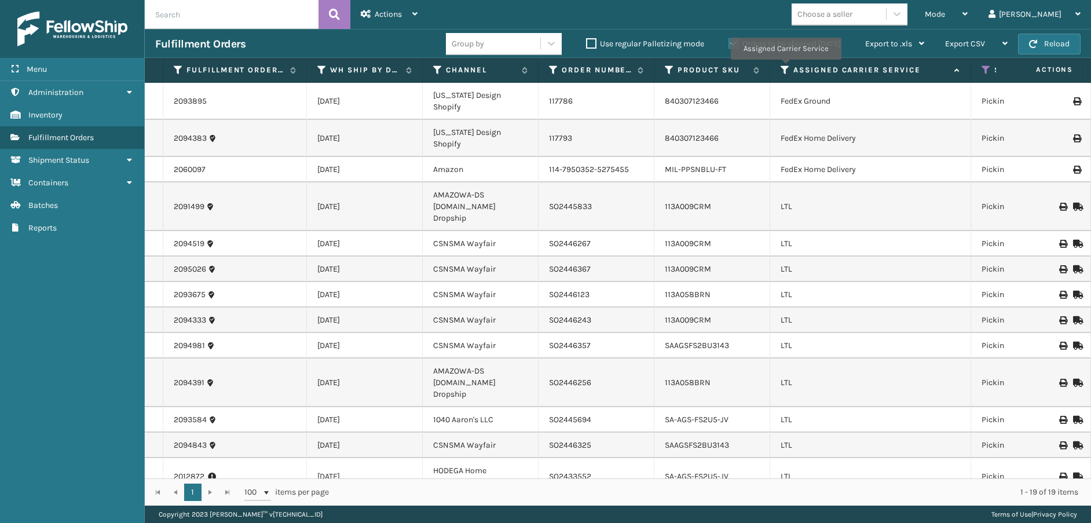
click at [785, 68] on icon at bounding box center [785, 70] width 9 height 10
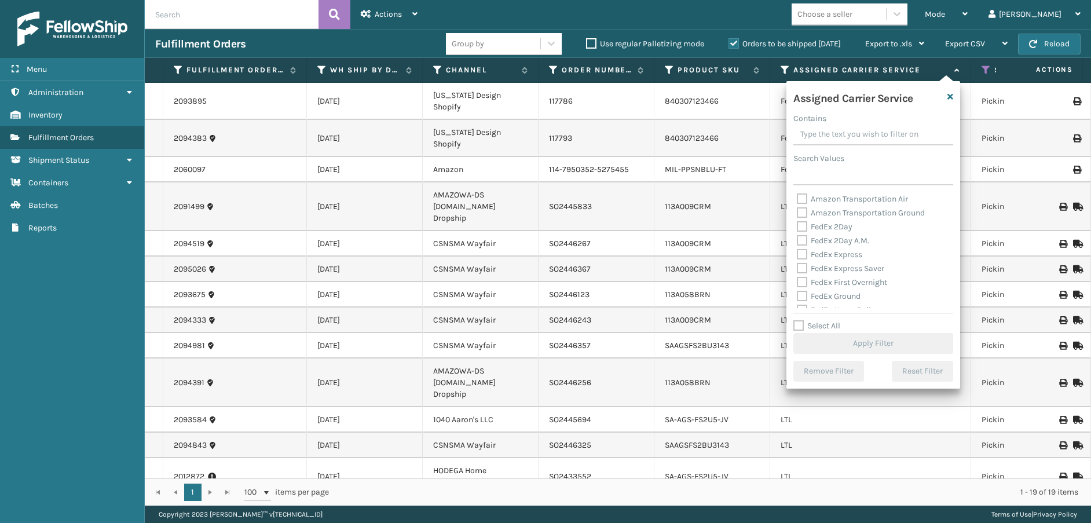
click at [803, 326] on label "Select All" at bounding box center [817, 326] width 47 height 10
click at [803, 320] on input "Select All" at bounding box center [881, 319] width 174 height 1
checkbox input "true"
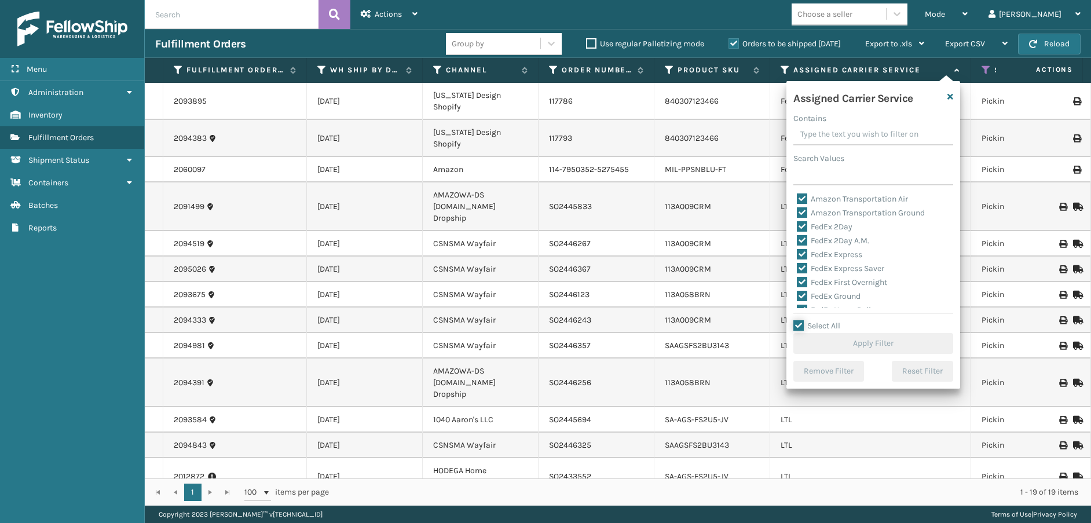
checkbox input "true"
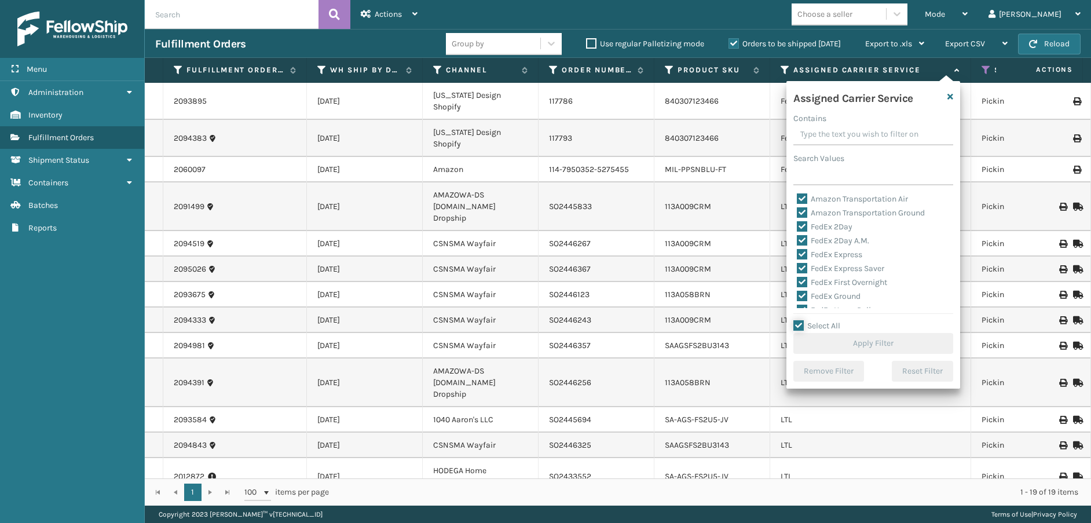
checkbox input "true"
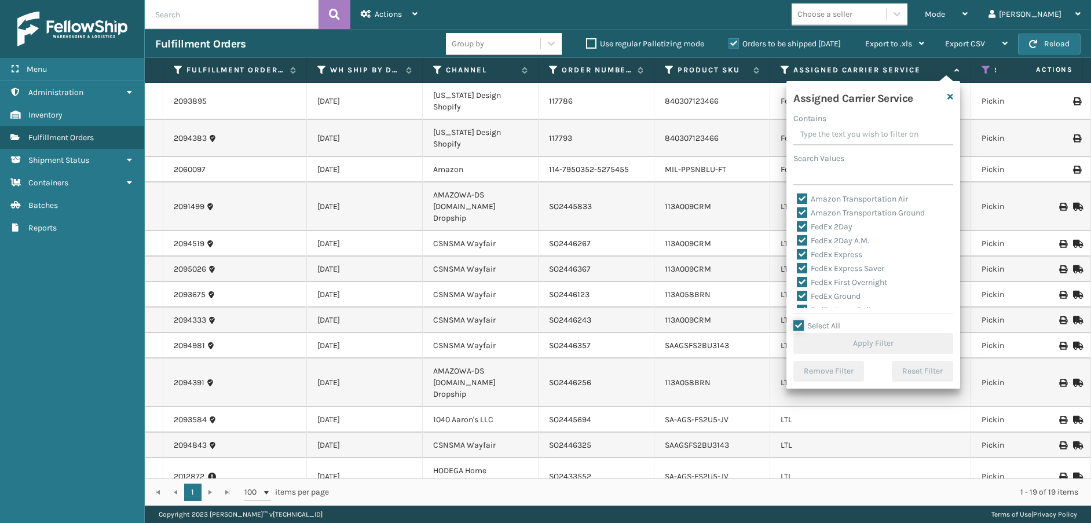
checkbox input "true"
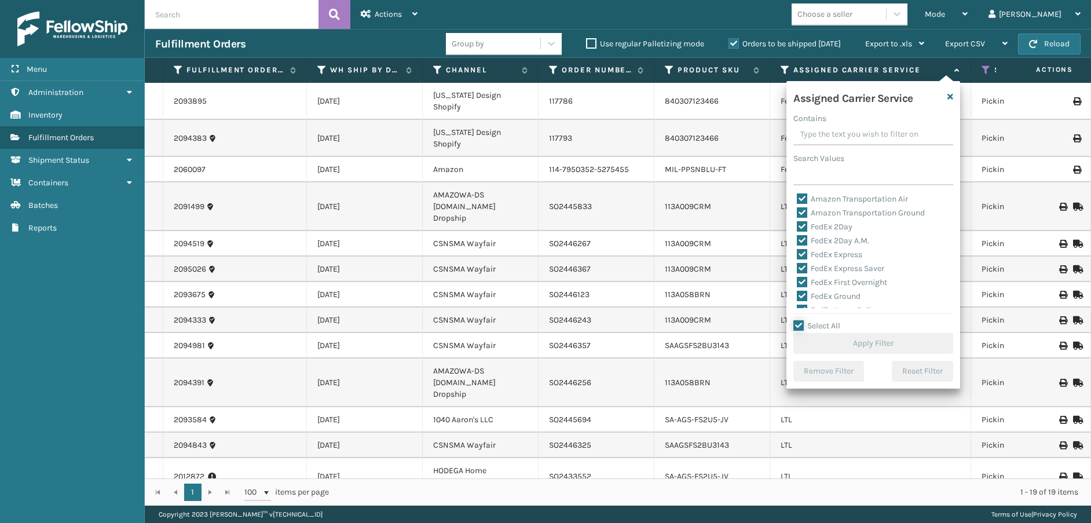
checkbox input "true"
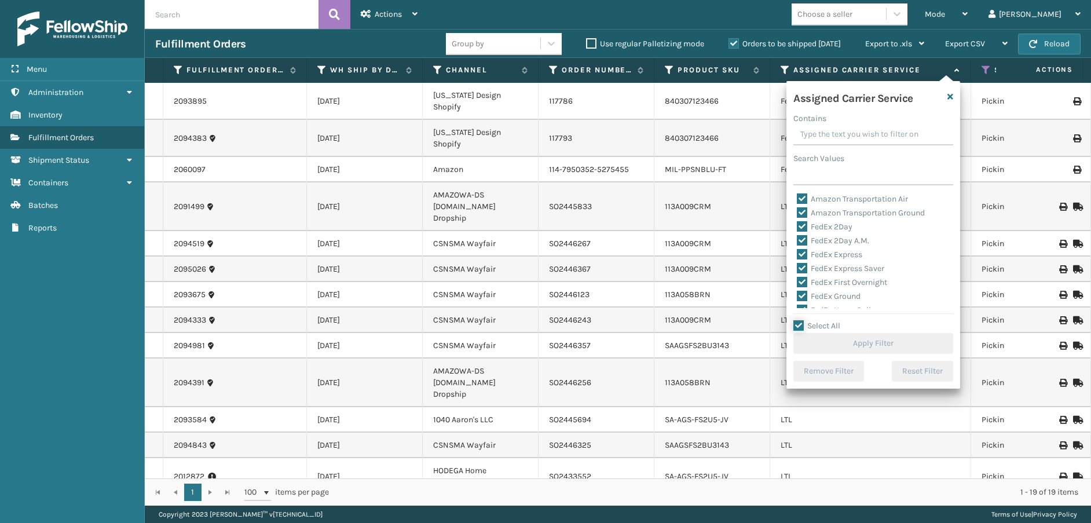
checkbox input "true"
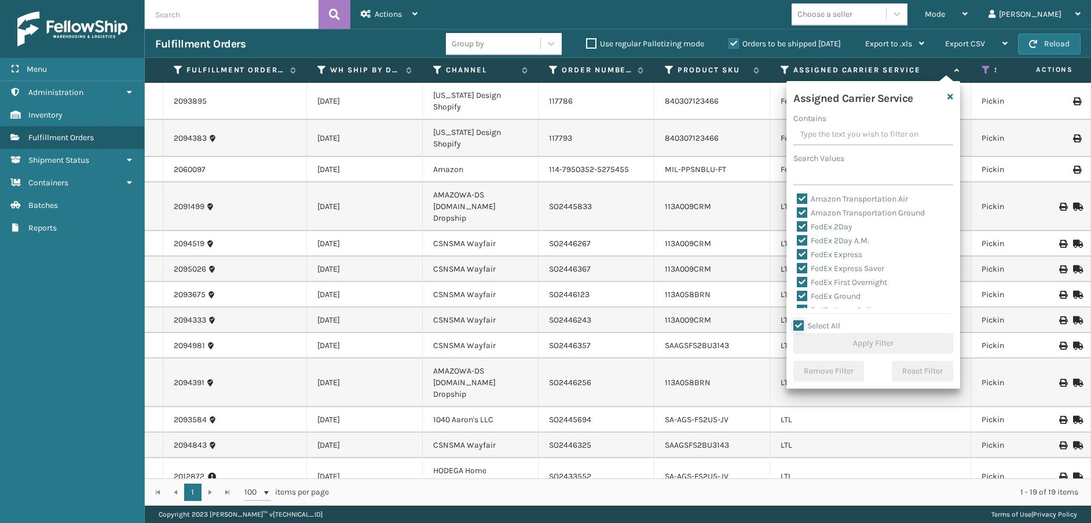
checkbox input "true"
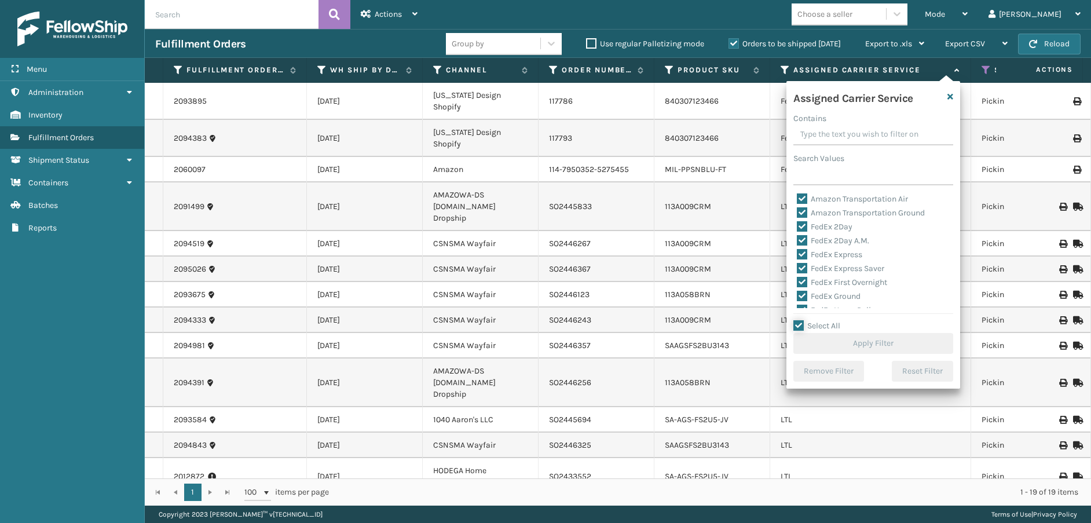
checkbox input "true"
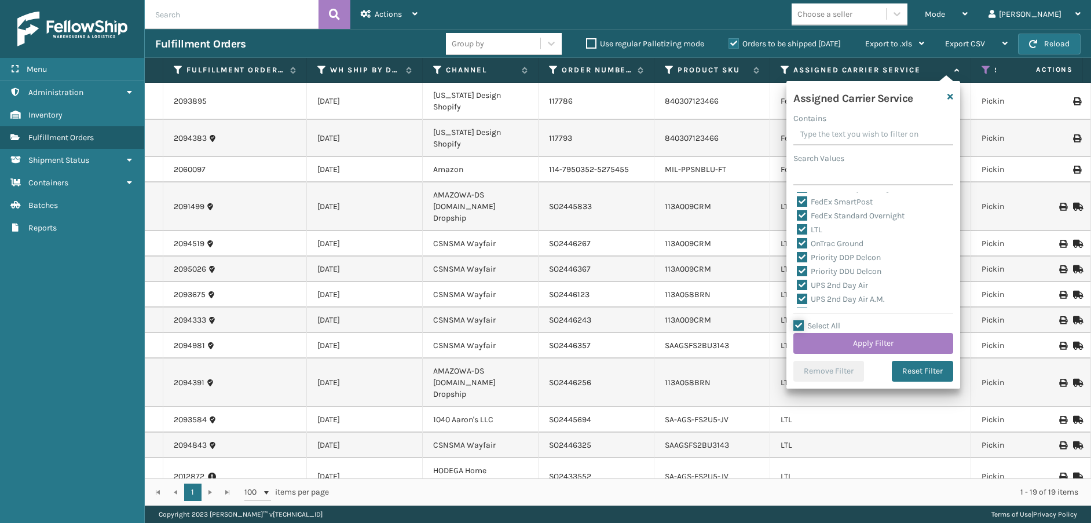
scroll to position [116, 0]
click at [802, 247] on label "LTL" at bounding box center [809, 250] width 25 height 10
click at [798, 247] on input "LTL" at bounding box center [797, 247] width 1 height 8
checkbox input "false"
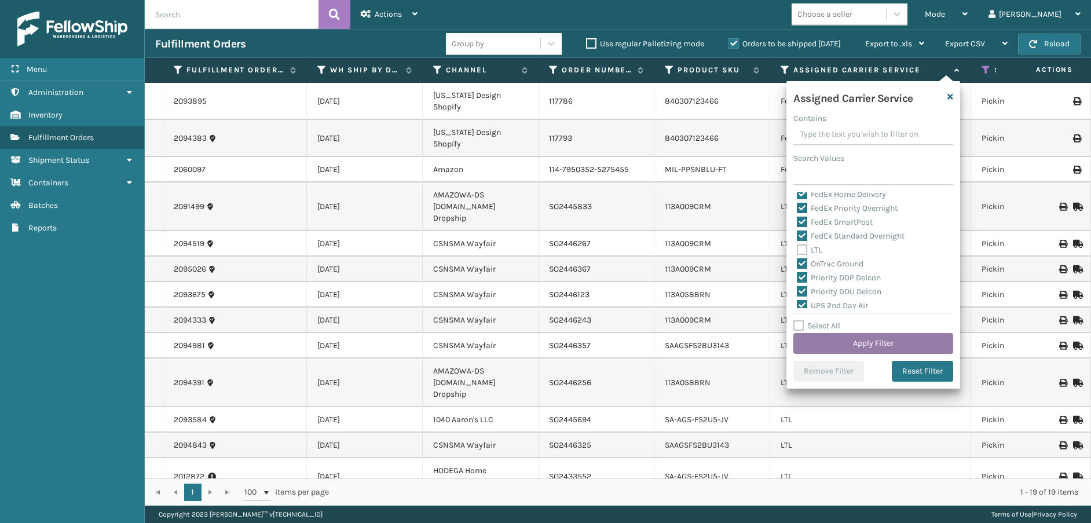
click at [839, 341] on button "Apply Filter" at bounding box center [874, 343] width 160 height 21
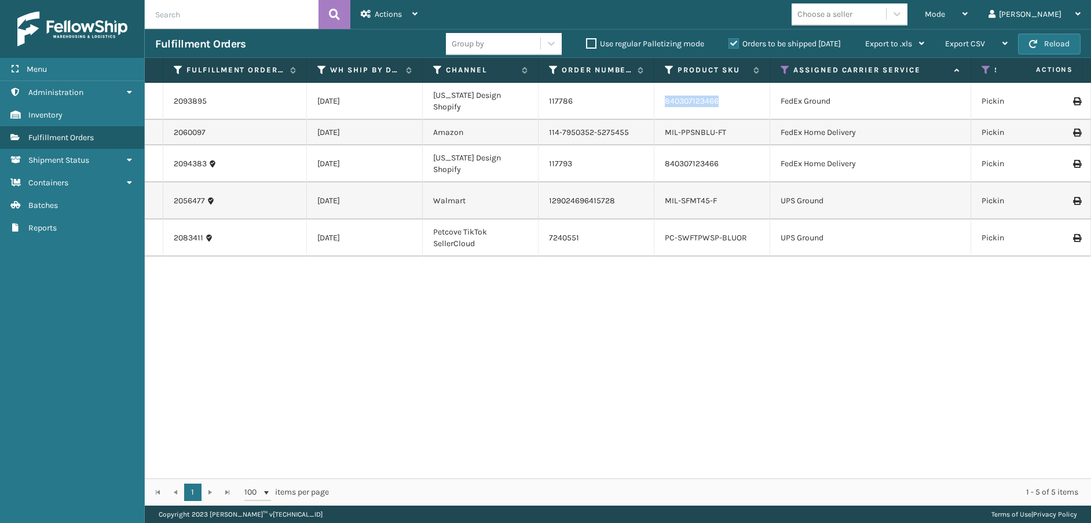
drag, startPoint x: 722, startPoint y: 108, endPoint x: 650, endPoint y: 107, distance: 72.4
copy tr "840307123466"
